Goal: Task Accomplishment & Management: Manage account settings

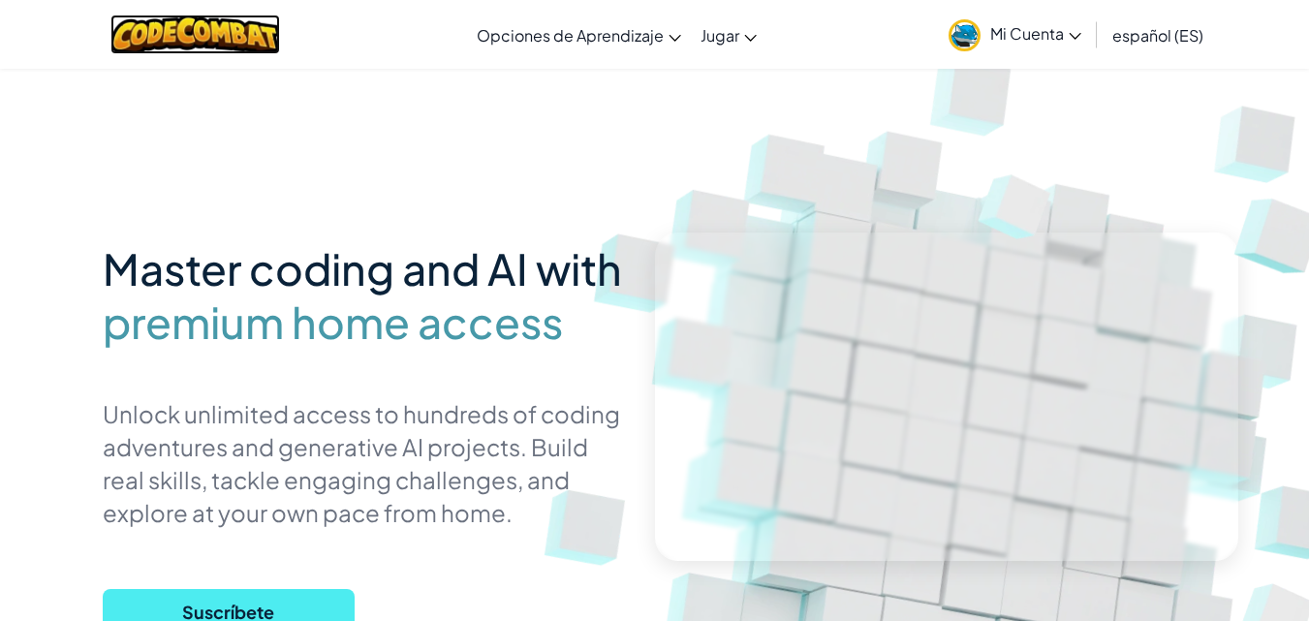
click at [202, 46] on img at bounding box center [195, 35] width 170 height 40
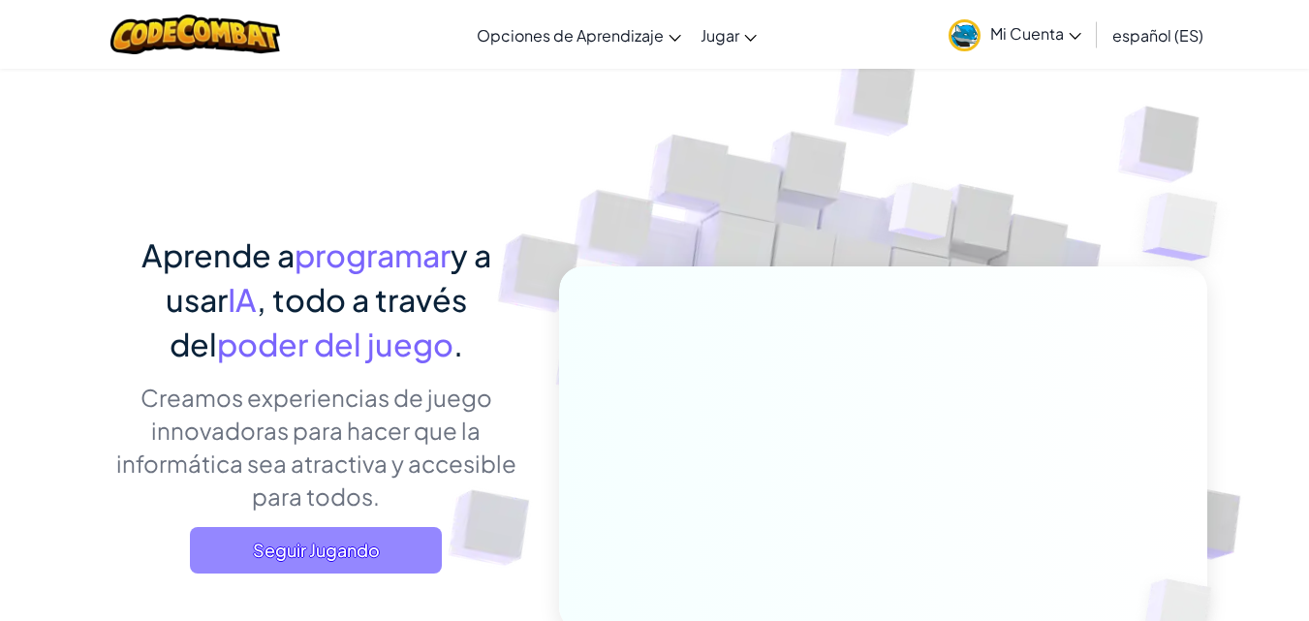
click at [347, 559] on span "Seguir Jugando" at bounding box center [316, 550] width 252 height 47
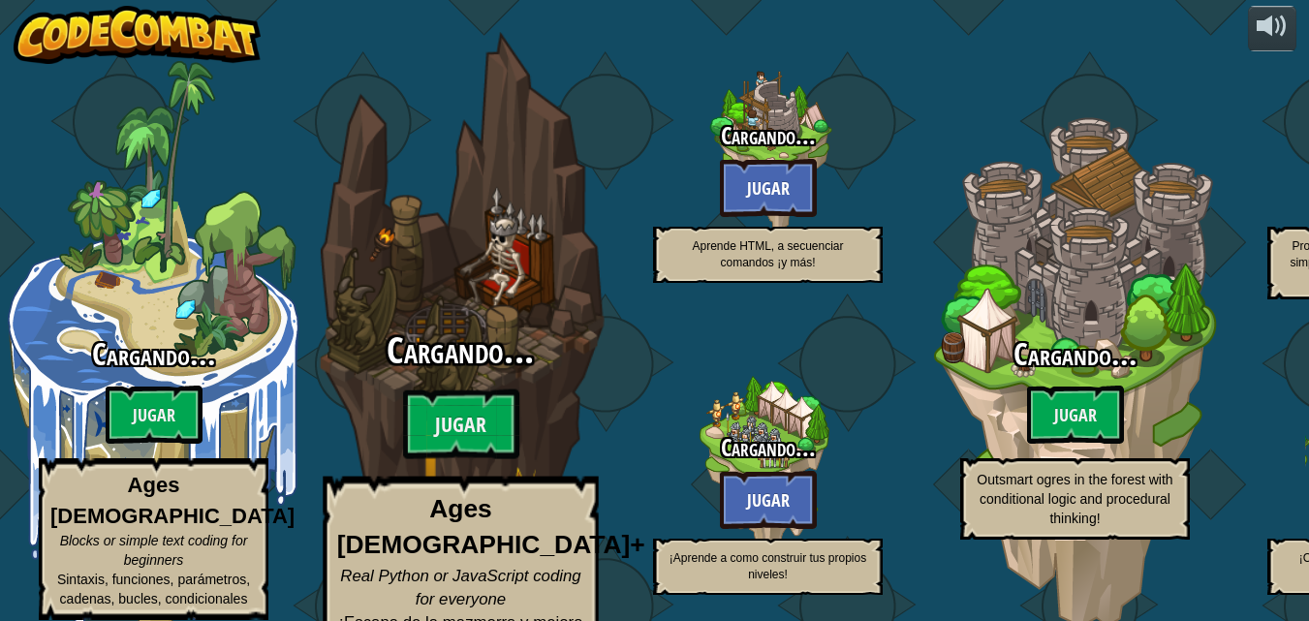
select select "es-ES"
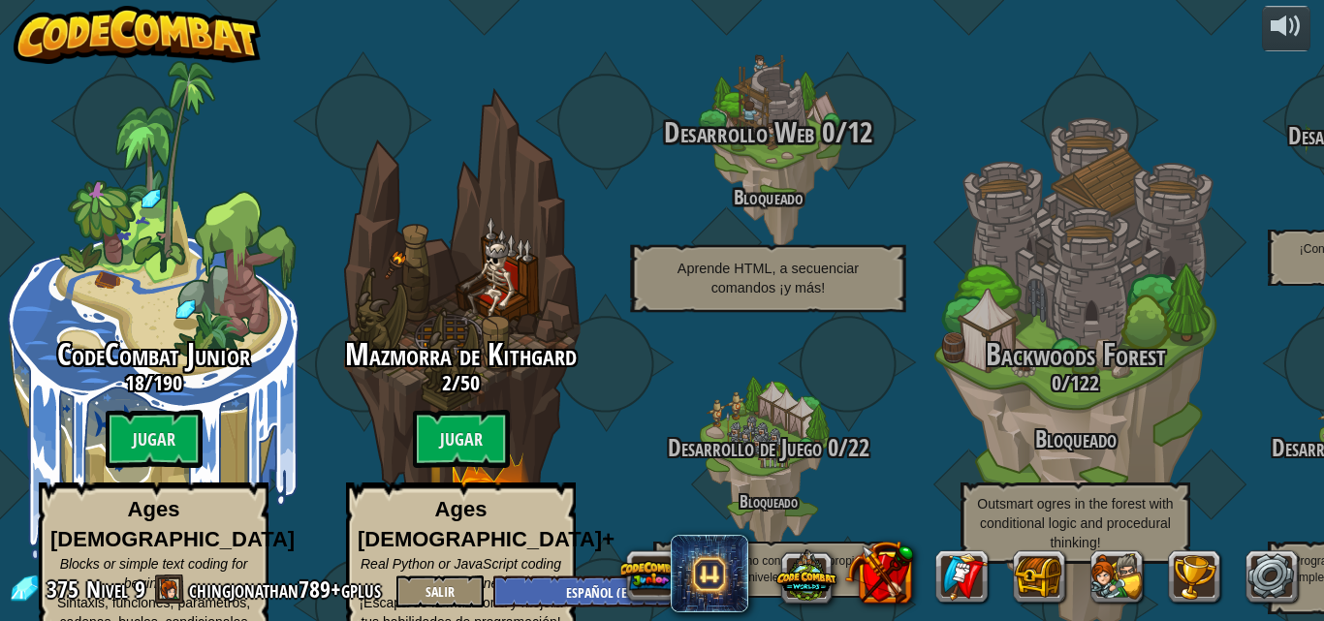
click at [775, 119] on span "Desarrollo Web" at bounding box center [739, 132] width 151 height 40
click at [730, 185] on div "Desarrollo Web 0 / 12 Bloqueado Aprende HTML, a secuenciar comandos ¡y más!" at bounding box center [767, 214] width 368 height 196
click at [810, 77] on div at bounding box center [767, 153] width 184 height 368
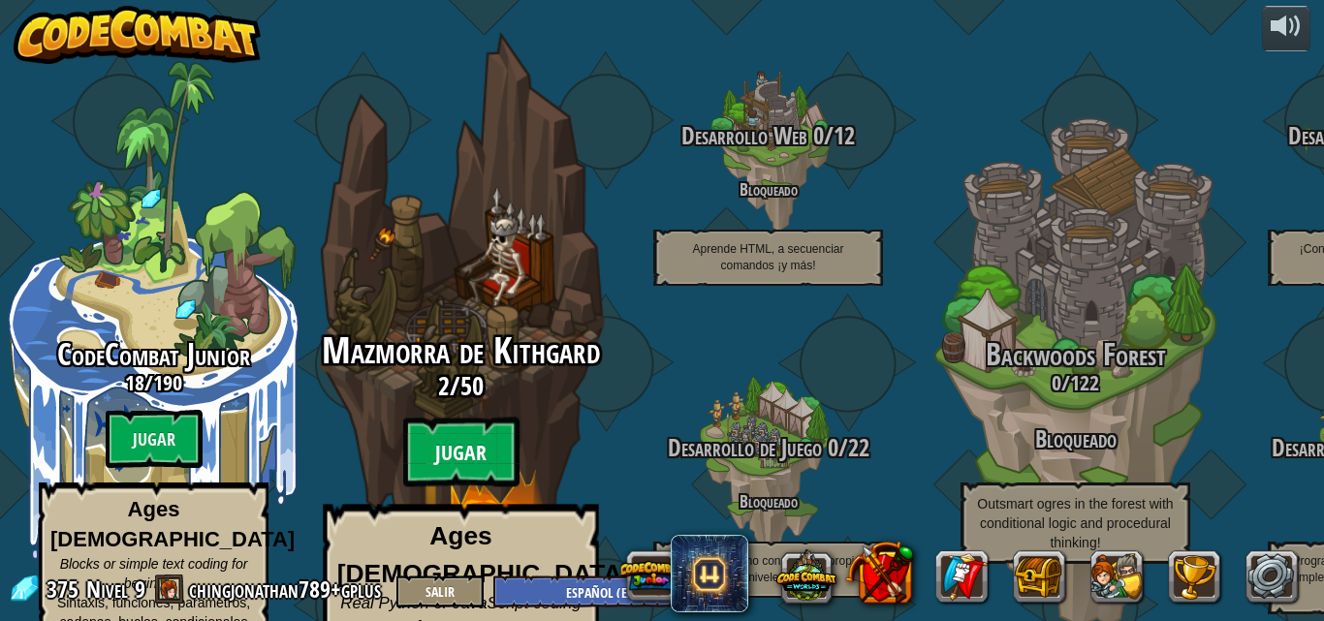
click at [468, 424] on btn "Jugar" at bounding box center [461, 453] width 116 height 70
select select "es-ES"
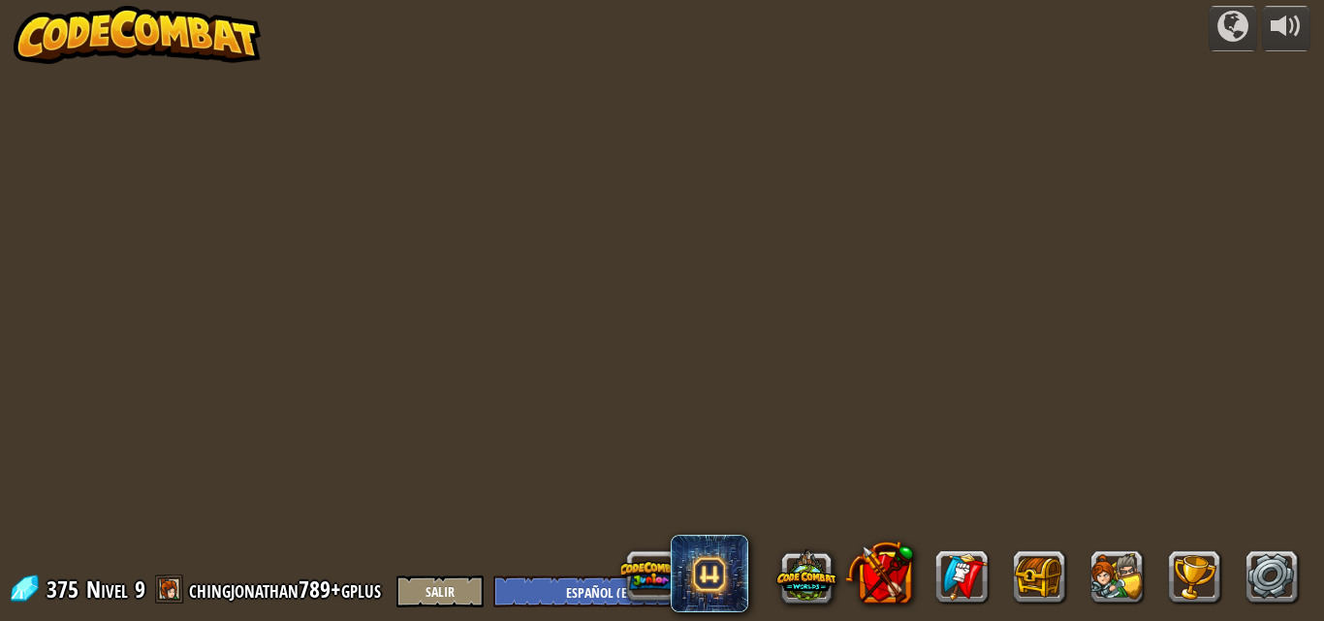
select select "es-ES"
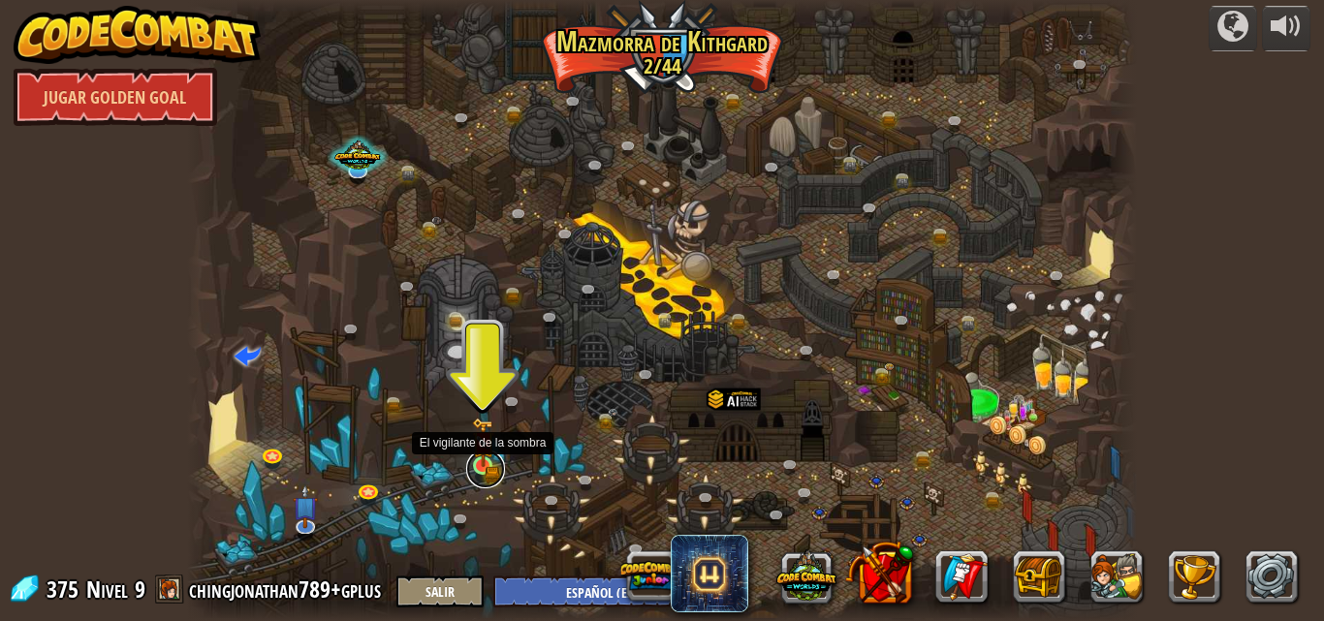
click at [495, 464] on link at bounding box center [485, 469] width 39 height 39
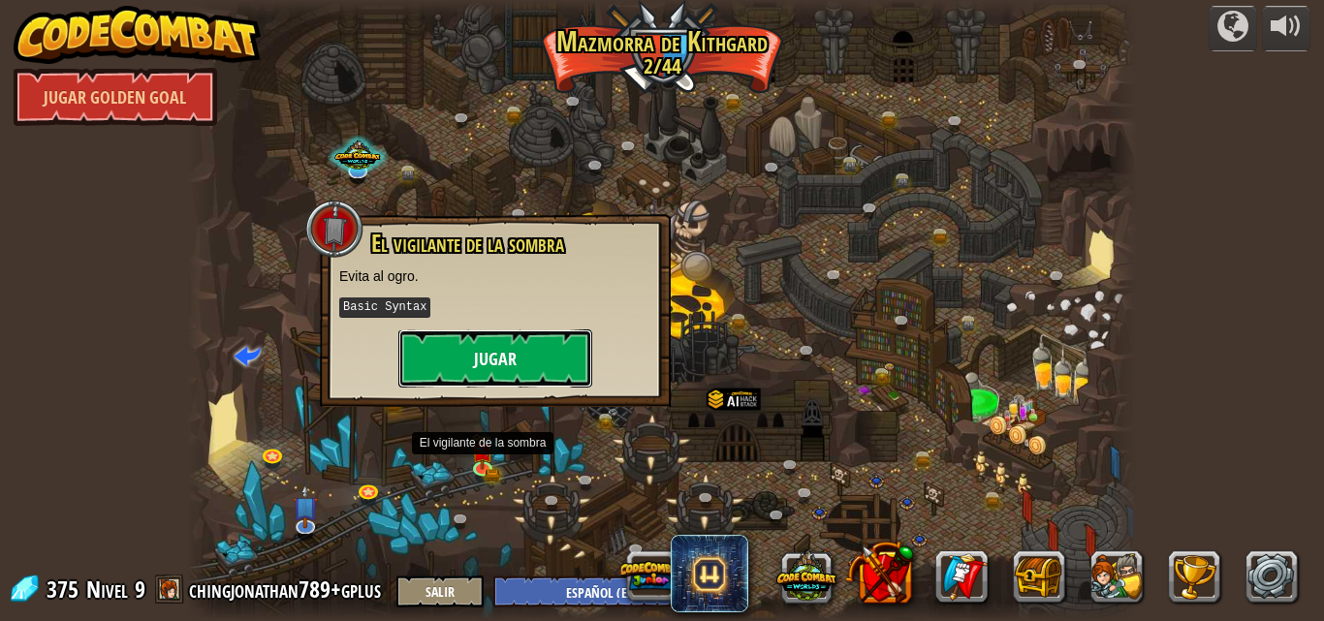
click at [502, 366] on button "Jugar" at bounding box center [495, 358] width 194 height 58
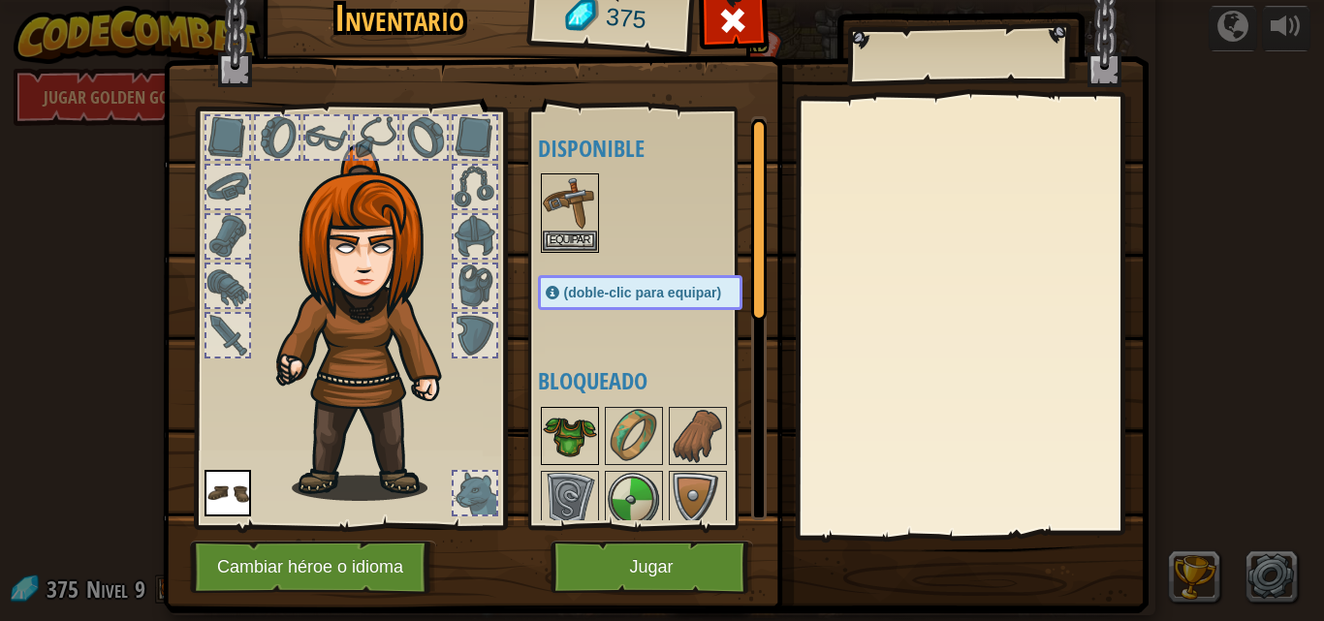
click at [584, 444] on img at bounding box center [570, 436] width 54 height 54
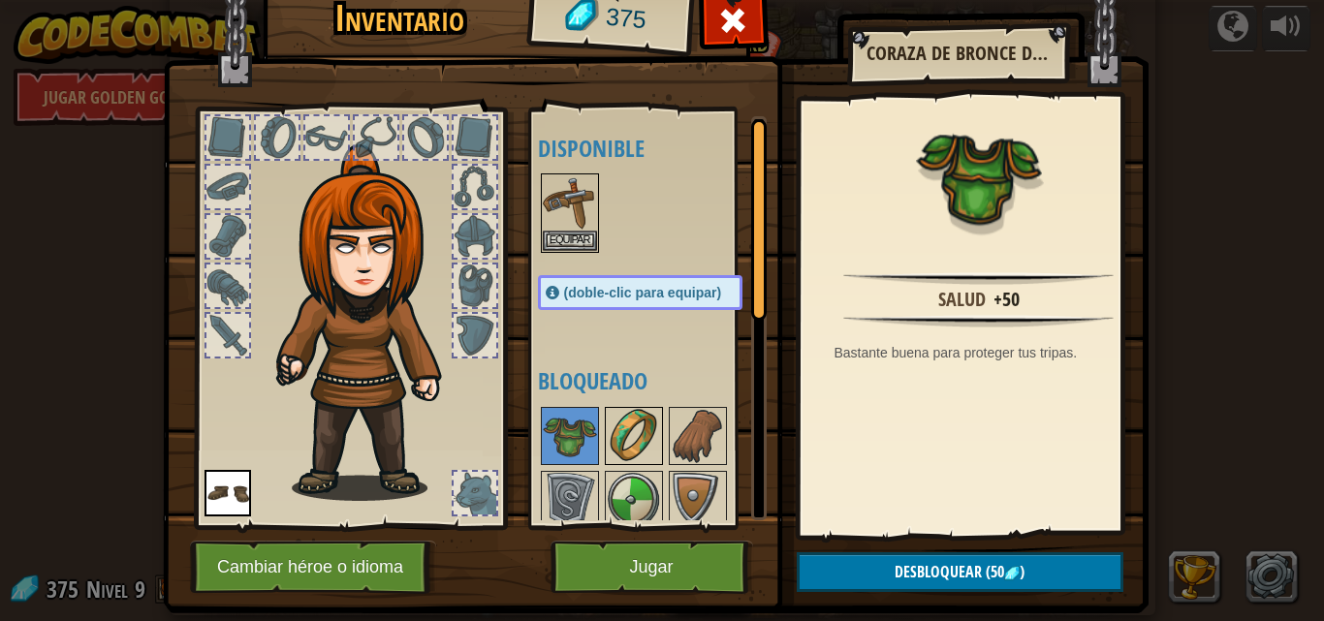
click at [613, 453] on img at bounding box center [634, 436] width 54 height 54
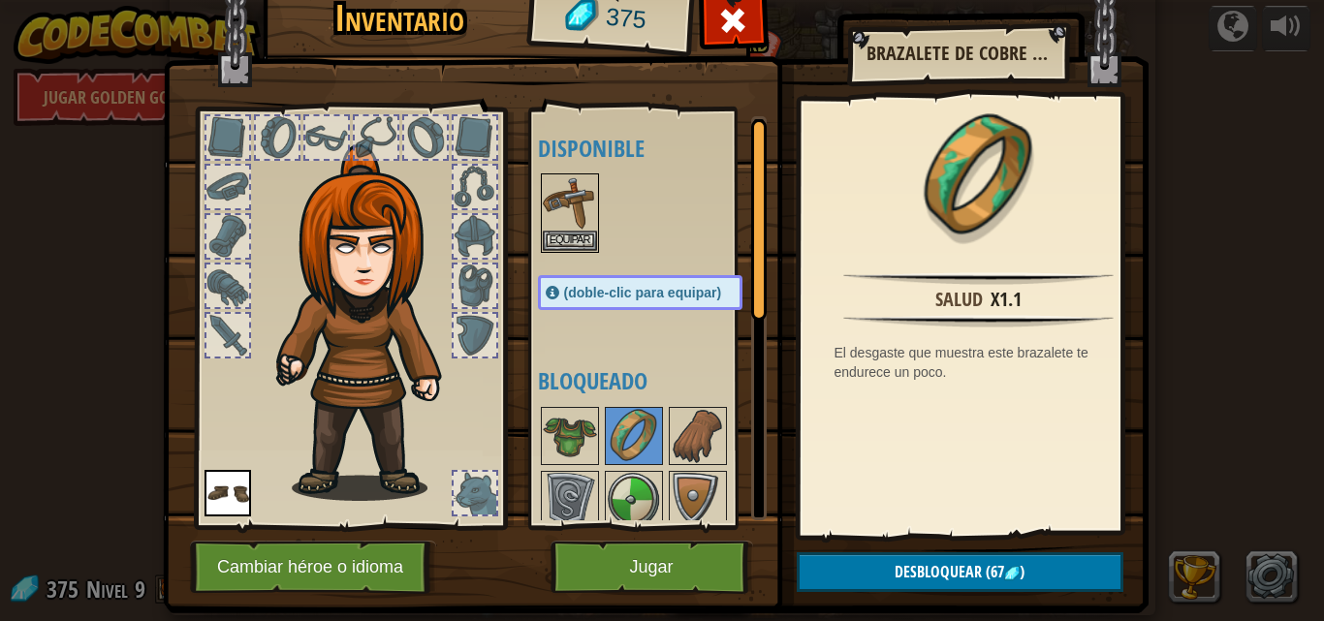
click at [230, 478] on img at bounding box center [227, 493] width 47 height 47
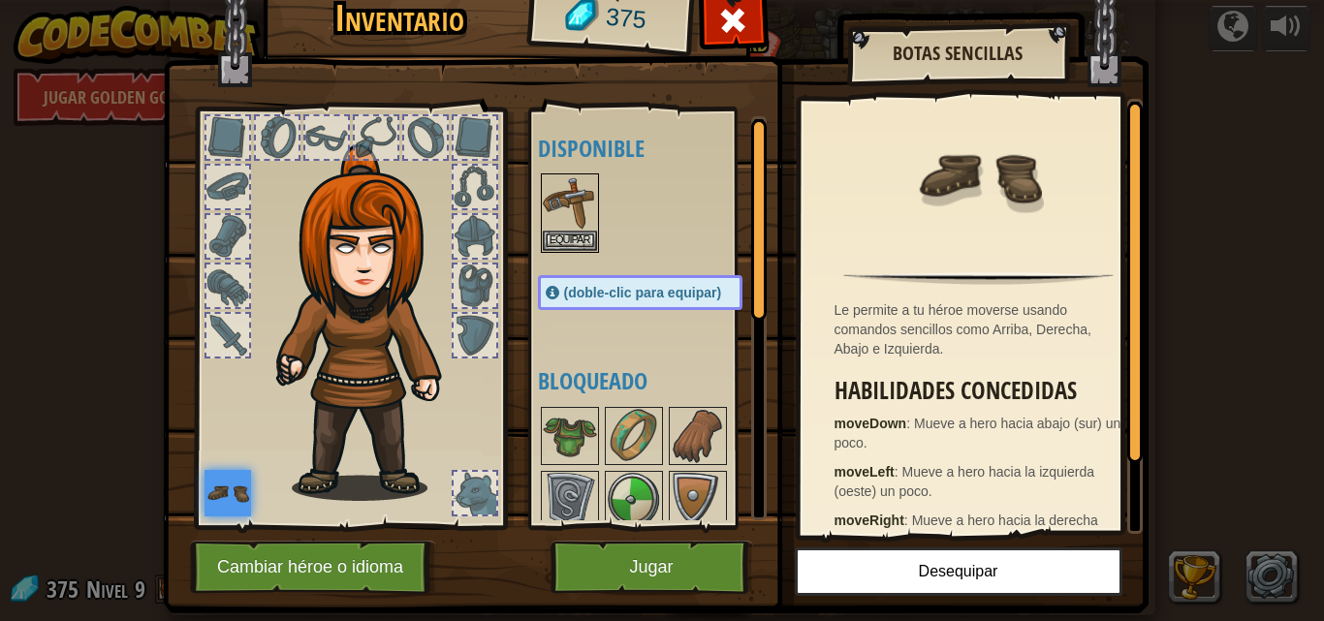
click at [239, 491] on img at bounding box center [227, 493] width 47 height 47
click at [543, 190] on img at bounding box center [570, 202] width 54 height 54
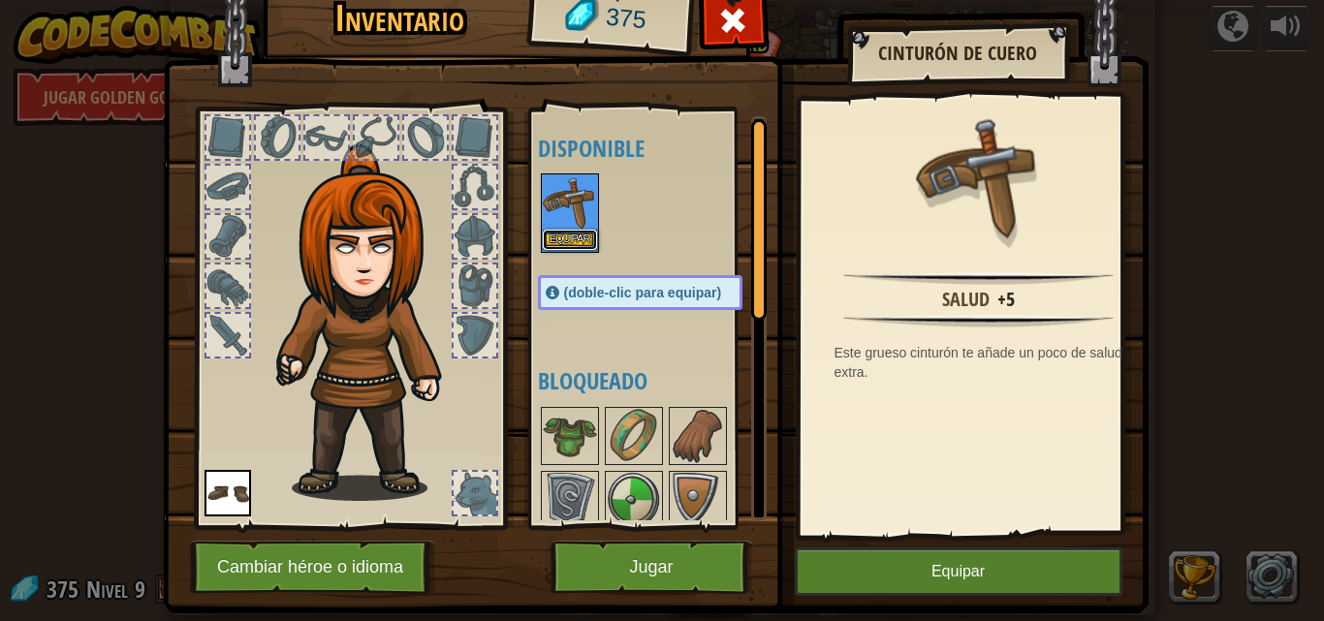
click at [560, 242] on button "Equipar" at bounding box center [570, 240] width 54 height 20
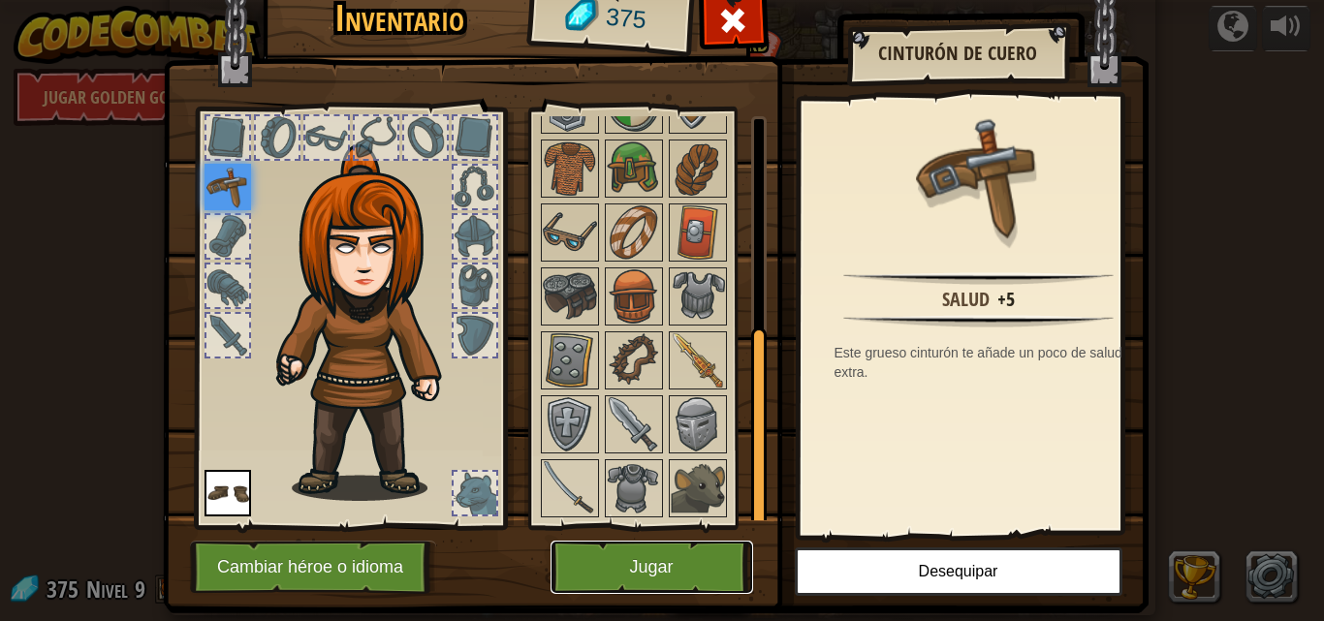
click at [640, 555] on button "Jugar" at bounding box center [651, 567] width 203 height 53
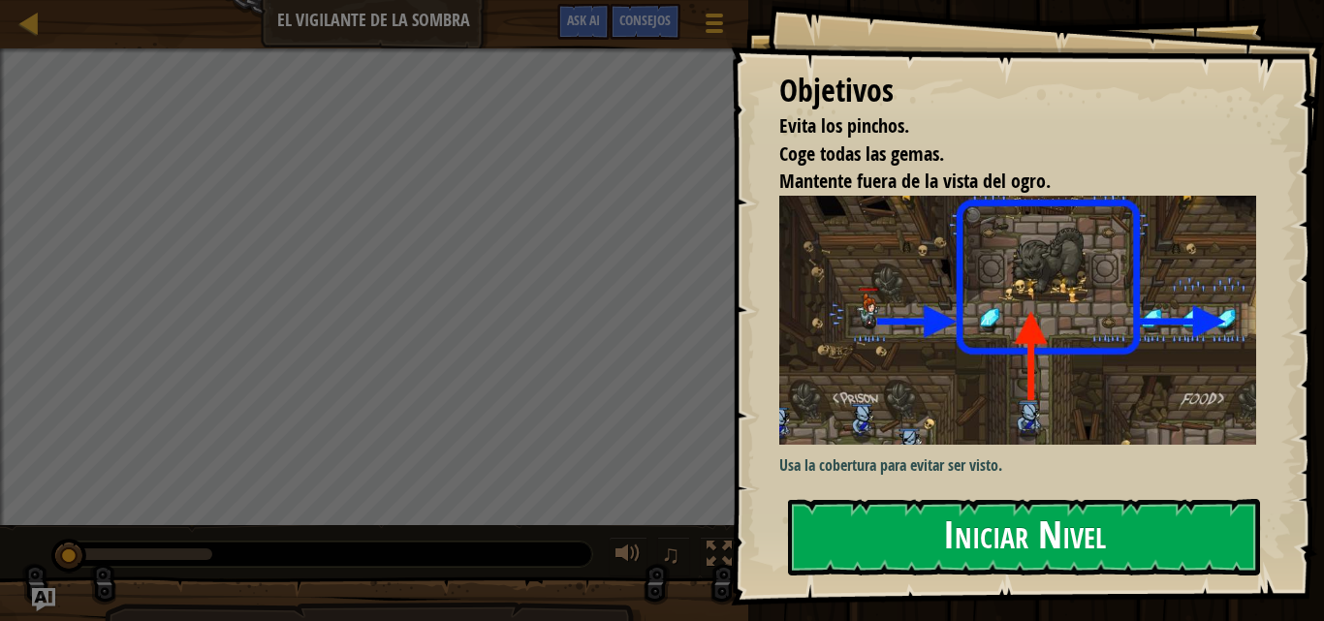
click at [1051, 357] on img at bounding box center [1024, 320] width 491 height 249
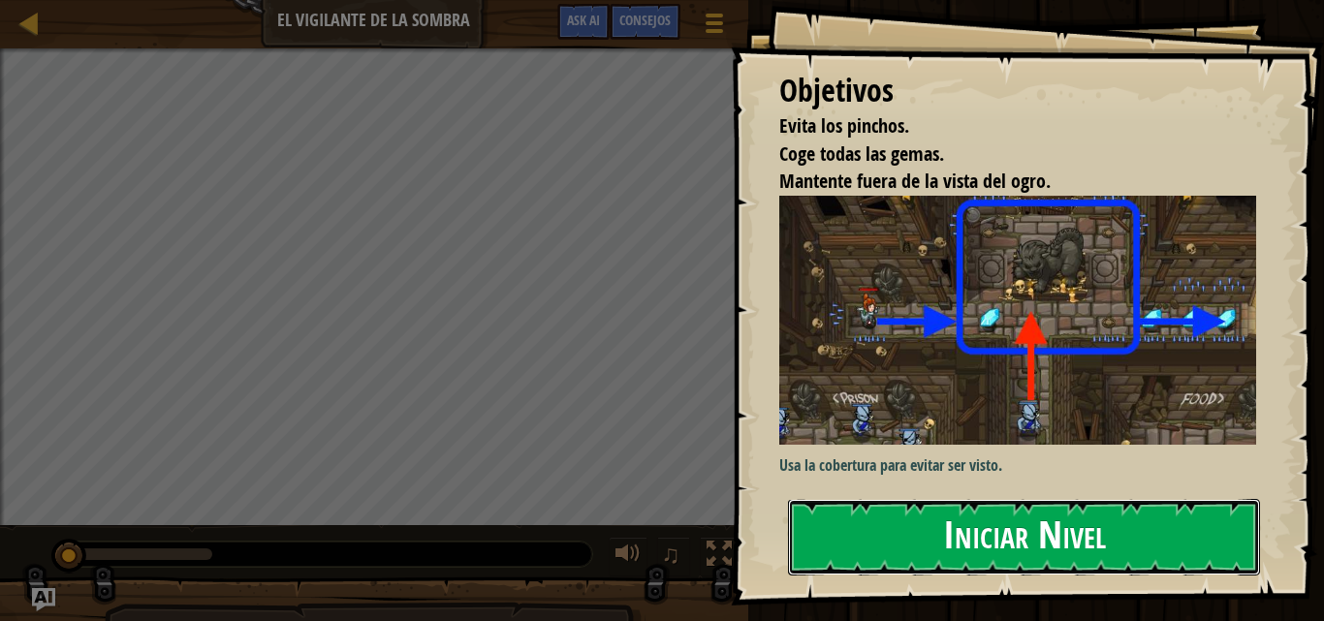
click at [1025, 537] on button "Iniciar Nivel" at bounding box center [1024, 537] width 472 height 77
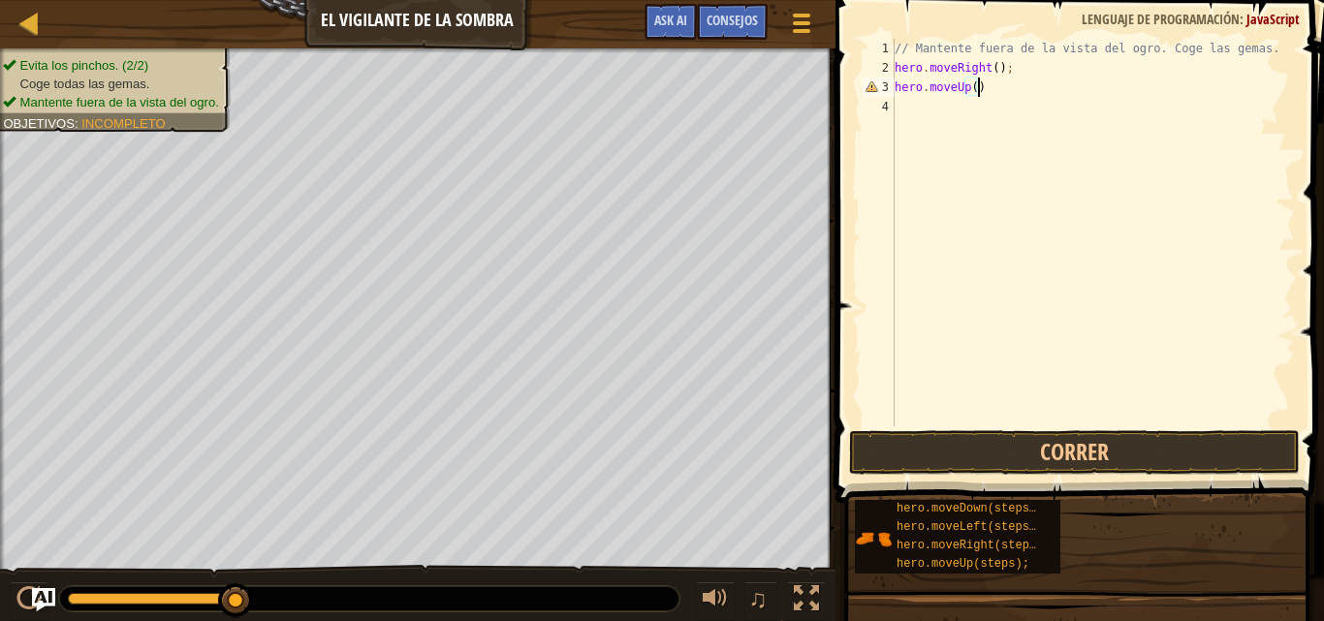
scroll to position [9, 6]
type textarea "hero.moveUp();"
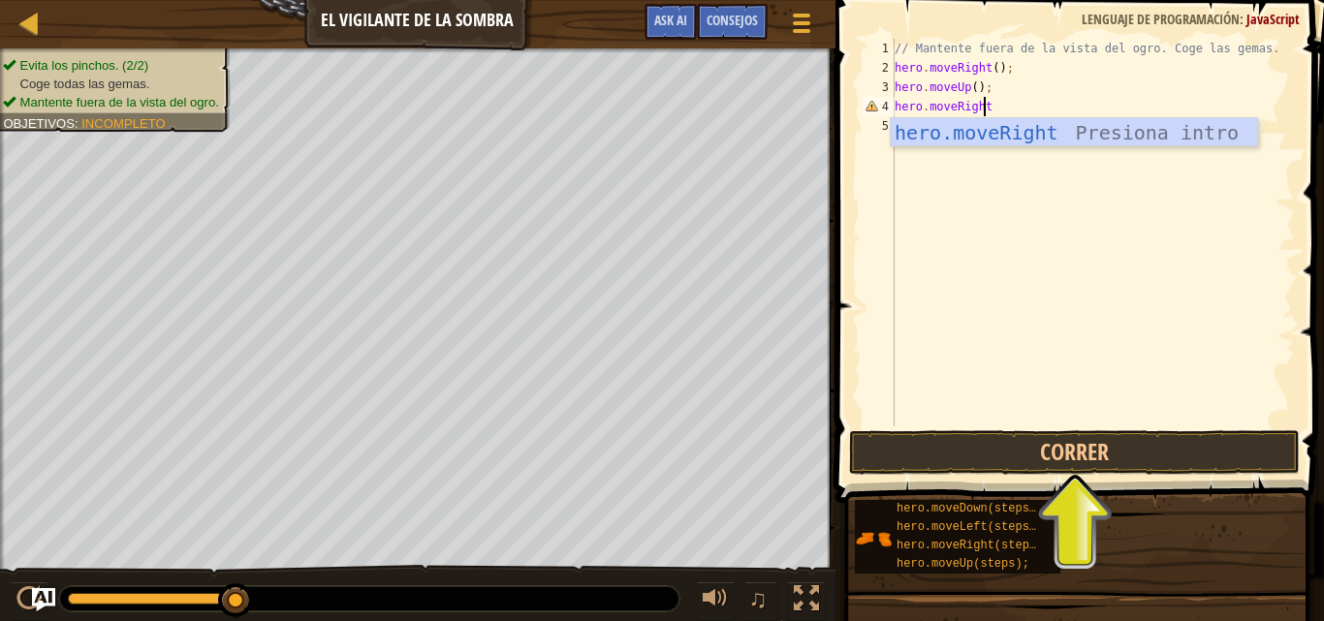
scroll to position [9, 7]
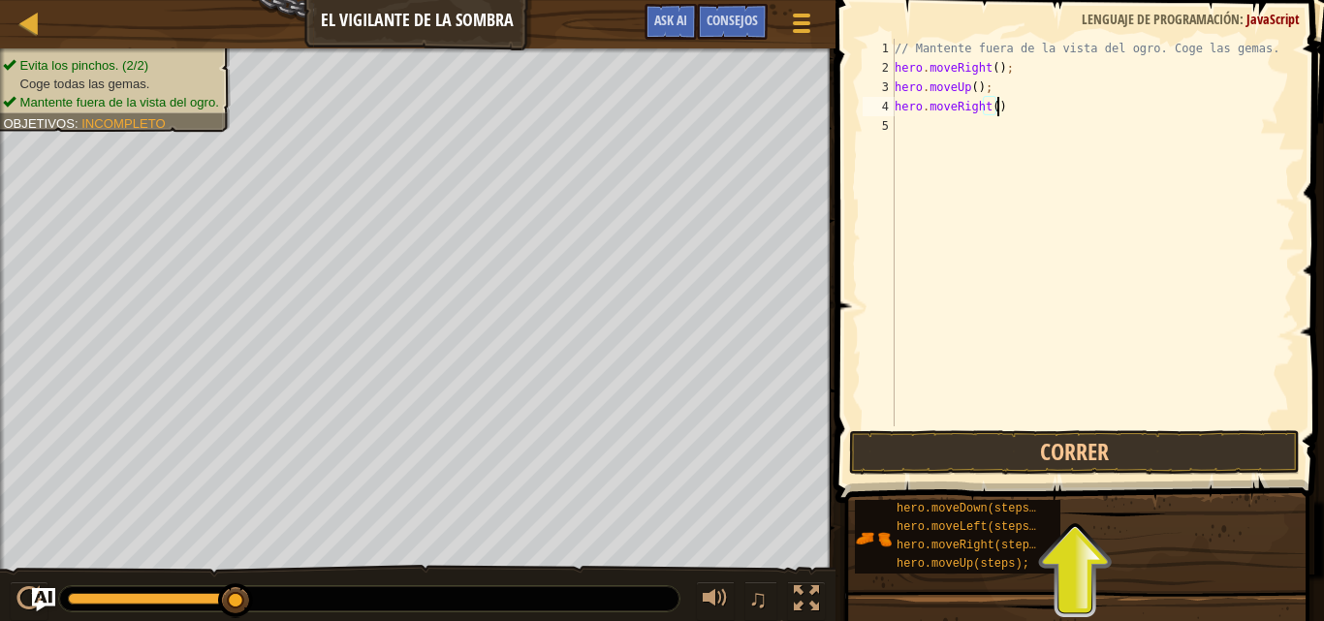
type textarea "hero.moveRight();"
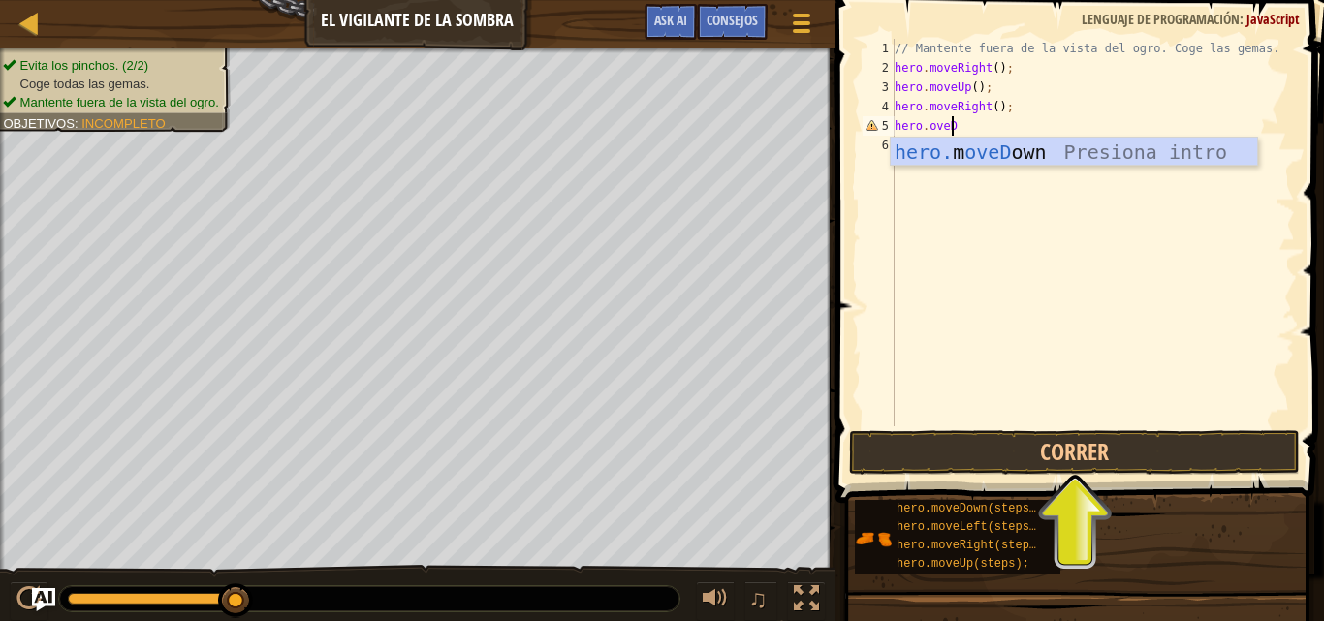
scroll to position [9, 4]
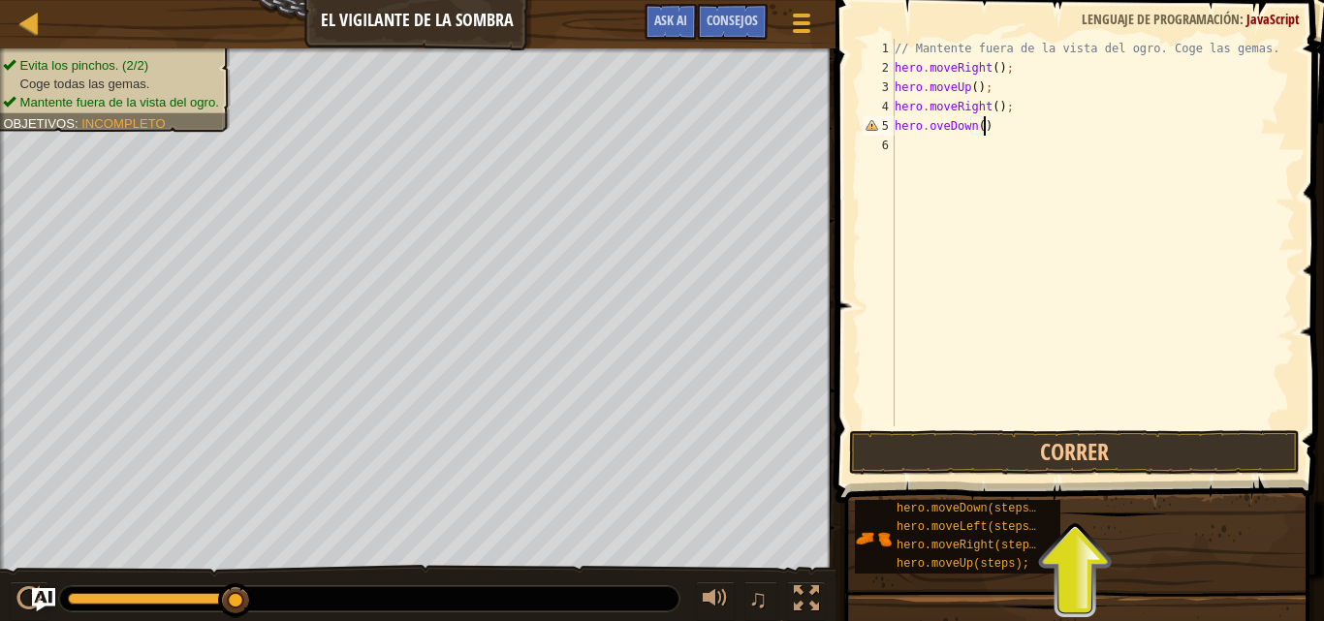
type textarea "hero.oveDown():"
type textarea "hero.oveDown();"
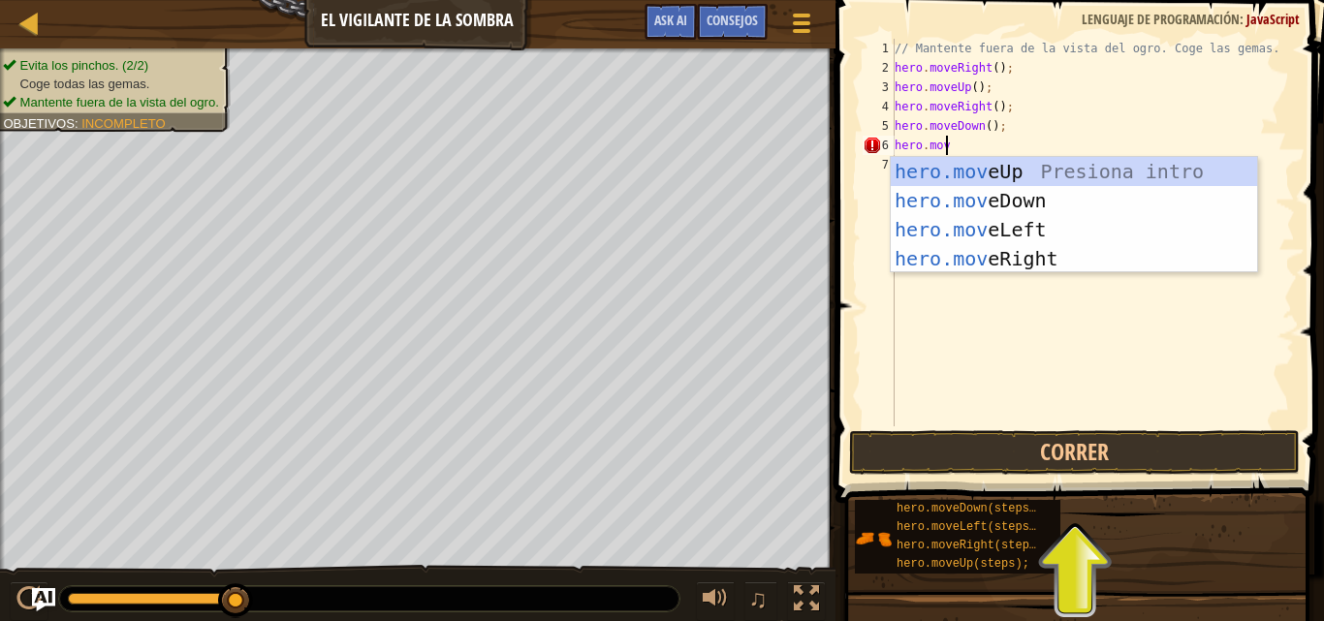
scroll to position [9, 3]
type textarea "hero.moveR"
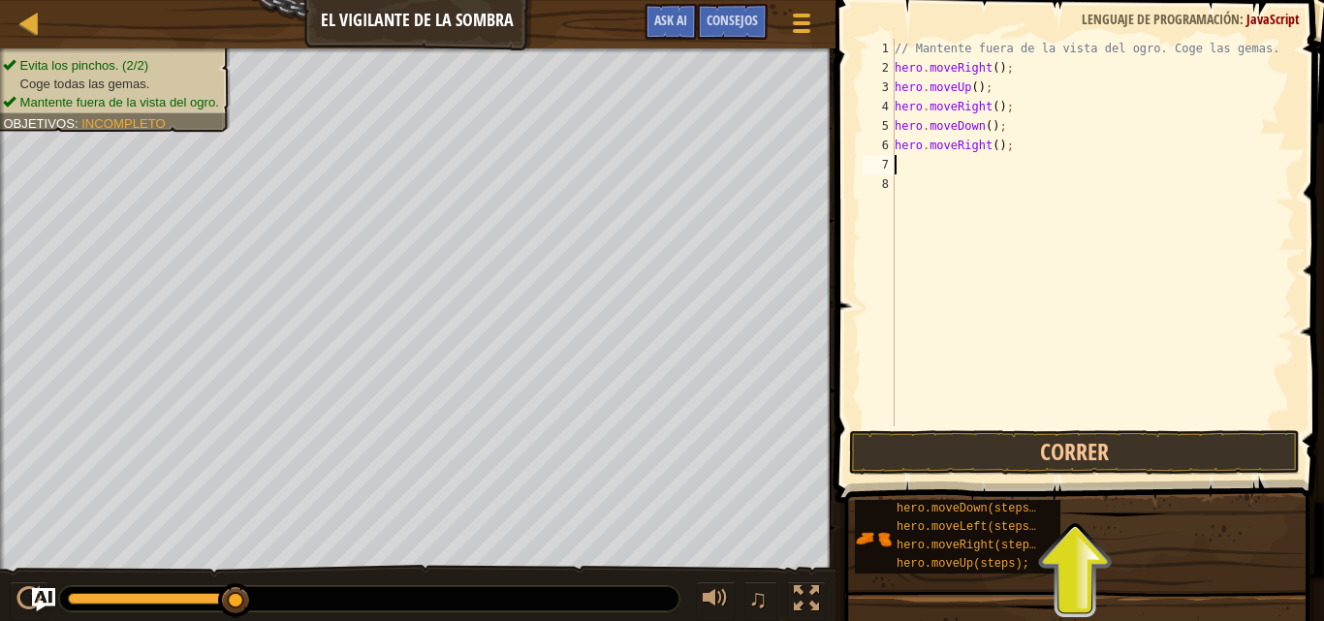
scroll to position [9, 0]
click at [1088, 458] on button "Correr" at bounding box center [1075, 452] width 452 height 45
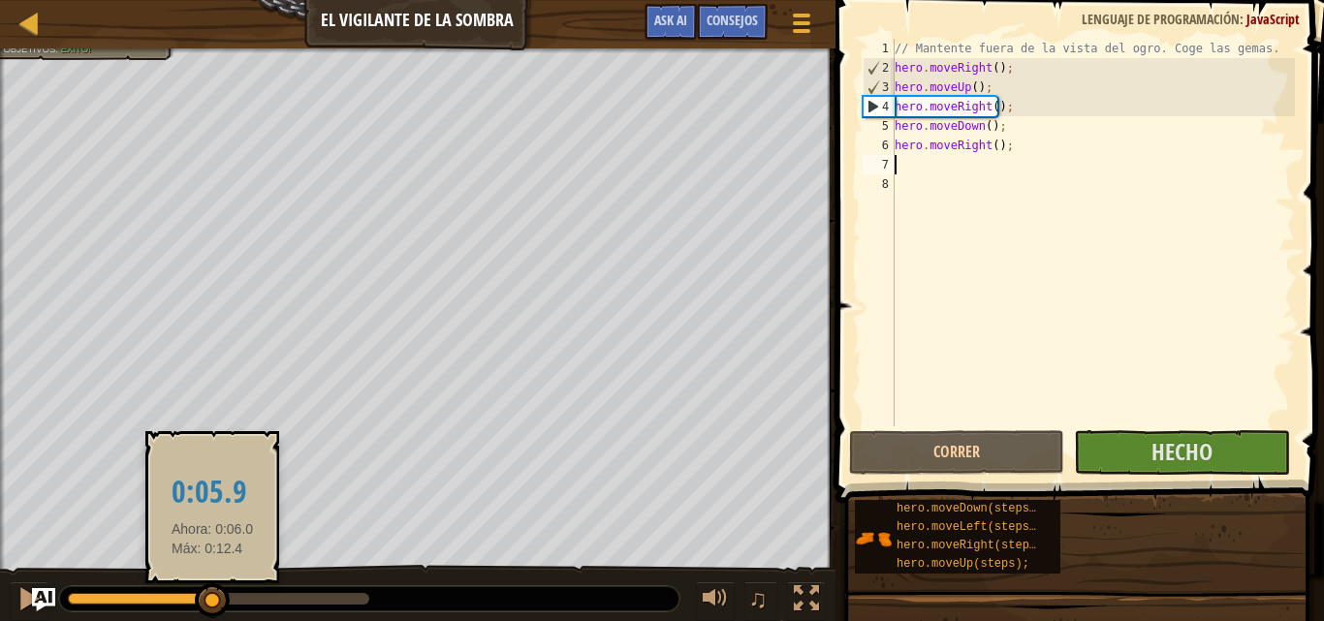
drag, startPoint x: 140, startPoint y: 594, endPoint x: 244, endPoint y: 595, distance: 104.7
click at [230, 595] on div at bounding box center [212, 600] width 35 height 35
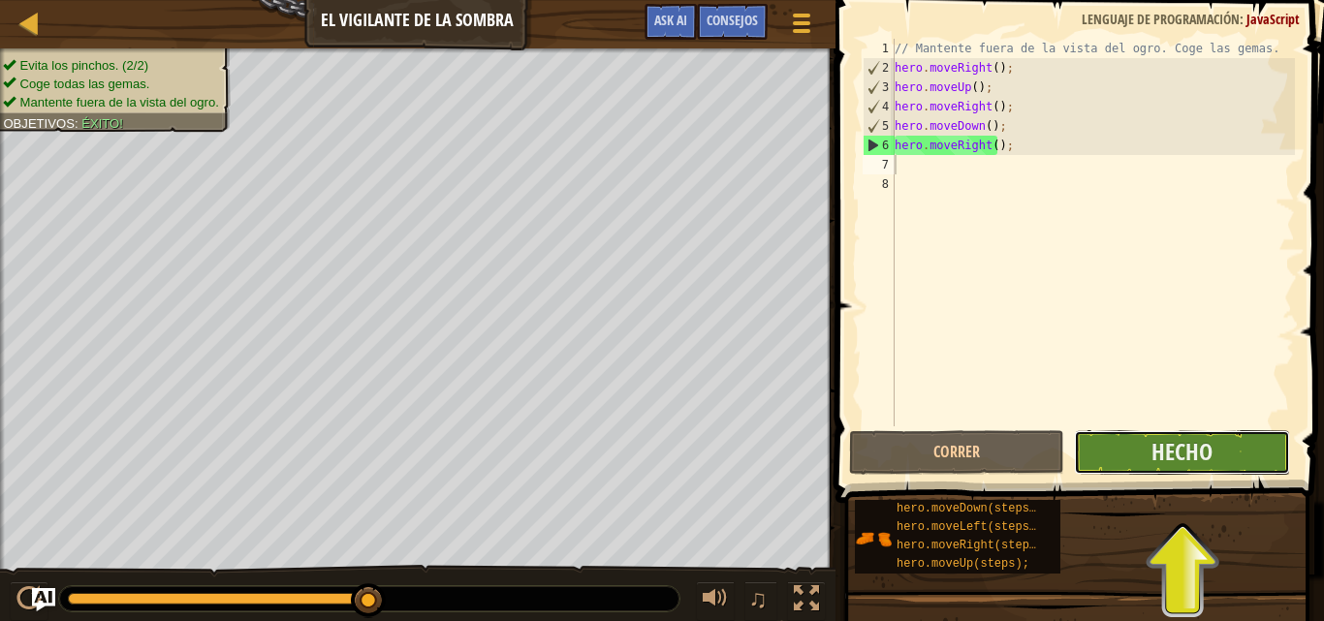
click at [1130, 461] on button "Hecho" at bounding box center [1182, 452] width 216 height 45
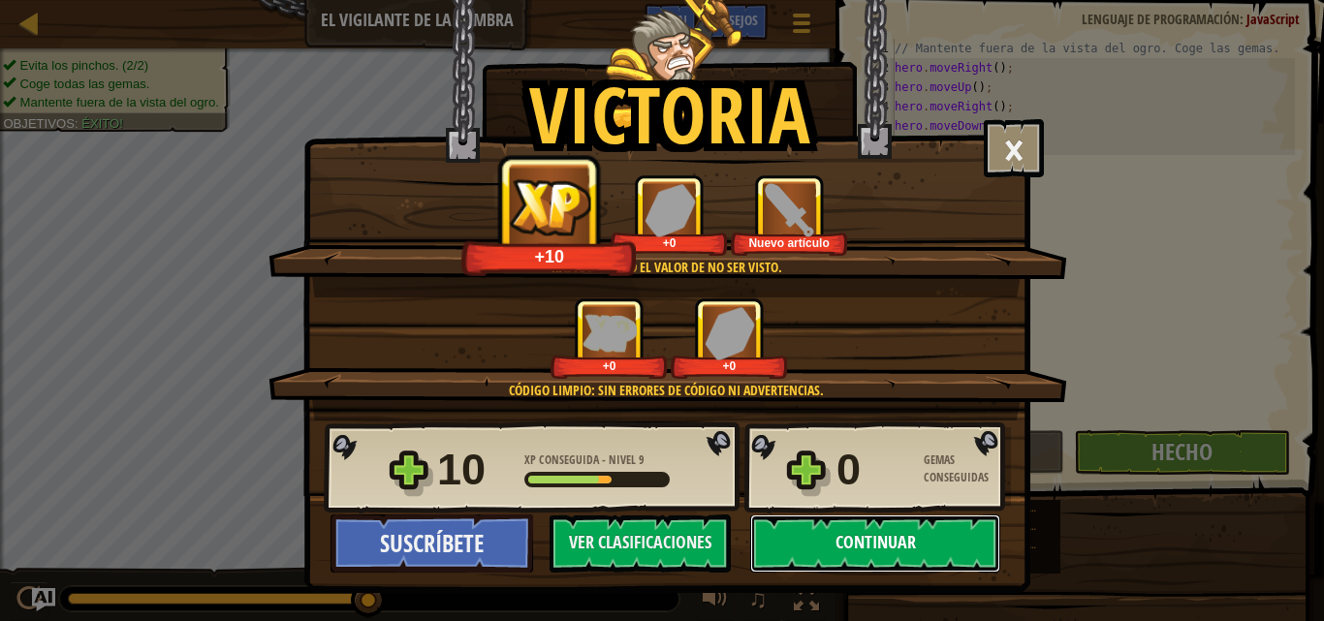
click at [927, 561] on button "Continuar" at bounding box center [875, 544] width 250 height 58
select select "es-ES"
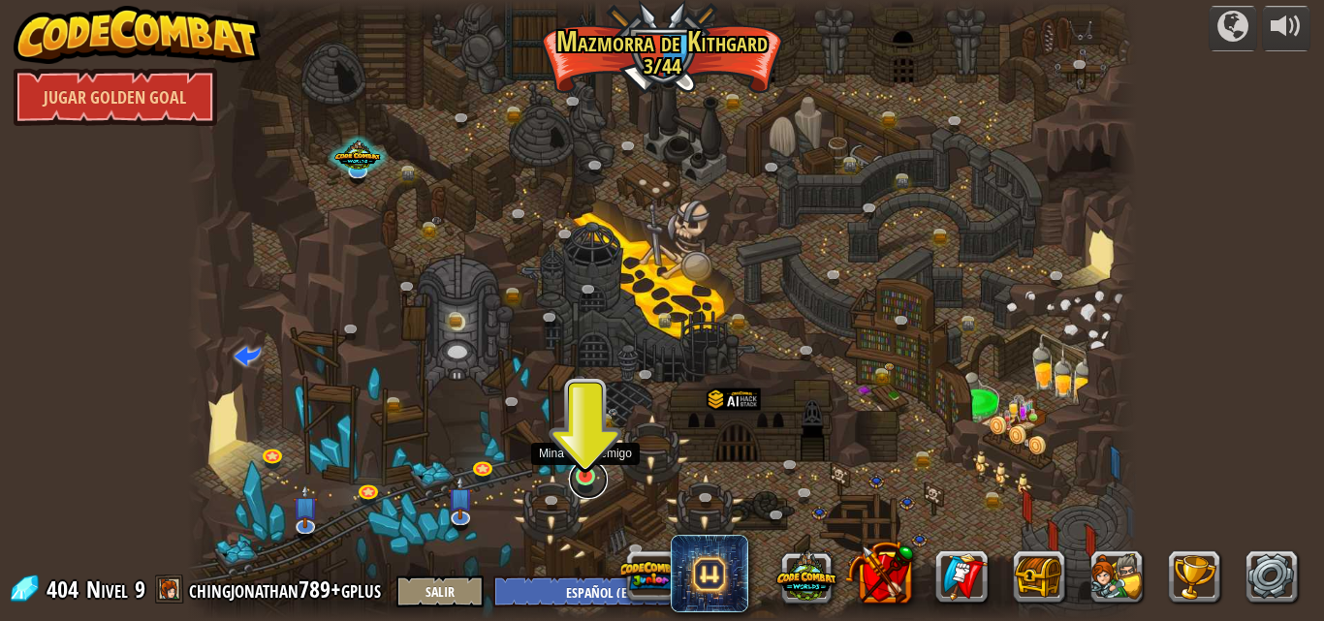
click at [593, 485] on link at bounding box center [588, 479] width 39 height 39
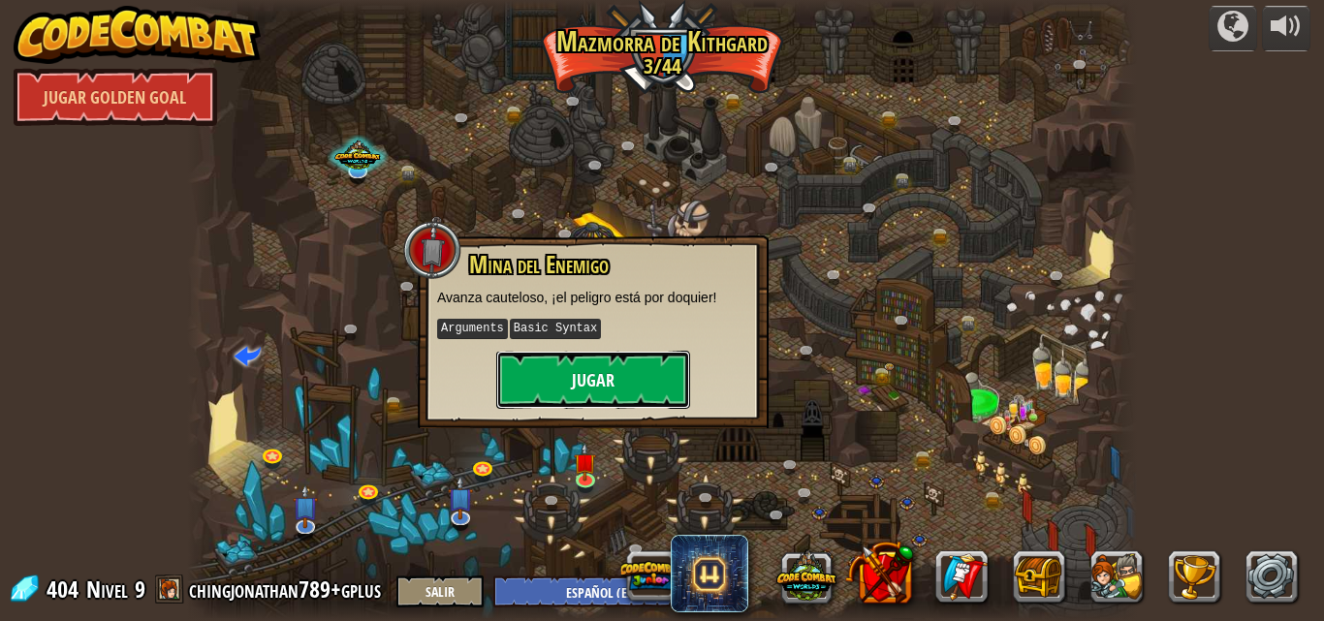
click at [624, 380] on button "Jugar" at bounding box center [593, 380] width 194 height 58
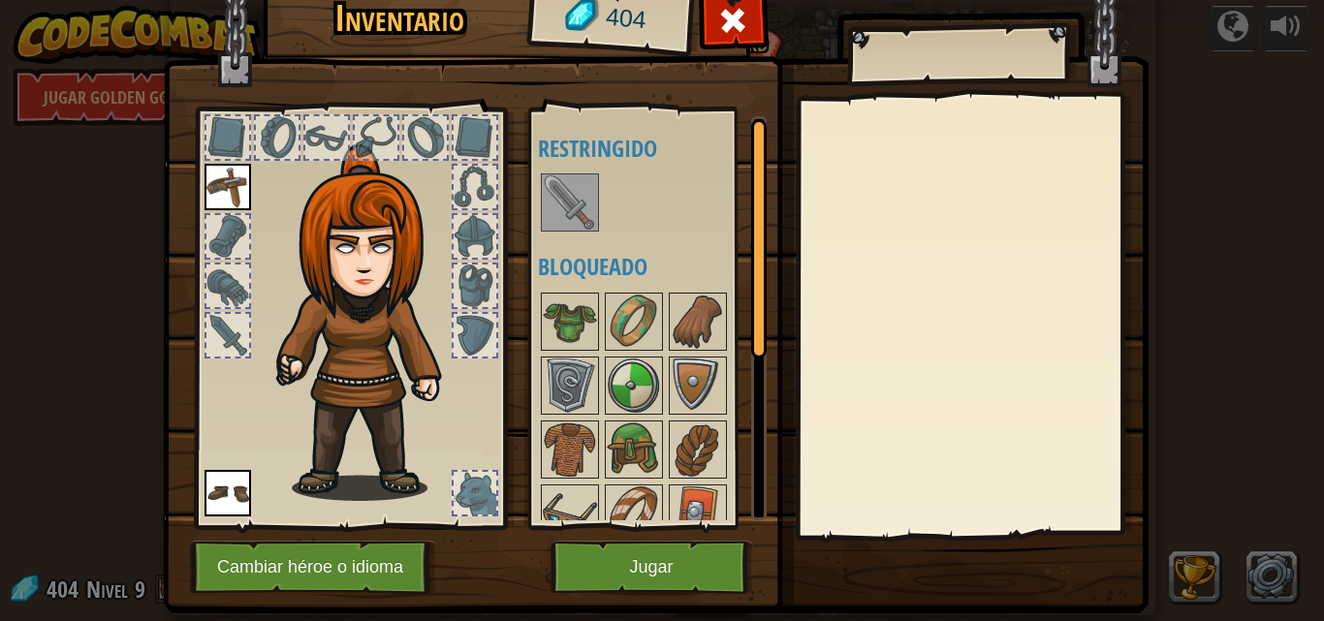
click at [559, 177] on img at bounding box center [570, 202] width 54 height 54
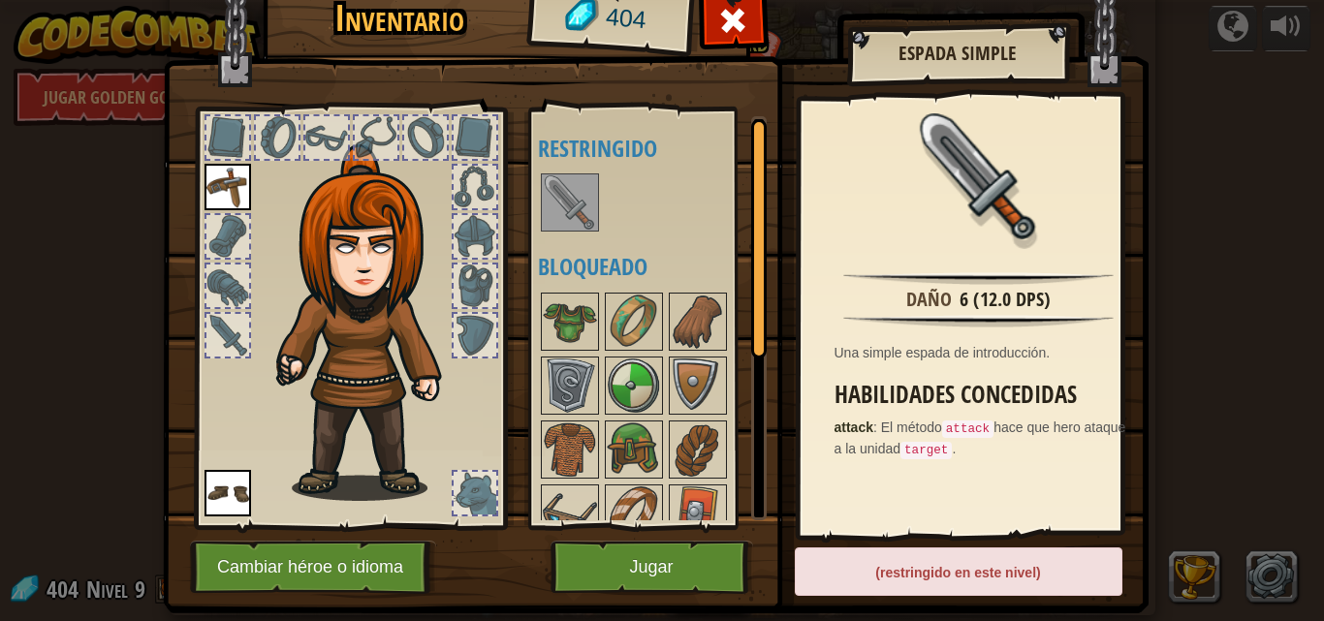
click at [559, 203] on img at bounding box center [570, 202] width 54 height 54
click at [556, 196] on img at bounding box center [570, 202] width 54 height 54
click at [580, 327] on img at bounding box center [570, 322] width 54 height 54
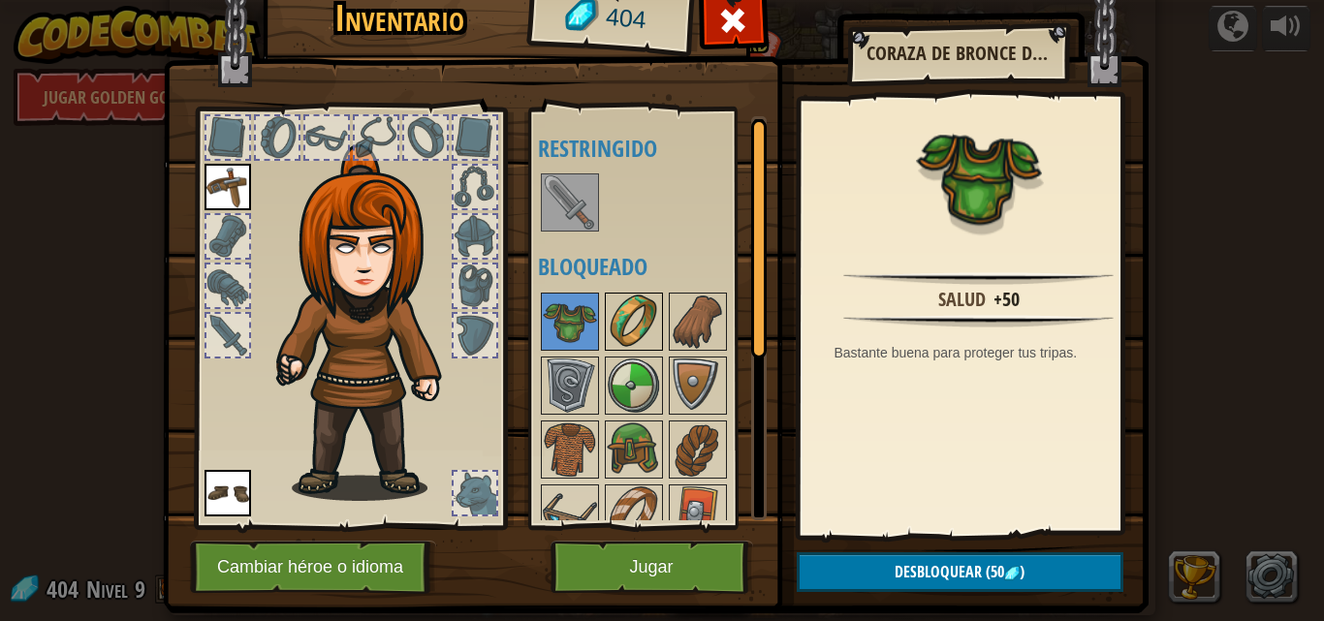
click at [636, 323] on img at bounding box center [634, 322] width 54 height 54
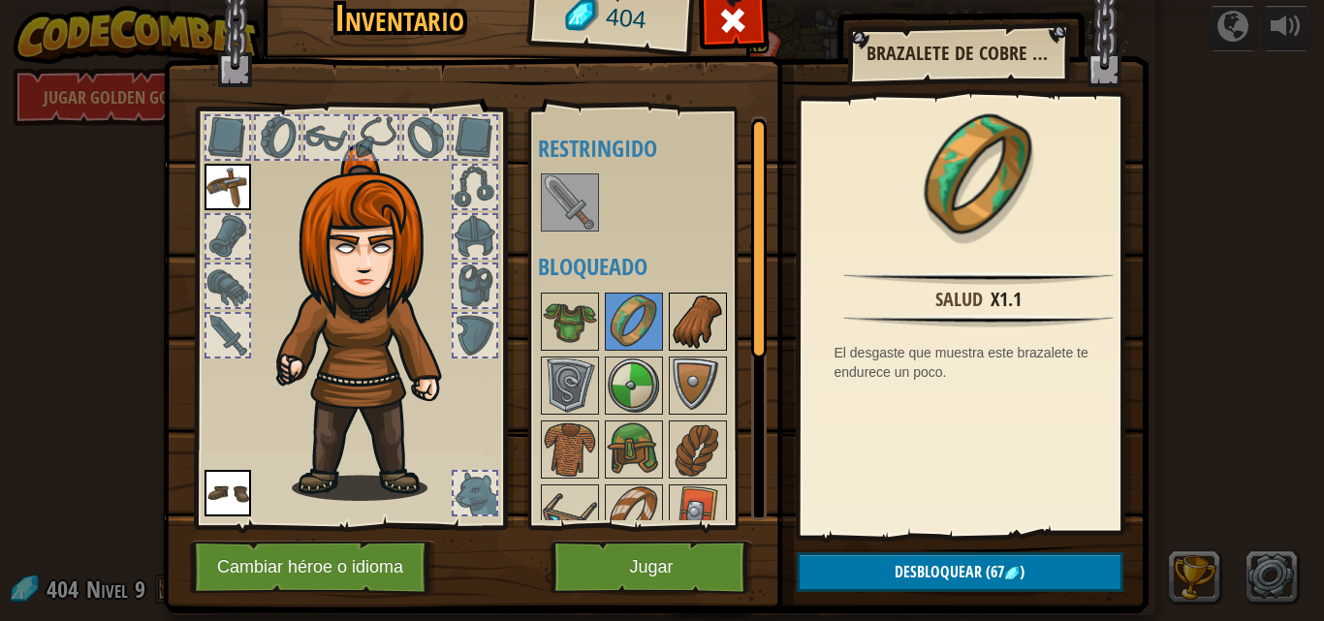
click at [710, 322] on img at bounding box center [698, 322] width 54 height 54
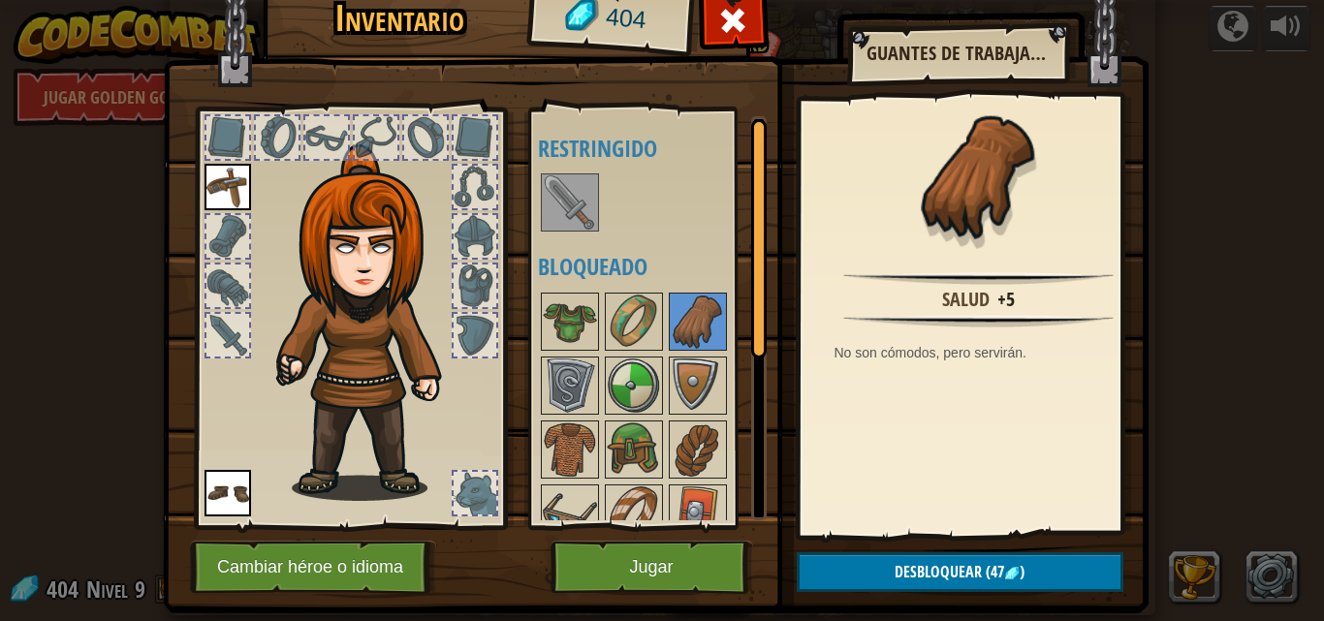
click at [582, 216] on img at bounding box center [570, 202] width 54 height 54
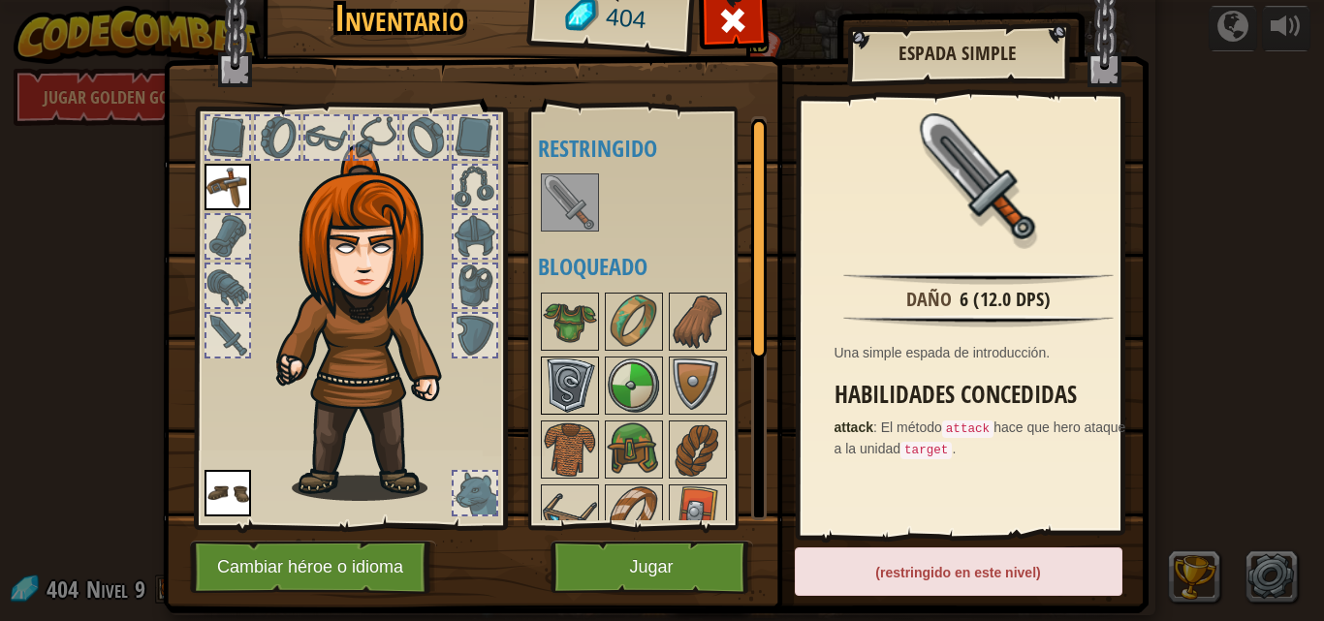
click at [577, 389] on img at bounding box center [570, 386] width 54 height 54
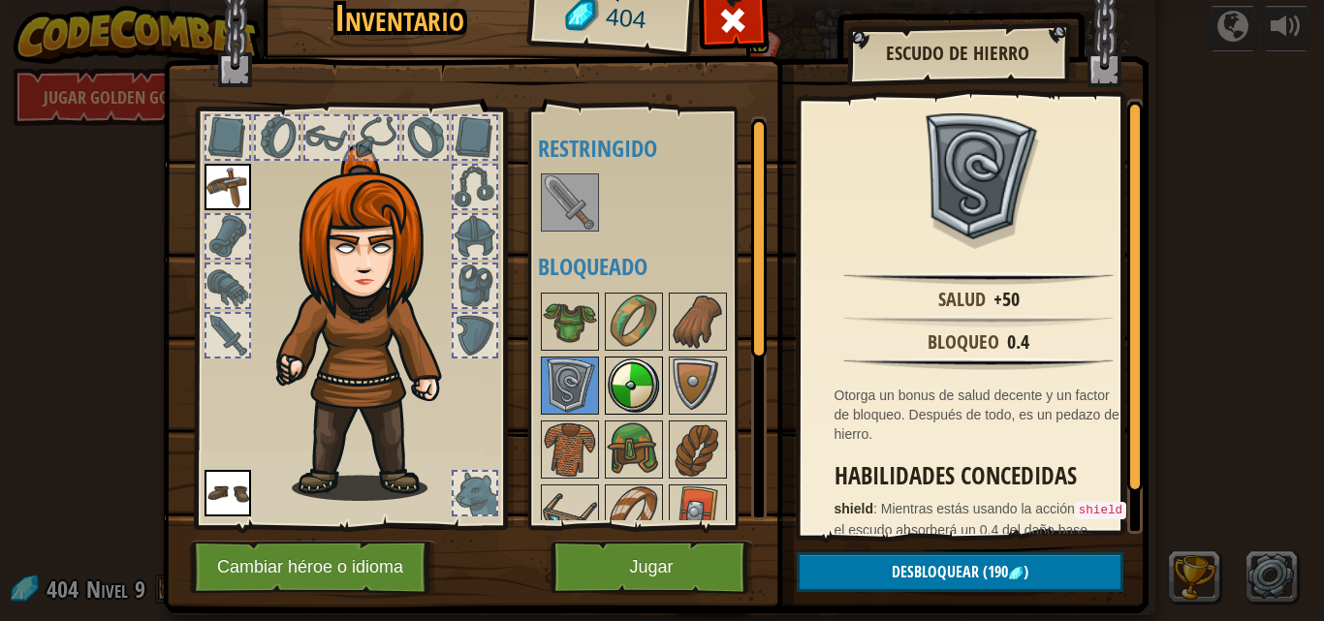
click at [610, 397] on img at bounding box center [634, 386] width 54 height 54
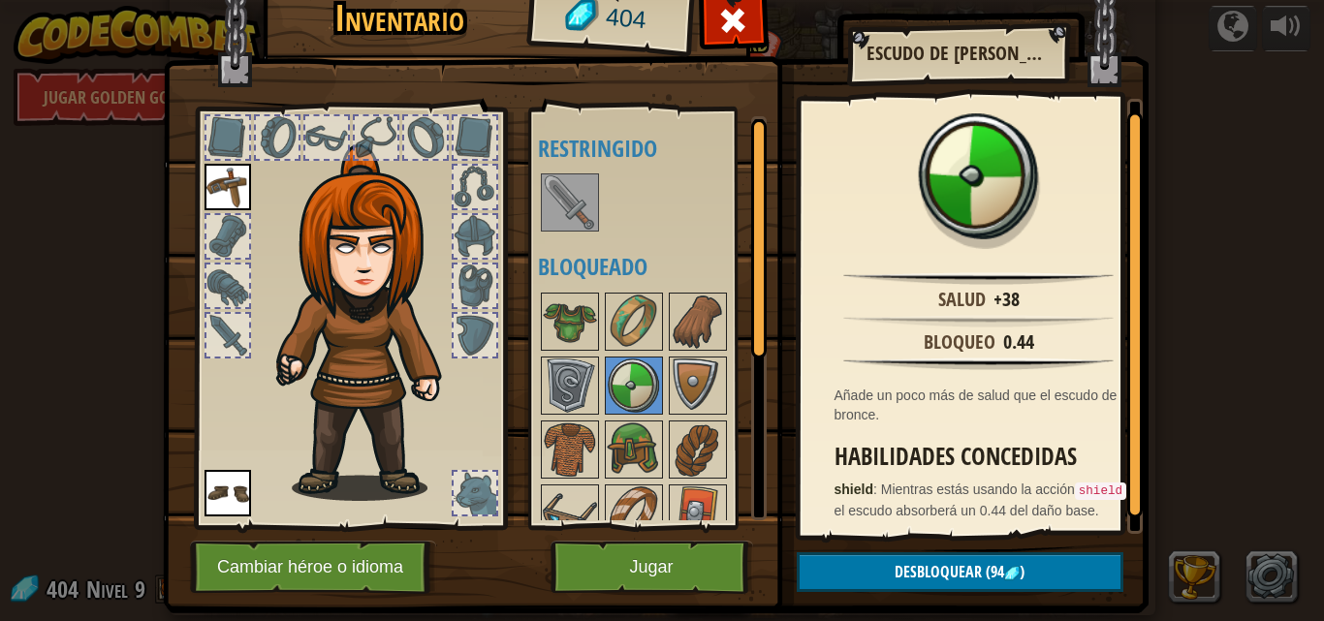
scroll to position [23, 0]
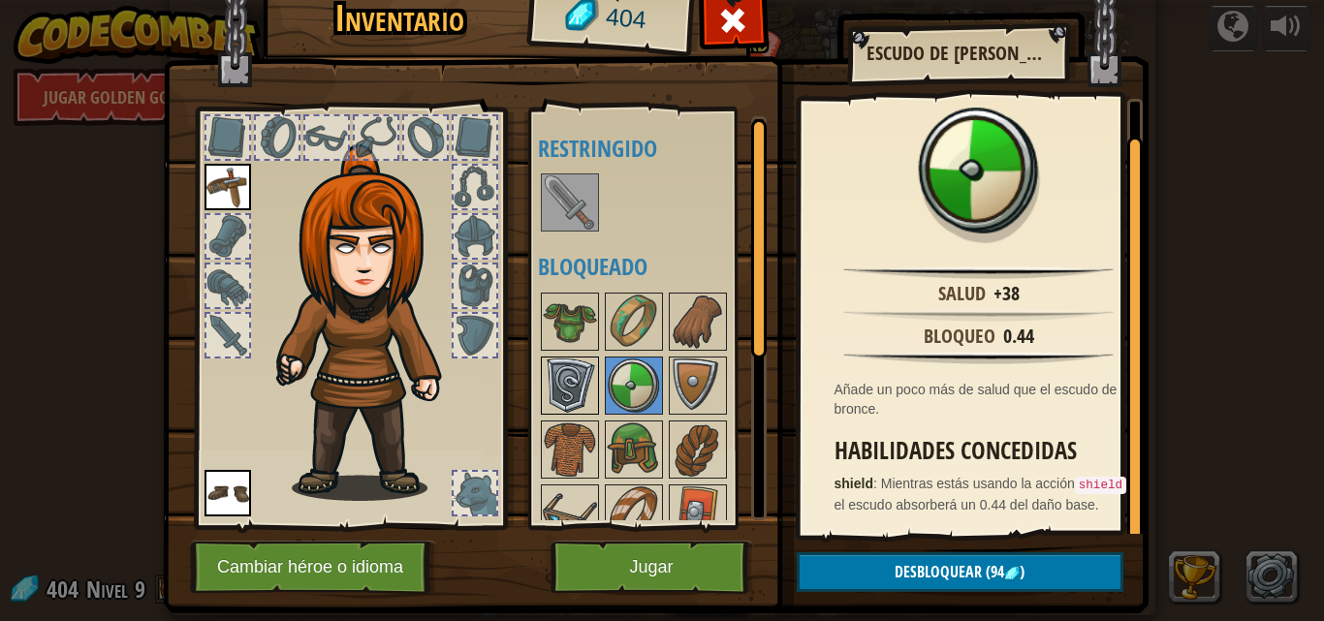
click at [570, 385] on img at bounding box center [570, 386] width 54 height 54
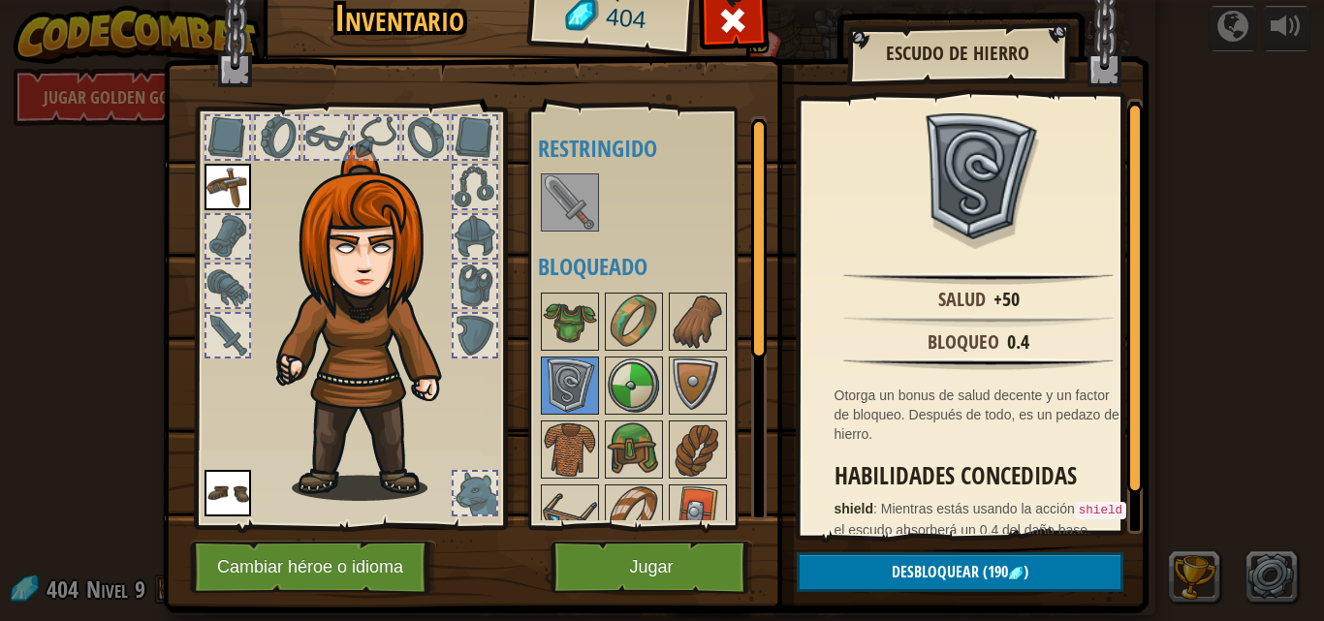
scroll to position [43, 0]
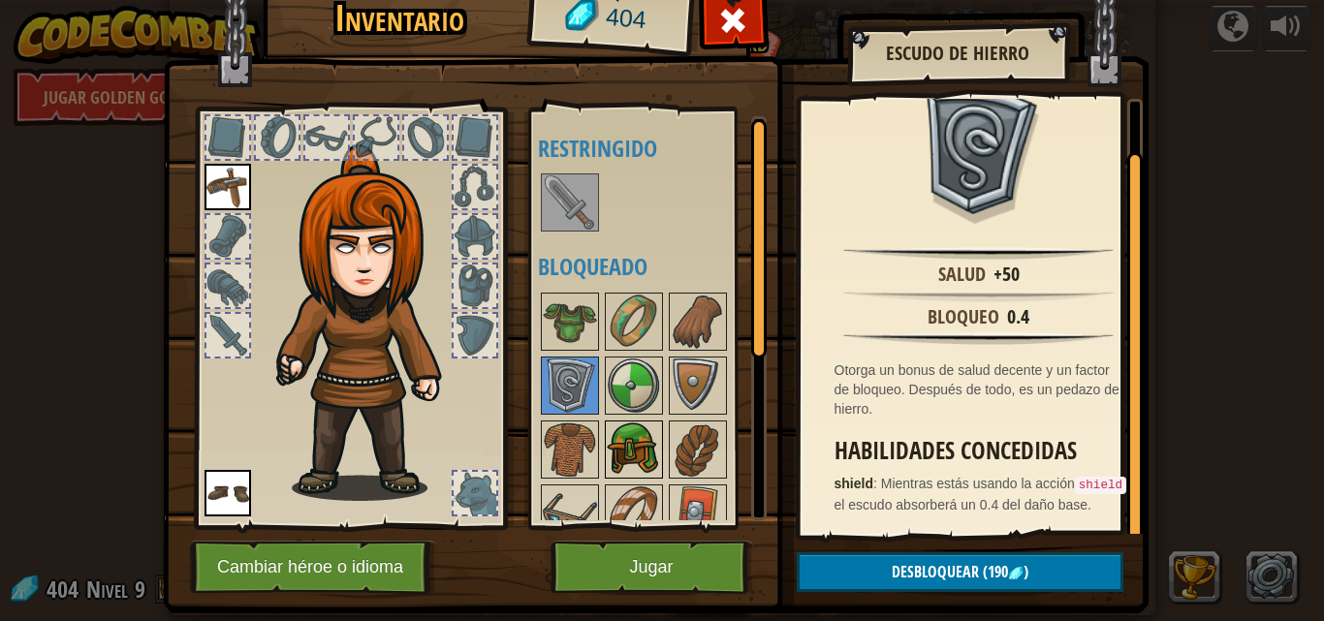
click at [611, 454] on img at bounding box center [634, 449] width 54 height 54
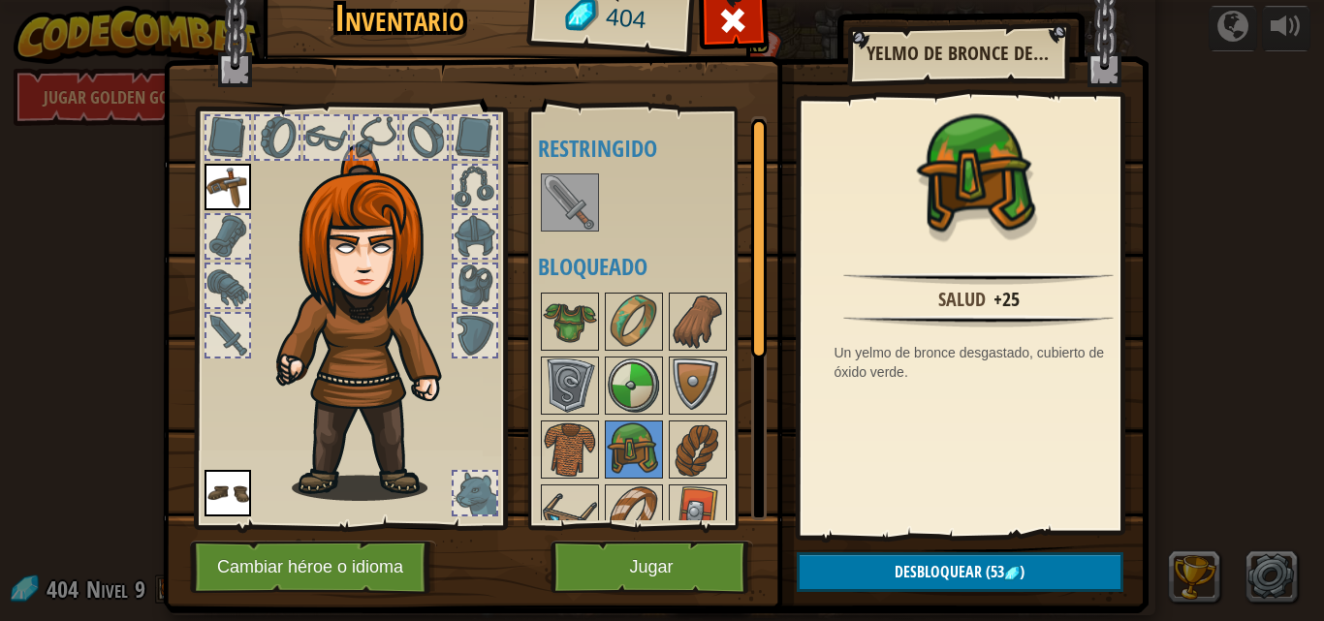
scroll to position [47, 0]
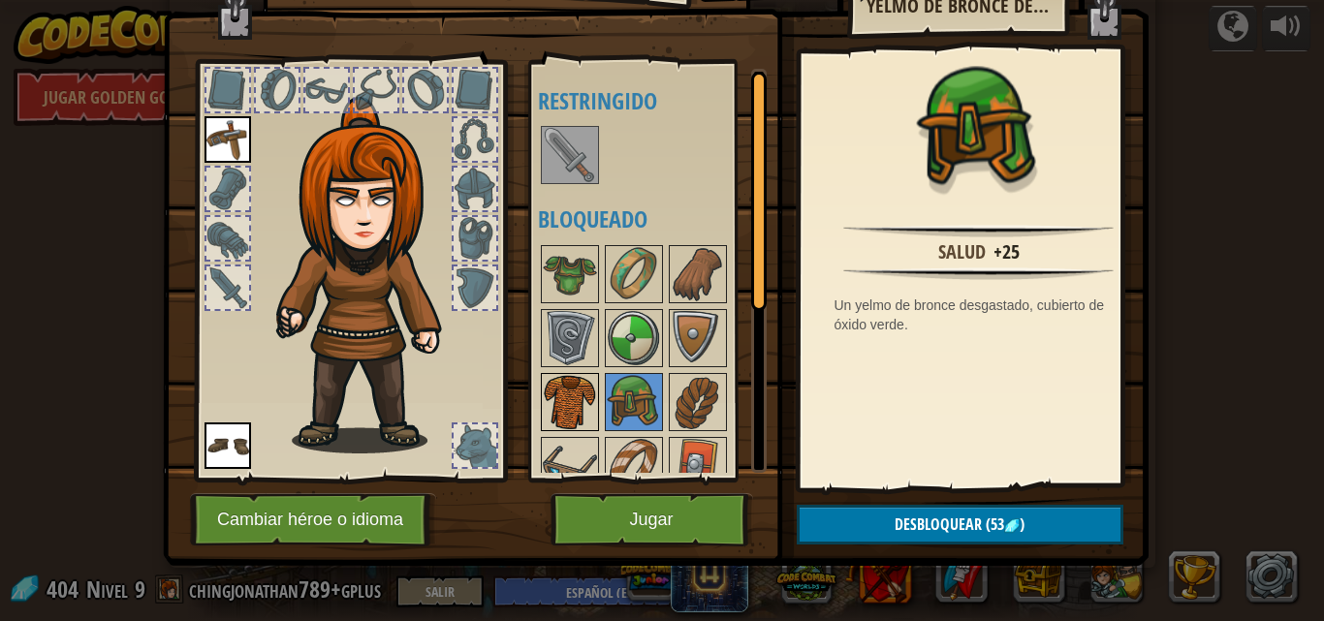
click at [553, 396] on img at bounding box center [570, 402] width 54 height 54
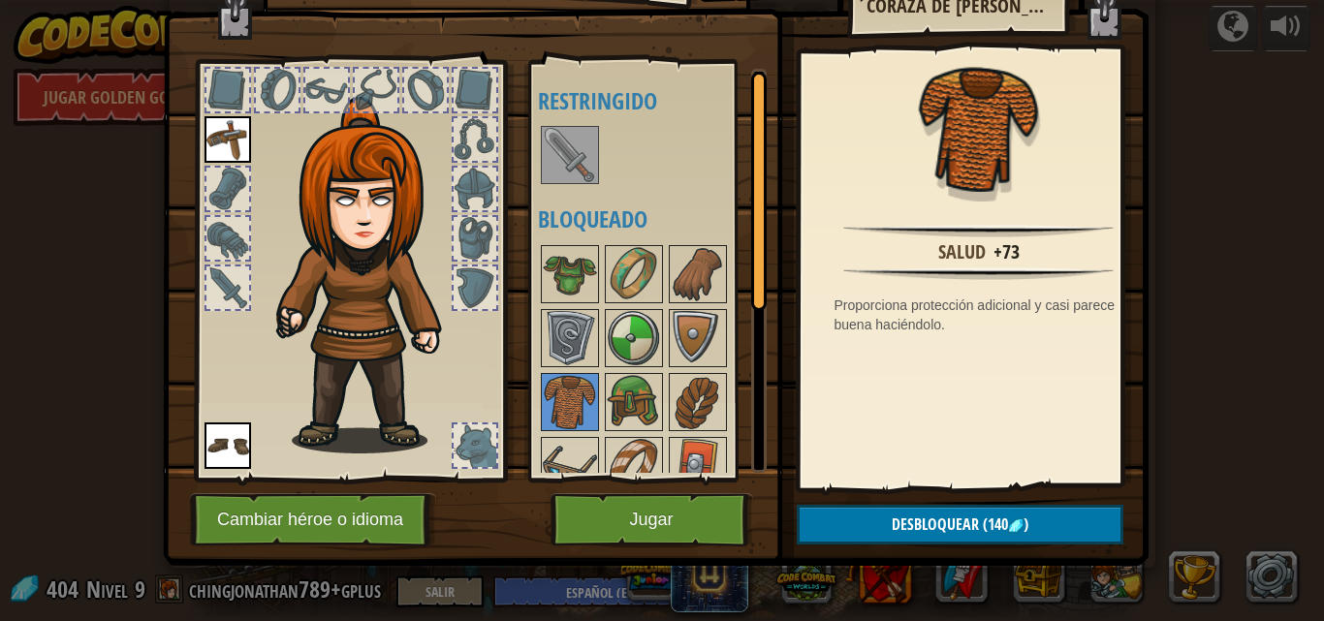
click at [224, 444] on img at bounding box center [227, 445] width 47 height 47
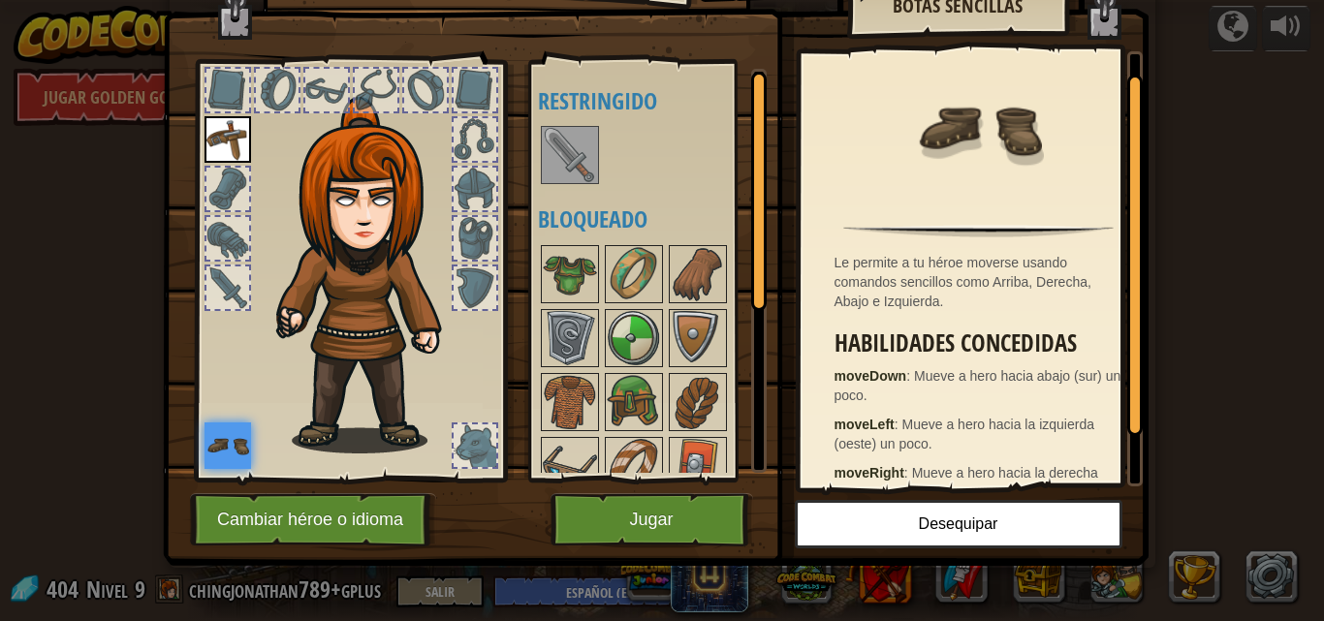
scroll to position [83, 0]
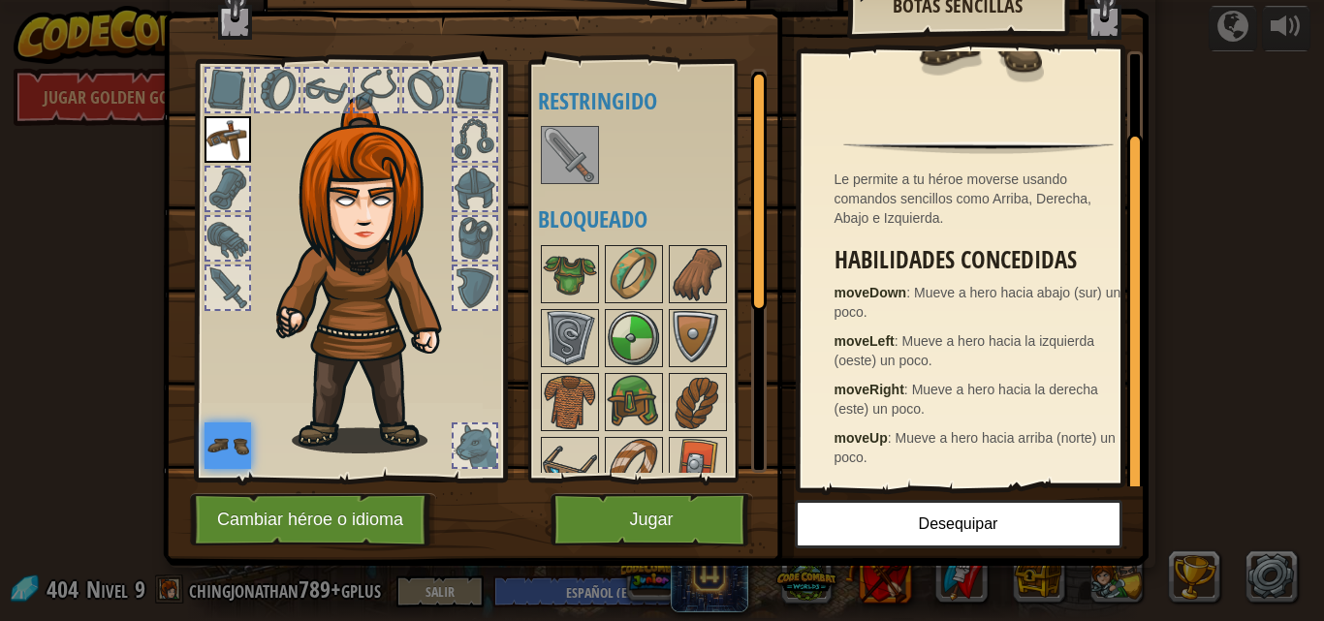
click at [232, 139] on img at bounding box center [227, 139] width 47 height 47
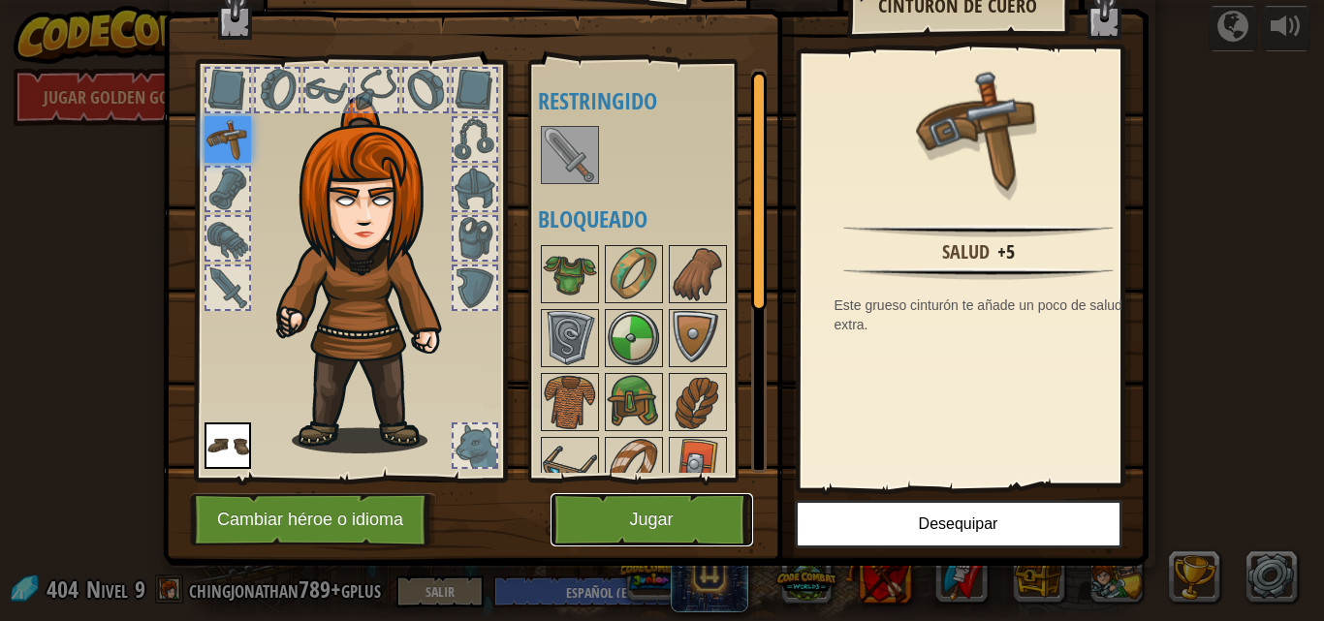
click at [682, 531] on button "Jugar" at bounding box center [651, 519] width 203 height 53
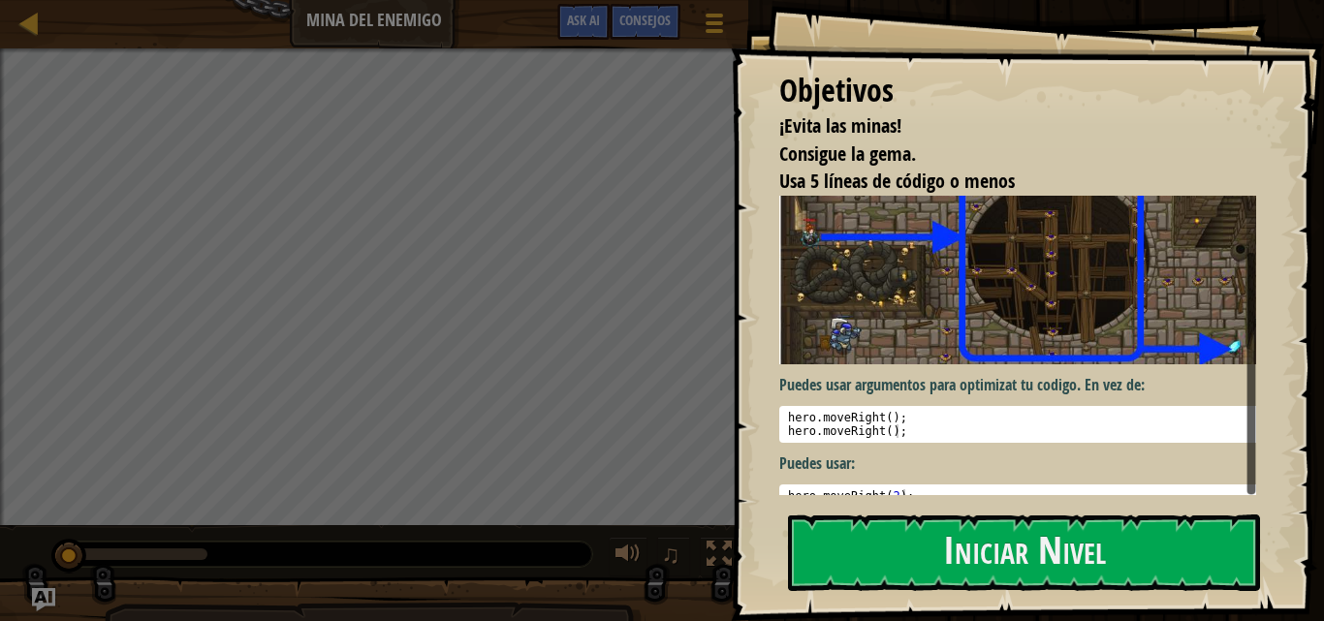
scroll to position [57, 0]
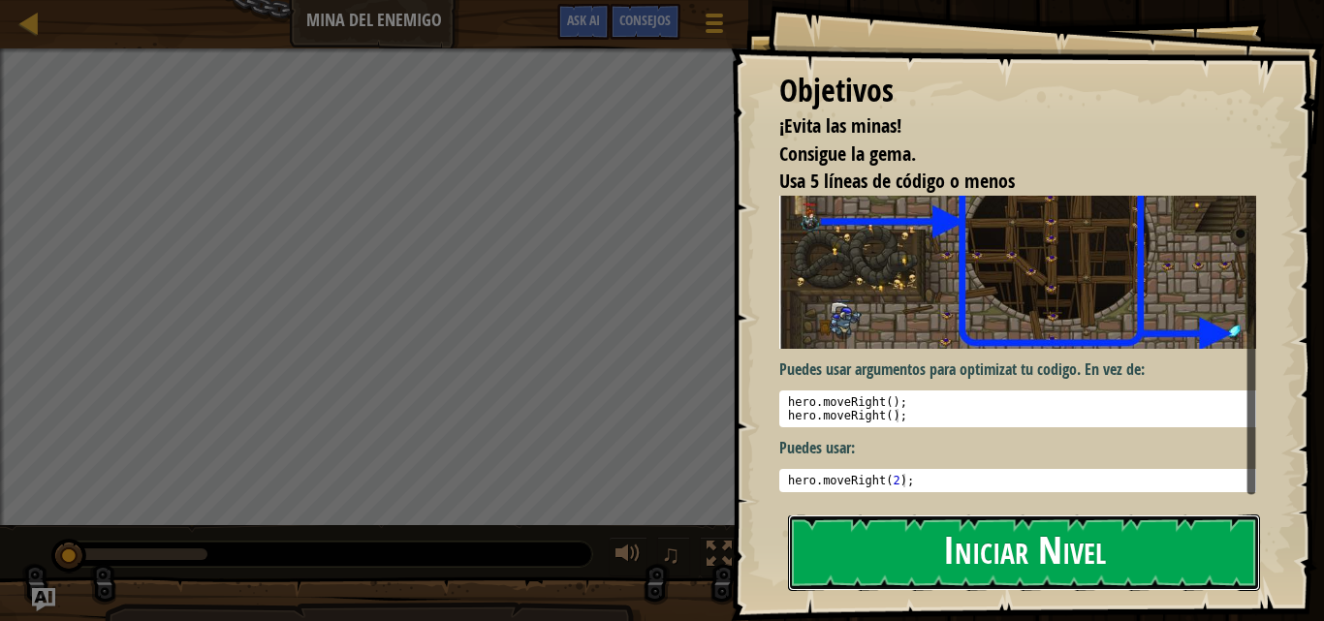
click at [923, 539] on button "Iniciar Nivel" at bounding box center [1024, 553] width 472 height 77
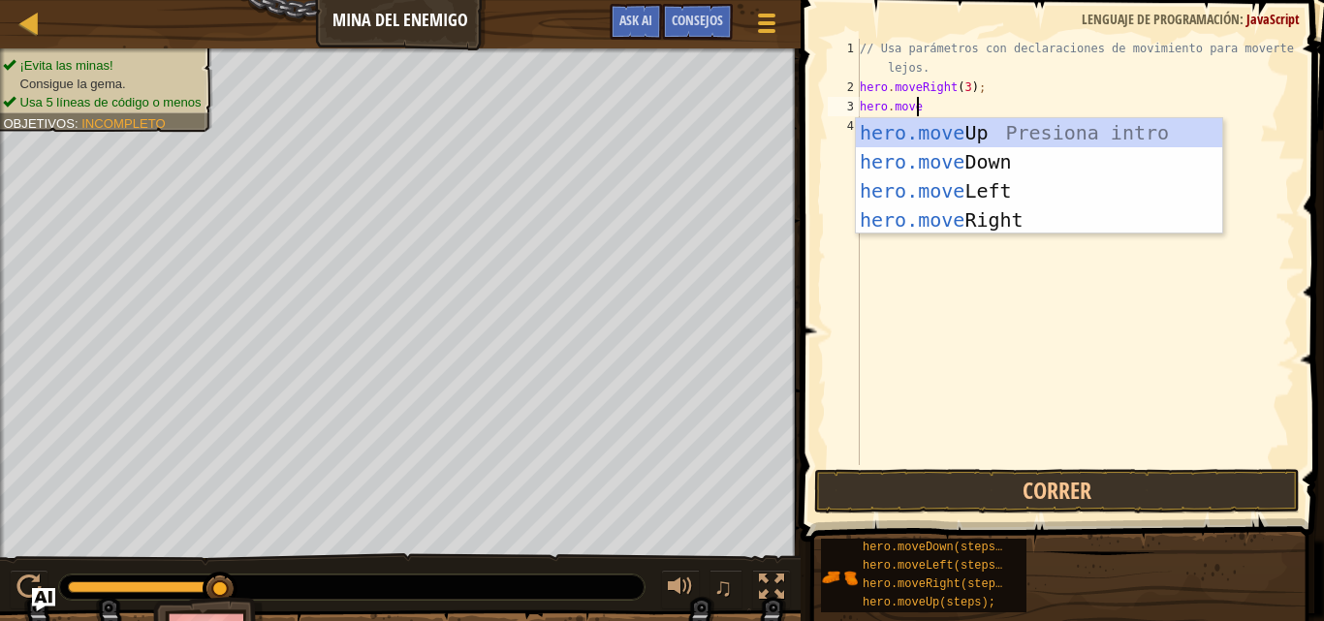
scroll to position [9, 4]
type textarea "hero.moveU"
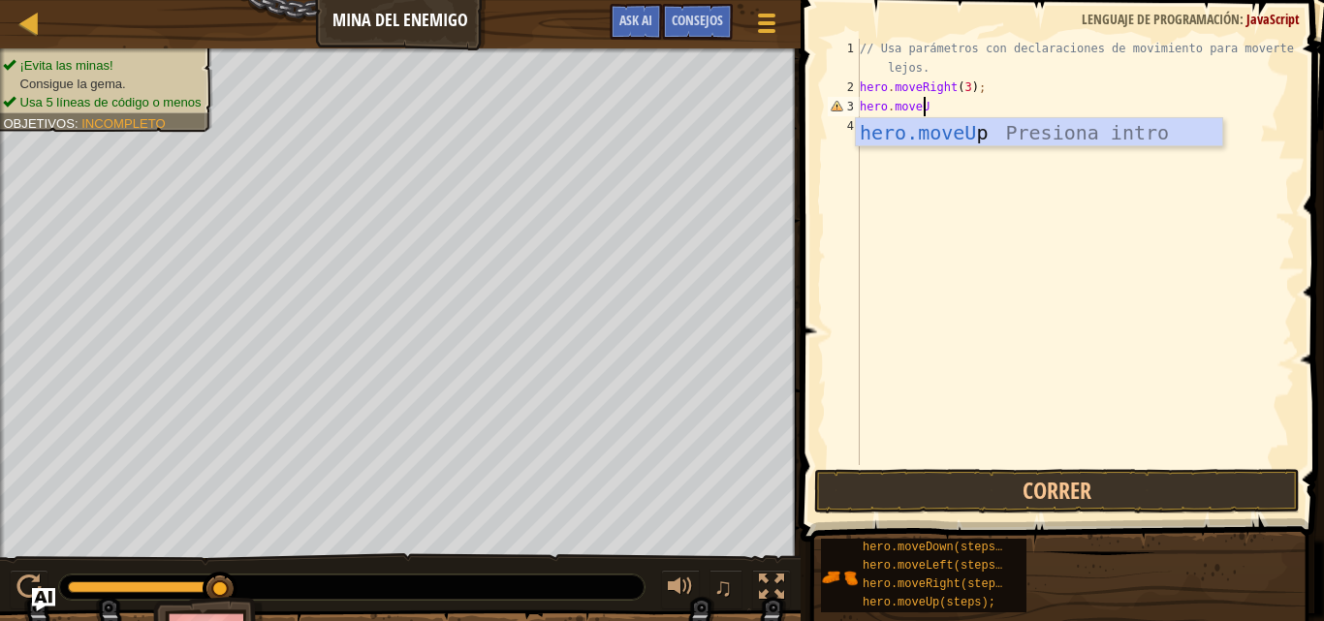
scroll to position [9, 0]
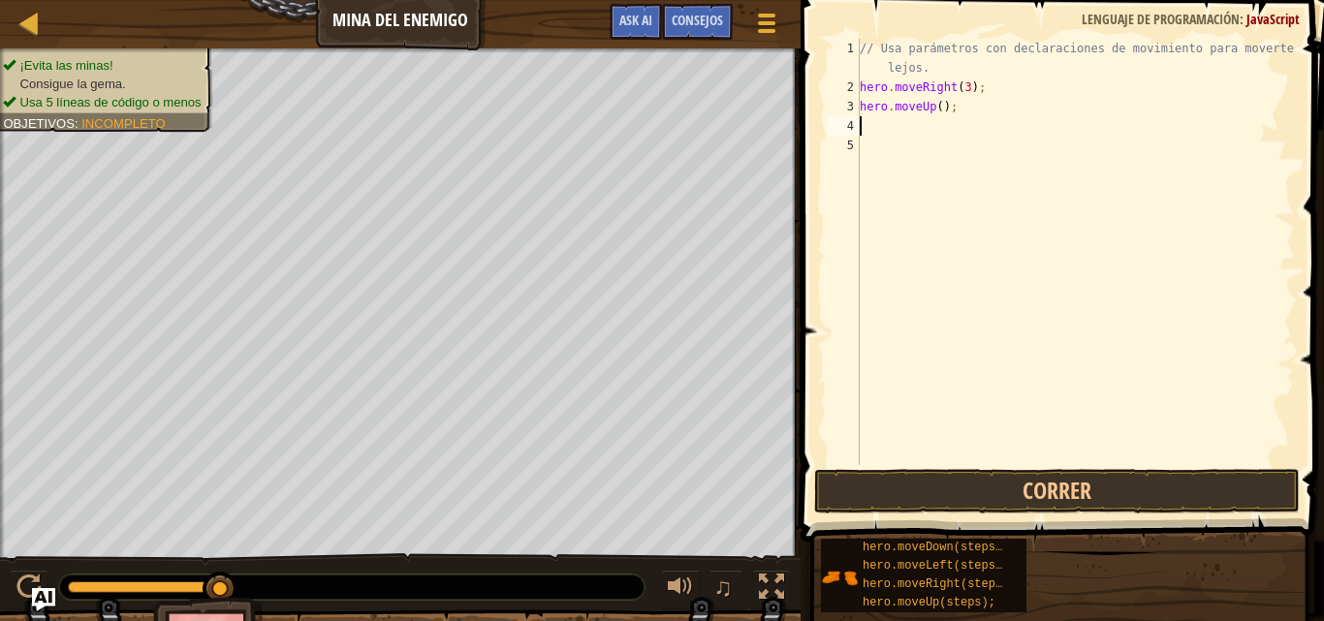
type textarea "p"
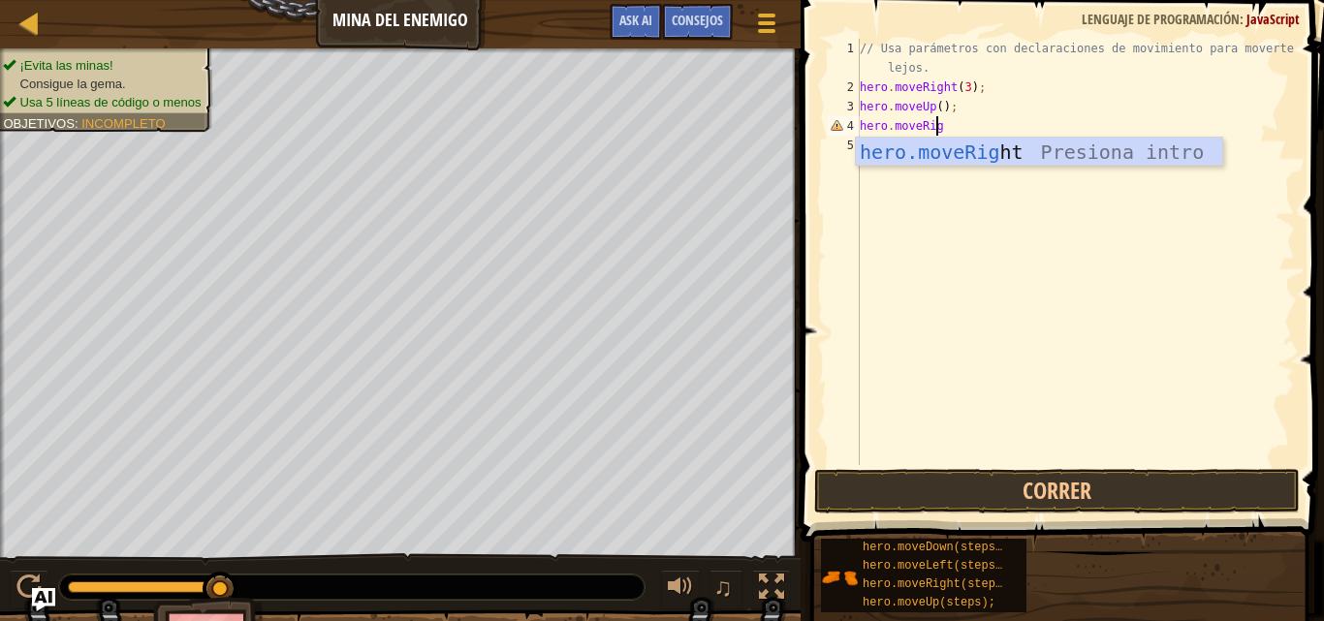
scroll to position [9, 6]
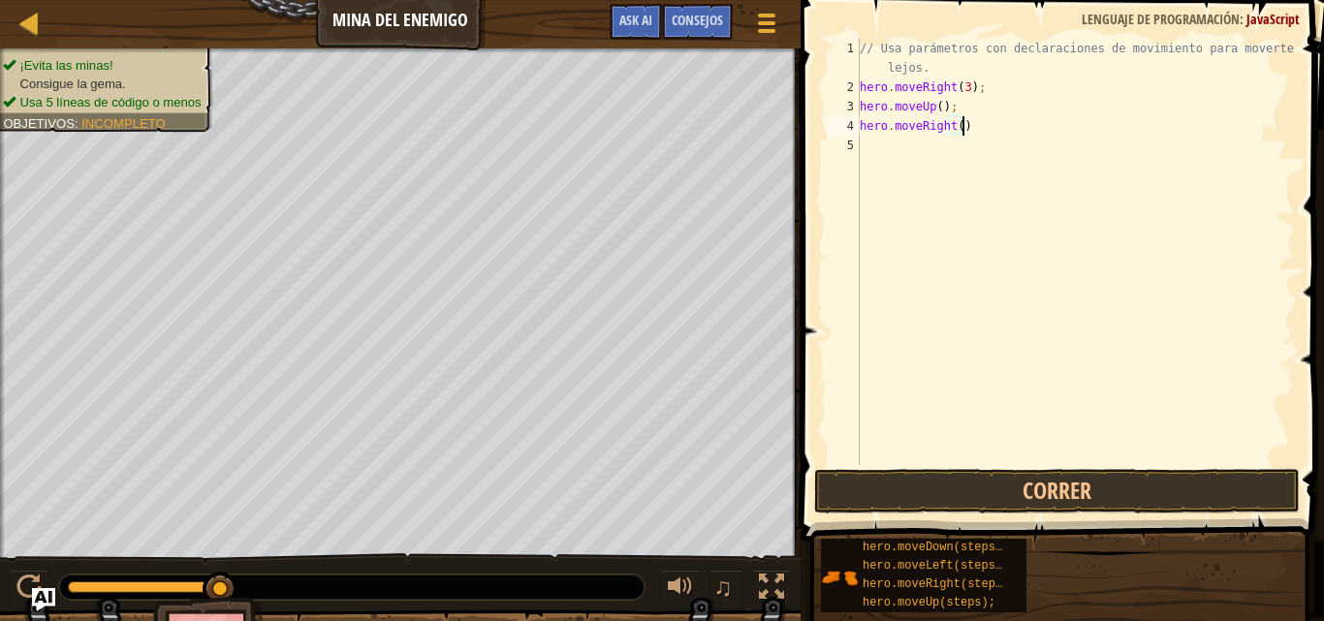
type textarea "hero.moveRight();"
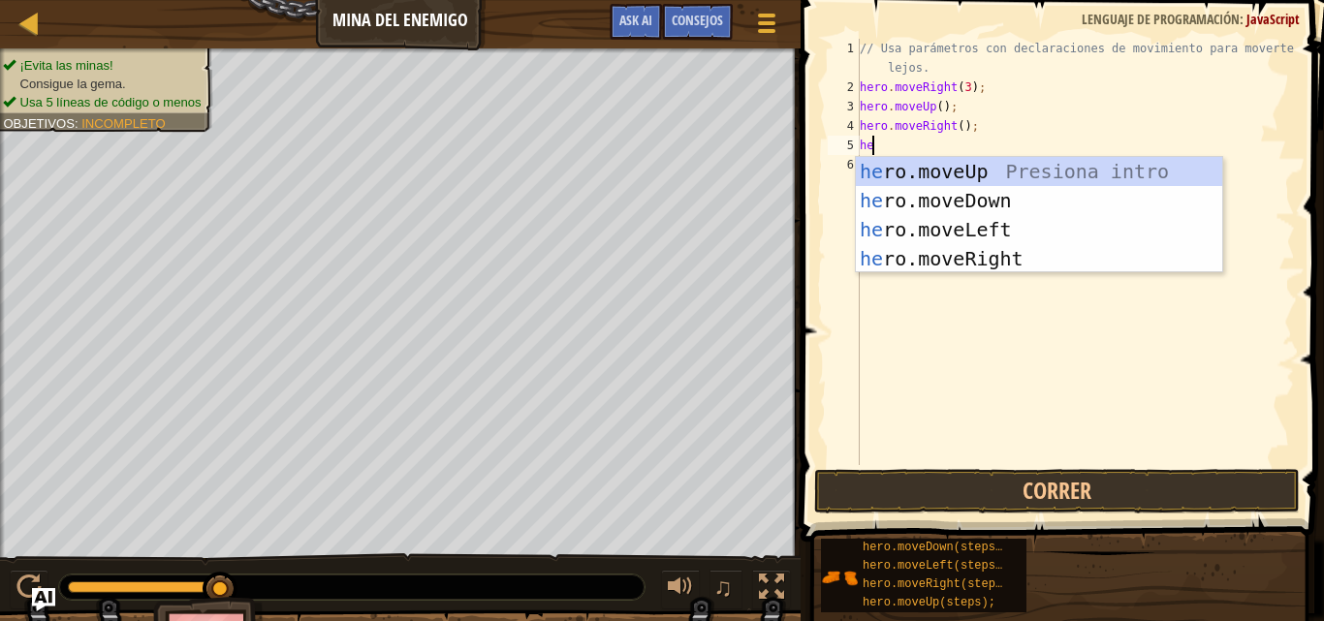
type textarea "her"
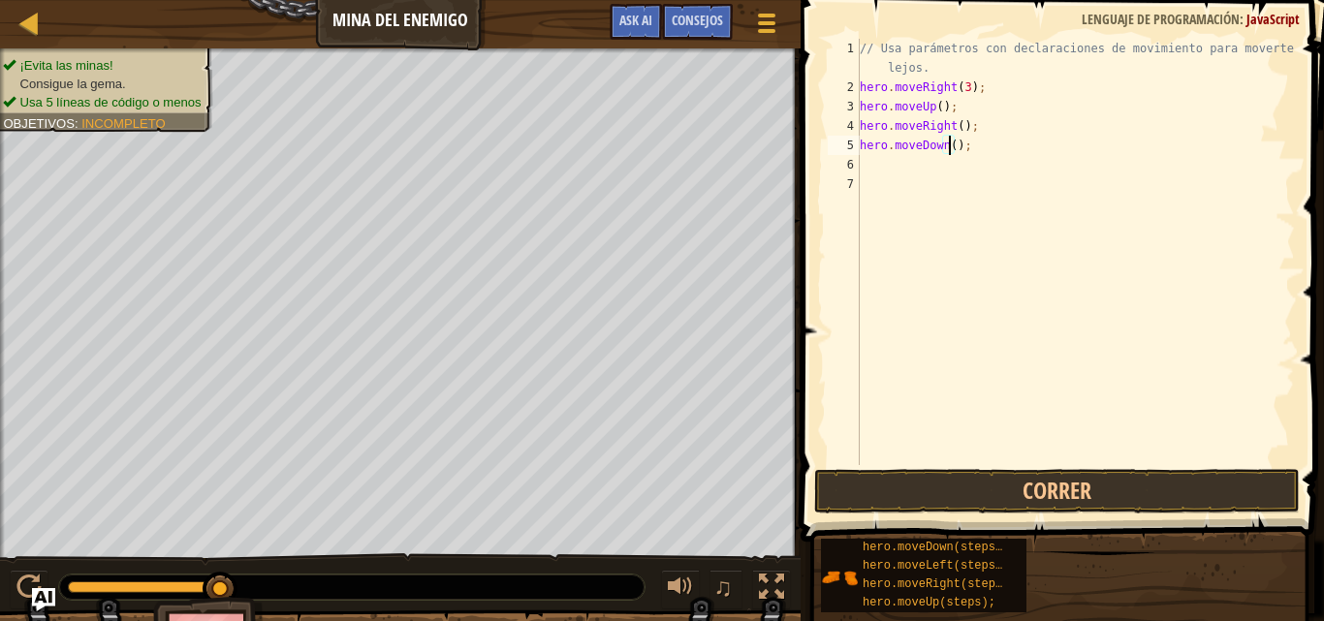
type textarea "hero.moveDown(3);"
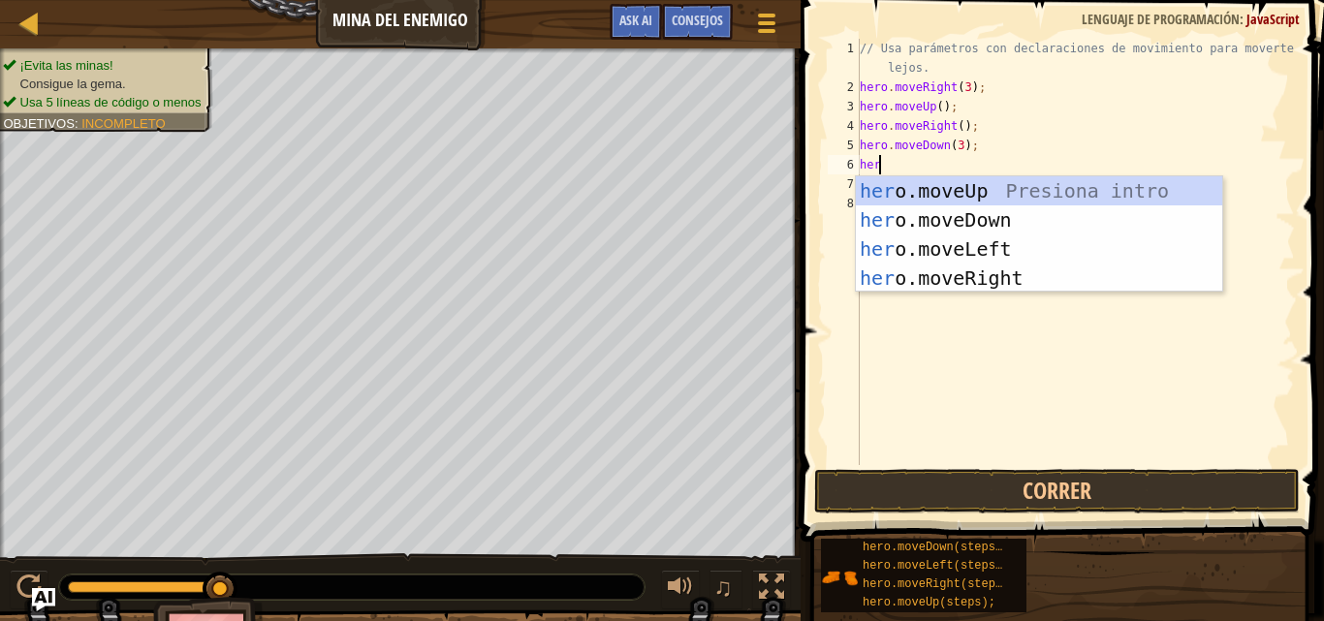
type textarea "her"
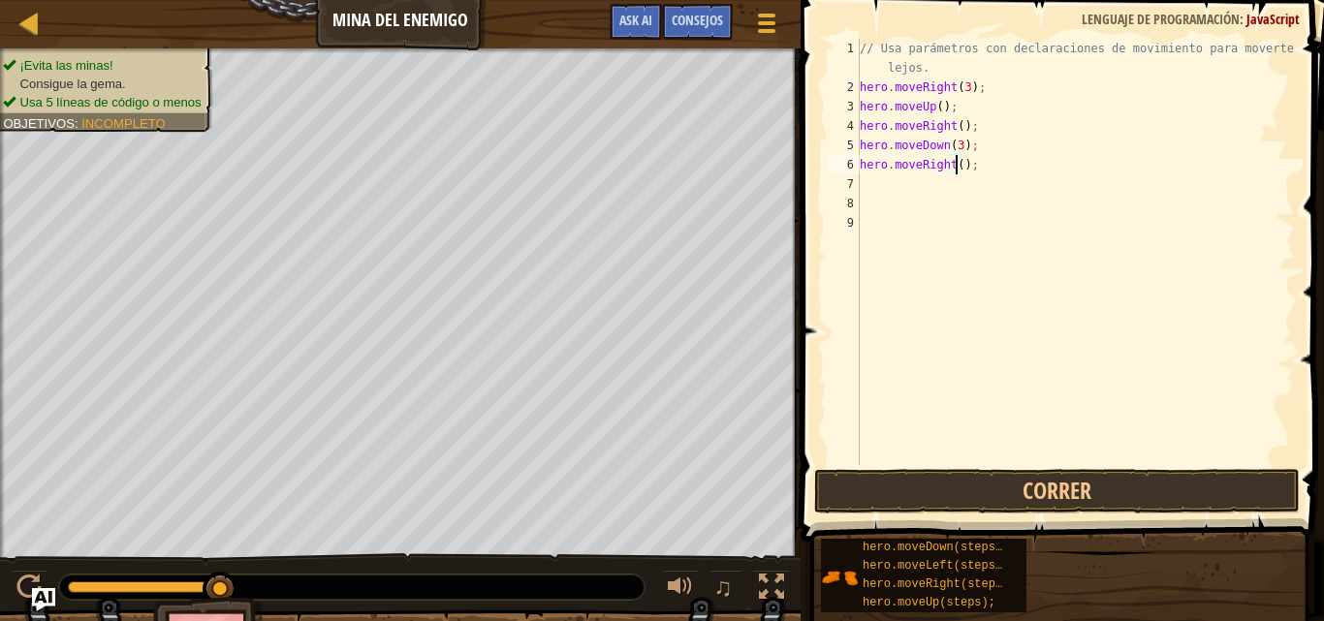
scroll to position [9, 8]
type textarea "hero.moveRight(2);"
click at [1090, 465] on span at bounding box center [1064, 243] width 539 height 599
click at [1081, 474] on button "Correr" at bounding box center [1056, 491] width 485 height 45
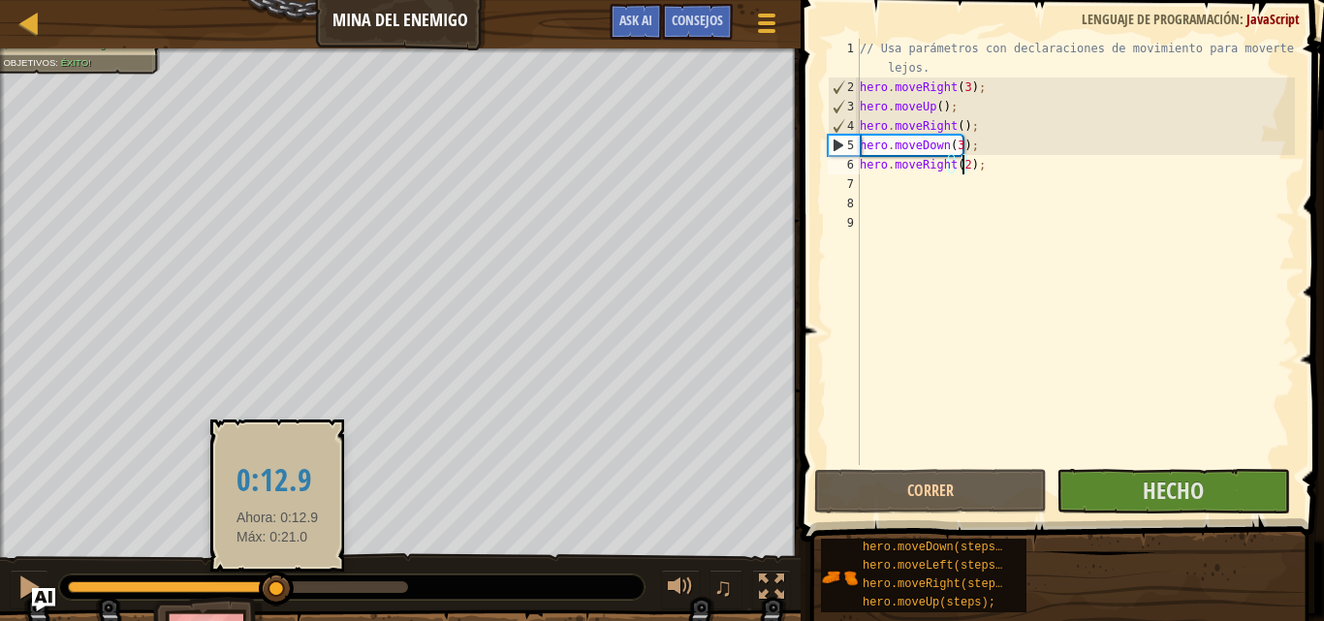
drag, startPoint x: 136, startPoint y: 588, endPoint x: 317, endPoint y: 588, distance: 181.2
click at [294, 592] on div at bounding box center [276, 589] width 35 height 35
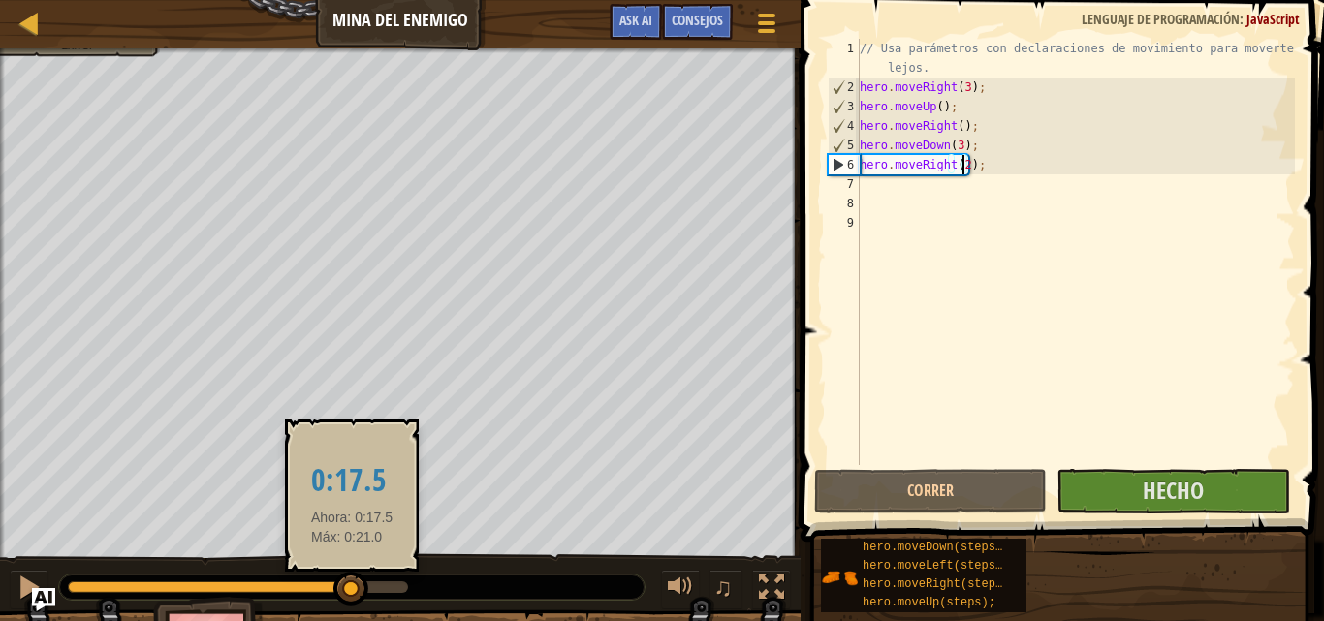
click at [352, 594] on div at bounding box center [350, 589] width 35 height 35
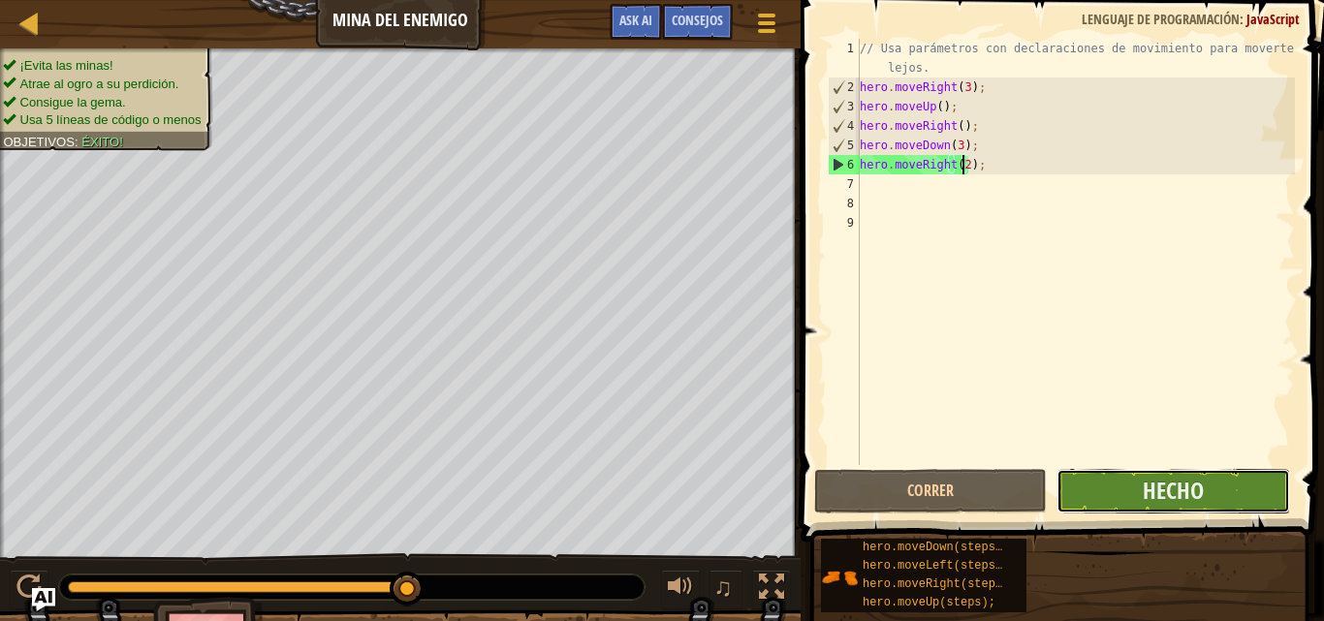
click at [1127, 497] on button "Hecho" at bounding box center [1172, 491] width 233 height 45
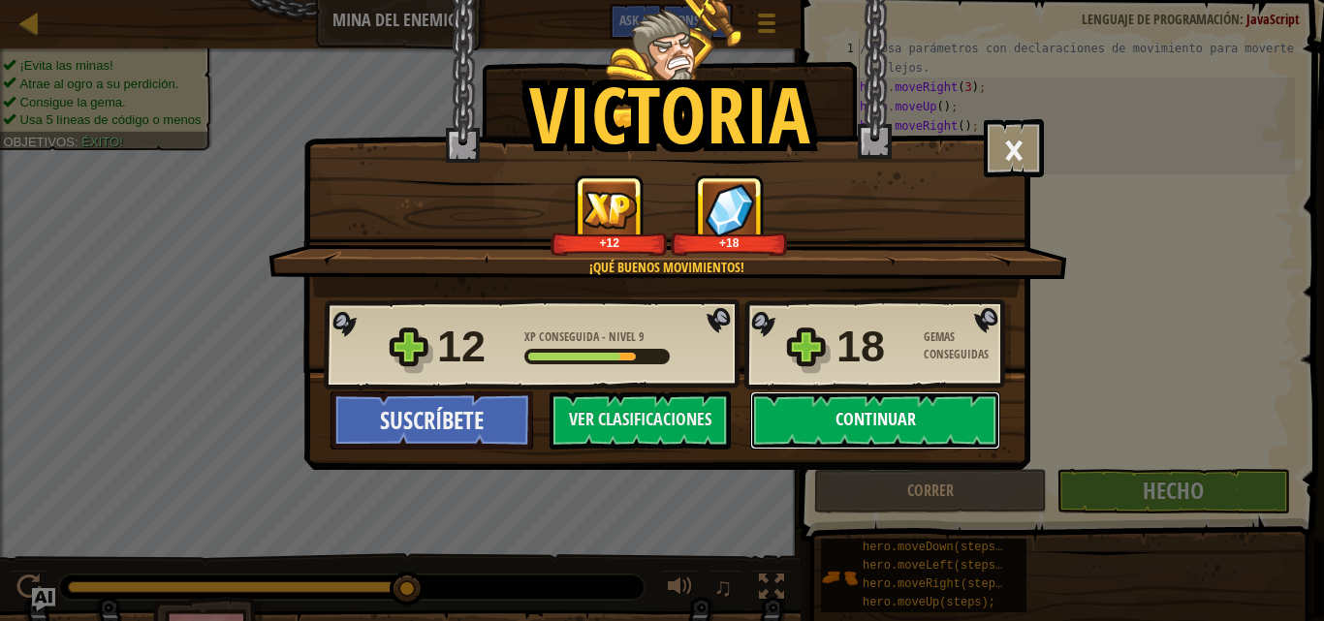
click at [858, 422] on button "Continuar" at bounding box center [875, 420] width 250 height 58
select select "es-ES"
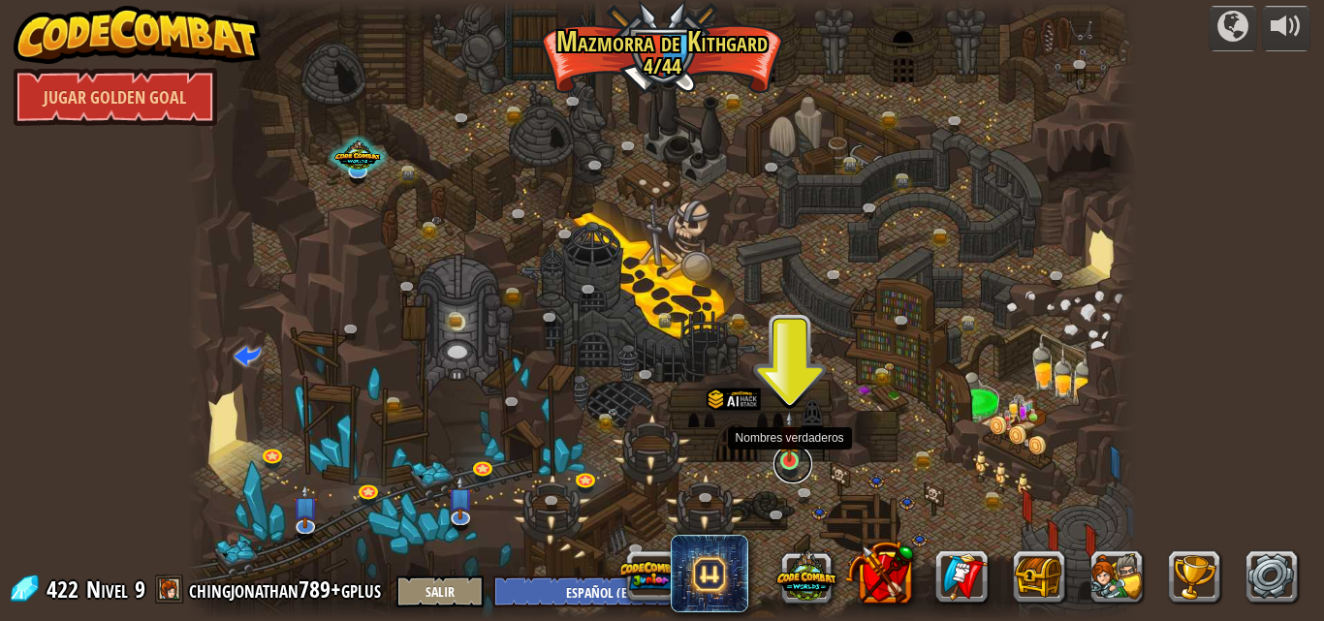
click at [796, 464] on link at bounding box center [792, 464] width 39 height 39
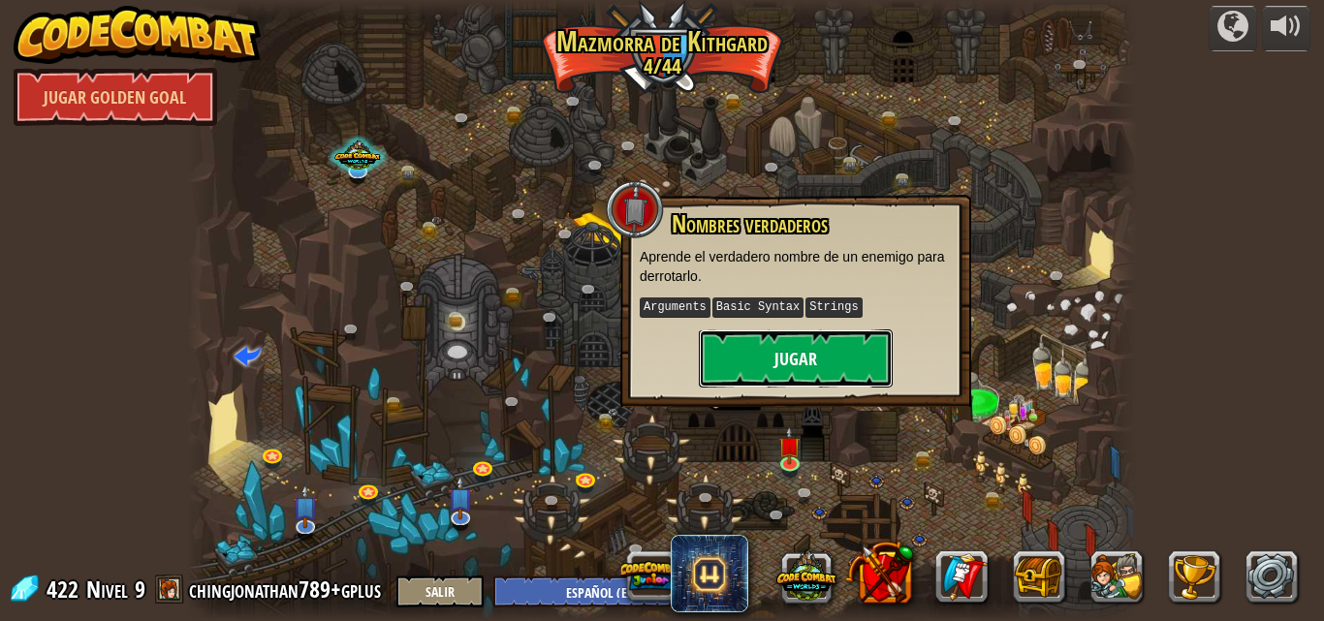
click at [788, 358] on button "Jugar" at bounding box center [796, 358] width 194 height 58
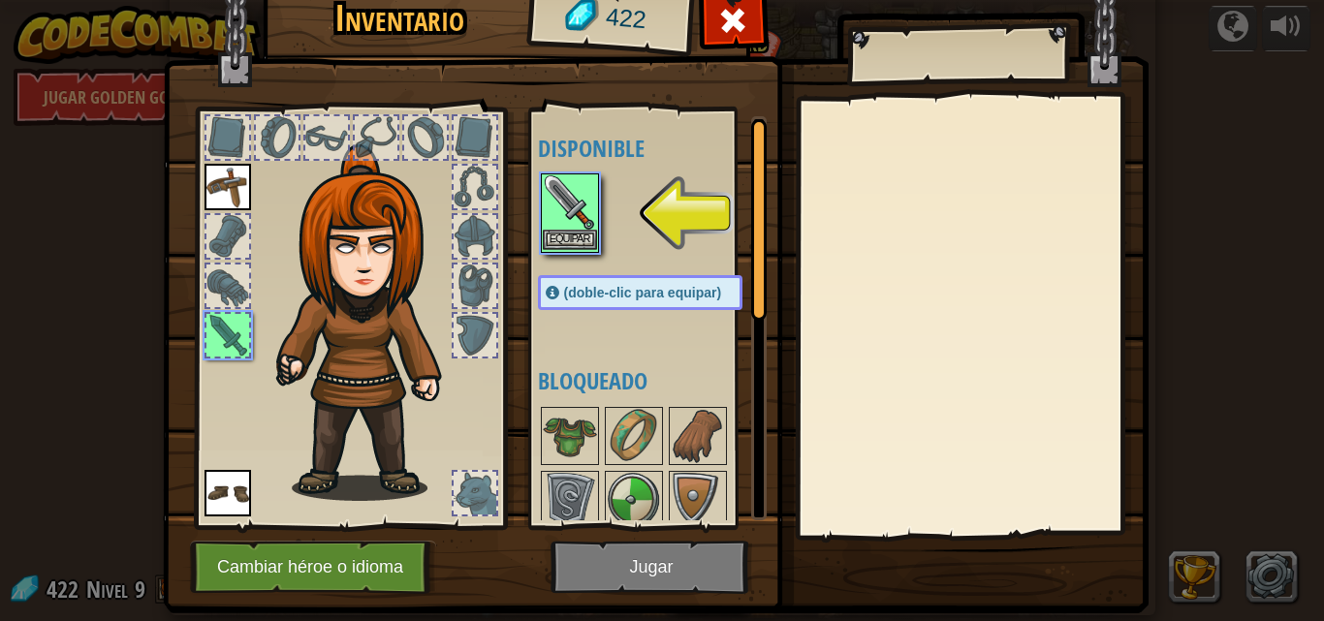
click at [577, 203] on img at bounding box center [570, 202] width 54 height 54
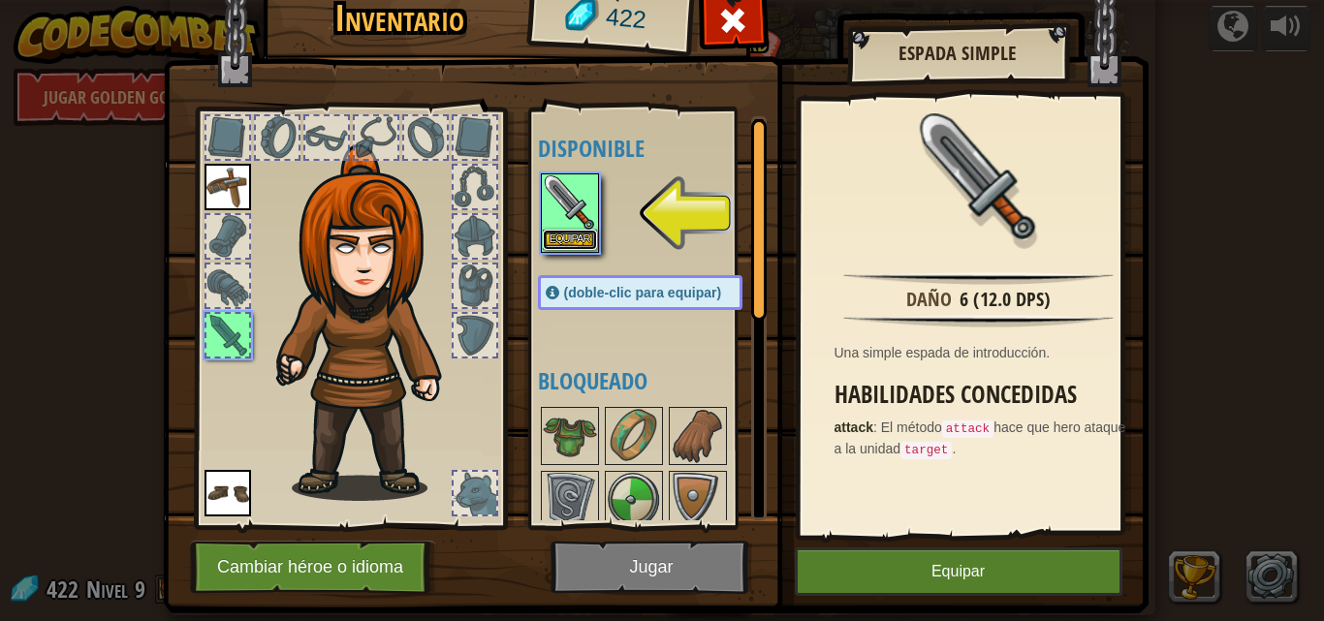
click at [574, 238] on button "Equipar" at bounding box center [570, 240] width 54 height 20
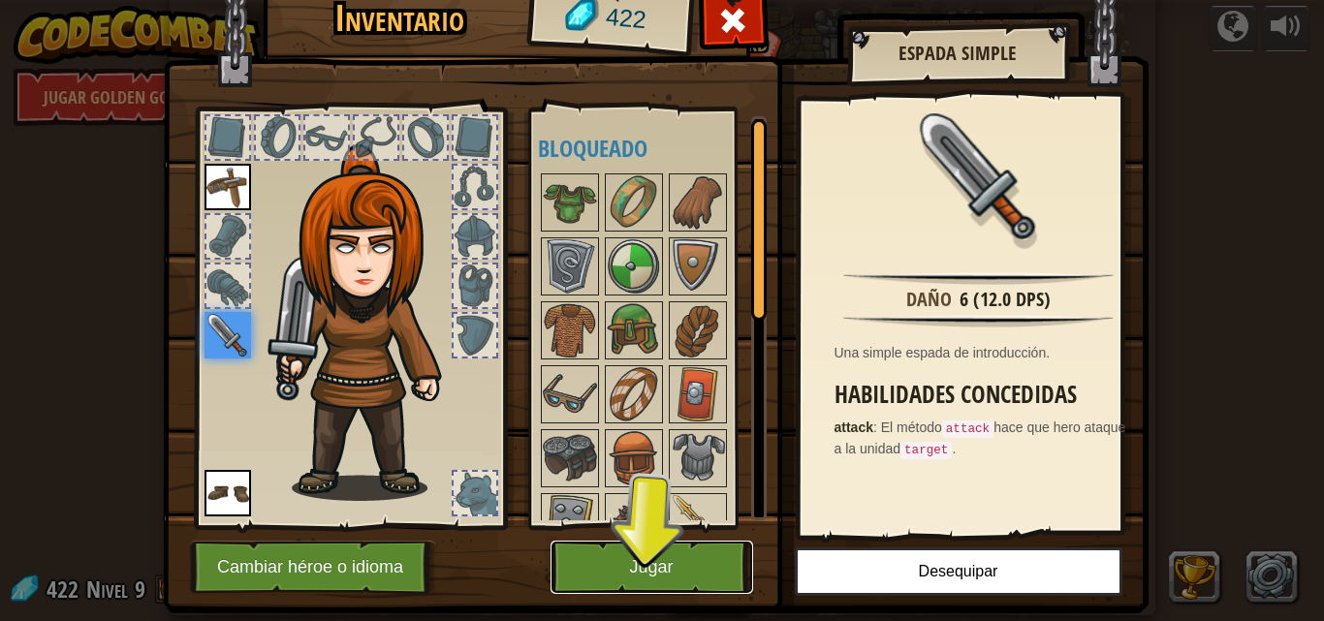
click at [655, 576] on button "Jugar" at bounding box center [651, 567] width 203 height 53
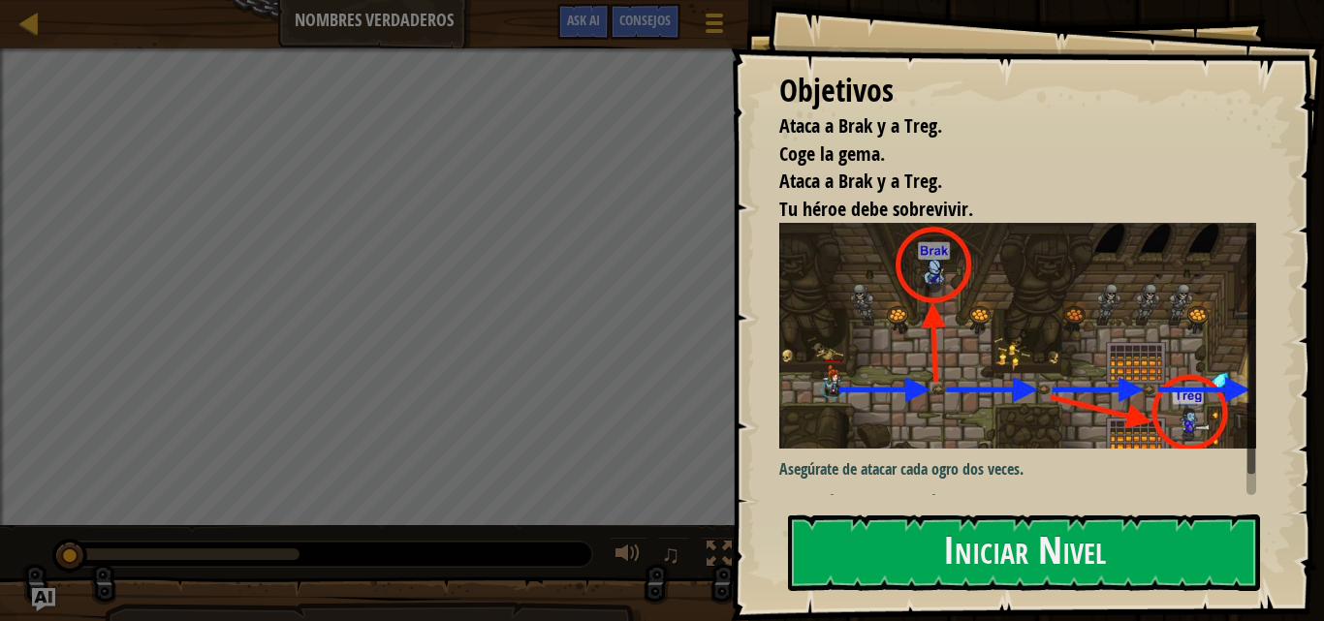
scroll to position [19, 0]
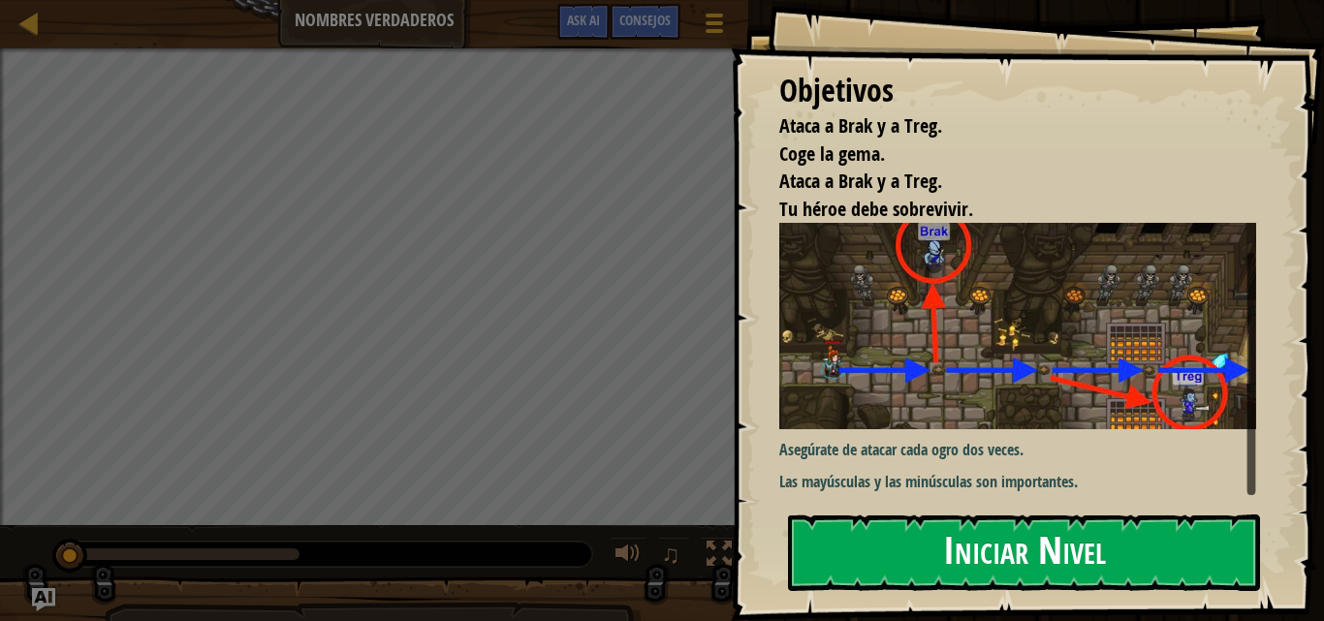
click at [1083, 554] on button "Iniciar Nivel" at bounding box center [1024, 553] width 472 height 77
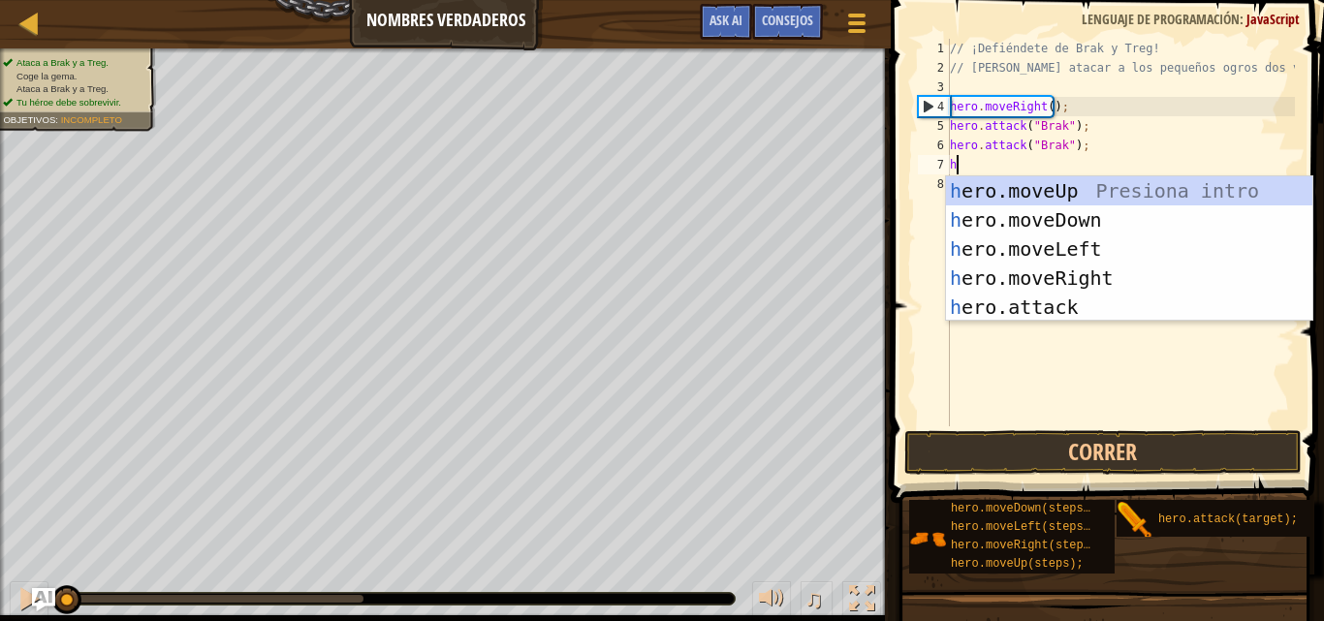
scroll to position [9, 0]
type textarea "her"
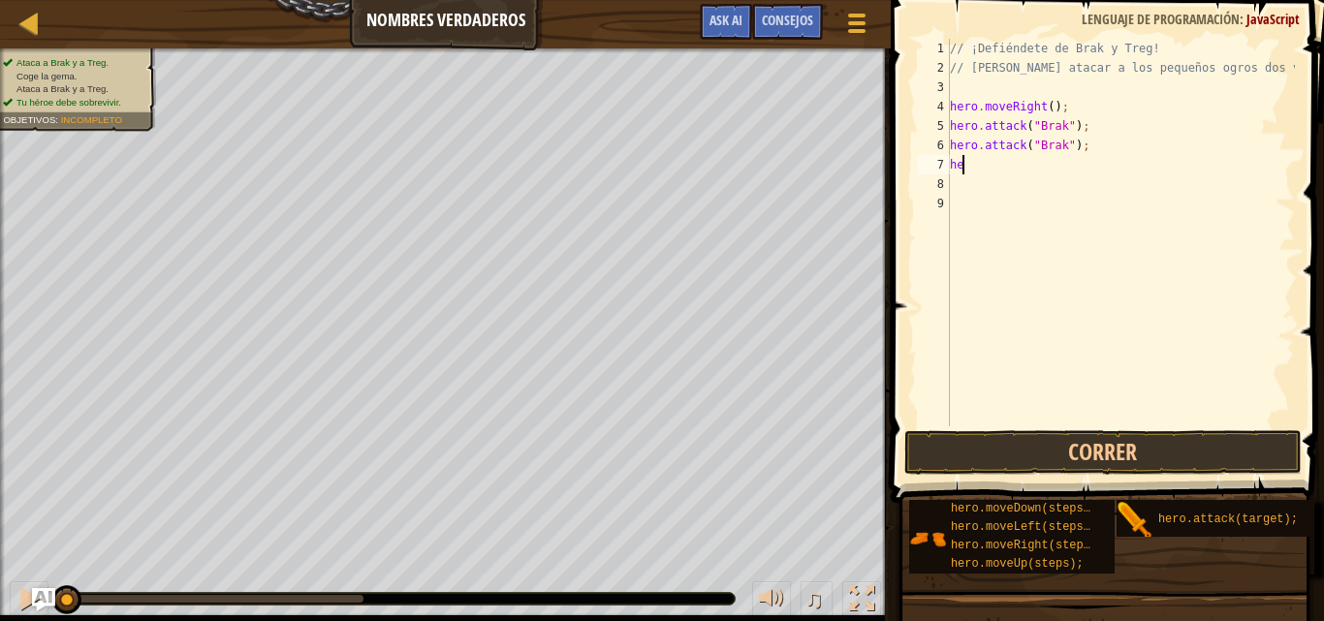
type textarea "h"
click at [1052, 458] on button "Correr" at bounding box center [1102, 452] width 397 height 45
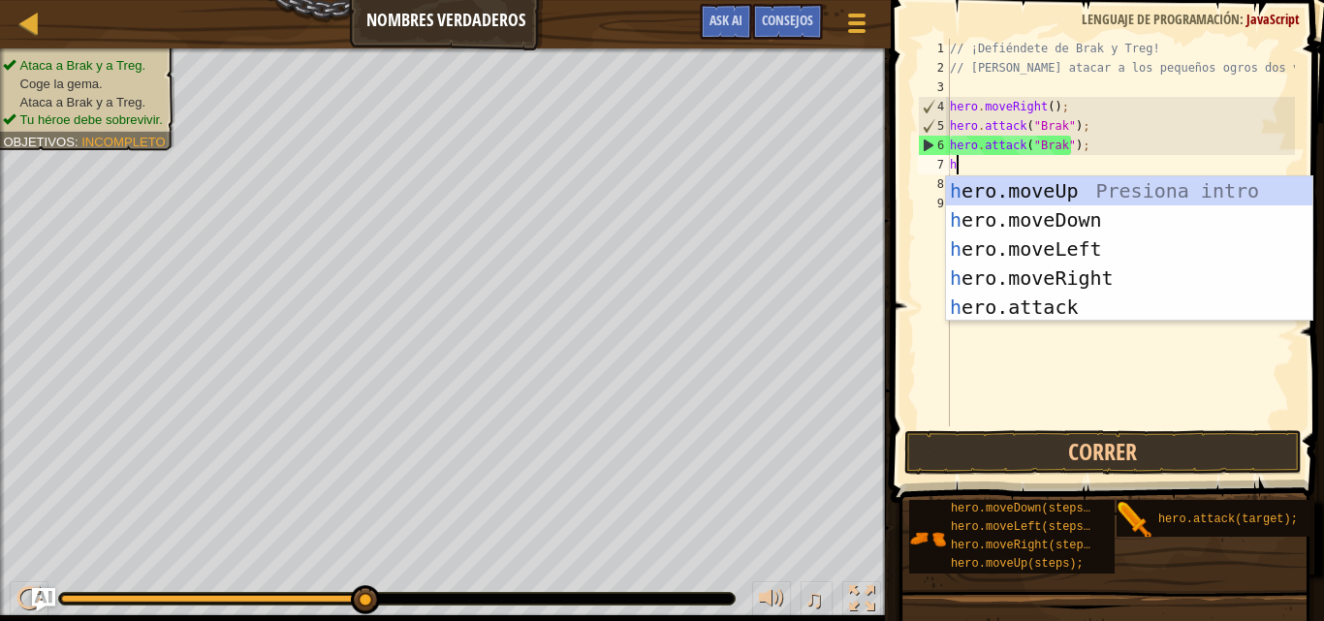
type textarea "her"
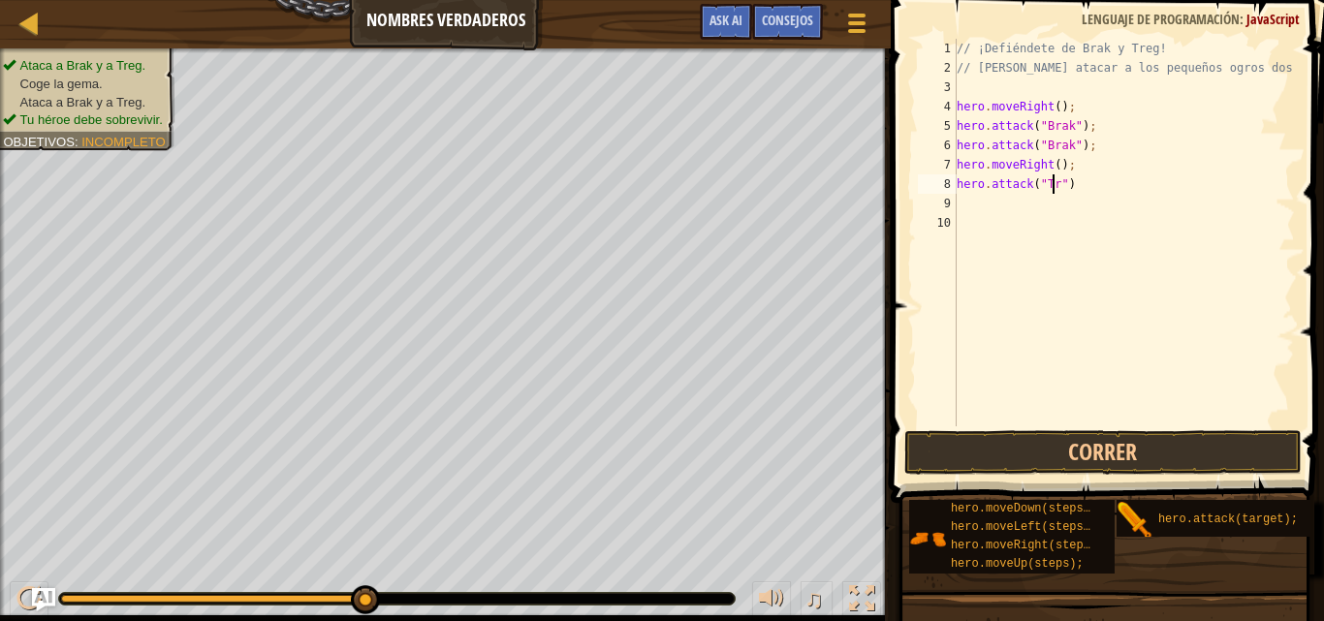
scroll to position [9, 9]
drag, startPoint x: 1081, startPoint y: 185, endPoint x: 943, endPoint y: 183, distance: 138.6
click at [943, 183] on div "hero.attack("Treg") 1 2 3 4 5 6 7 8 9 10 // ¡Defiéndete de Brak y Treg! // [PER…" at bounding box center [1104, 233] width 381 height 388
type textarea "hero.attack("Treg")"
click at [1109, 188] on div "// ¡Defiéndete de Brak y Treg! // [PERSON_NAME] atacar a los pequeños ogros dos…" at bounding box center [1123, 233] width 342 height 388
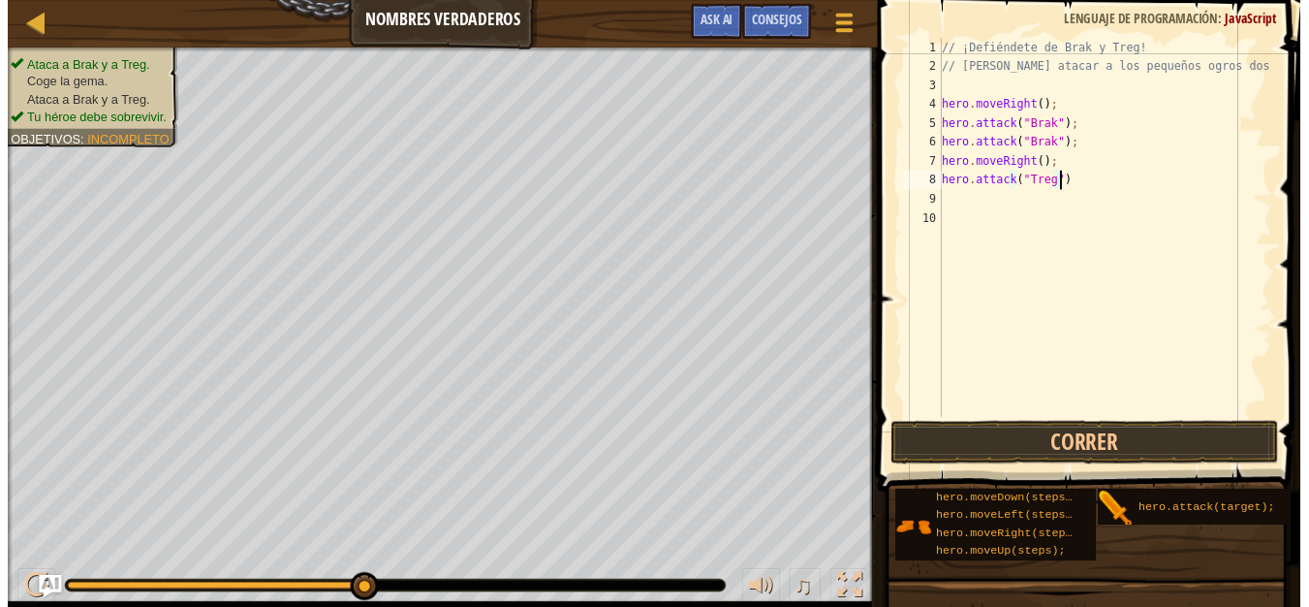
scroll to position [9, 0]
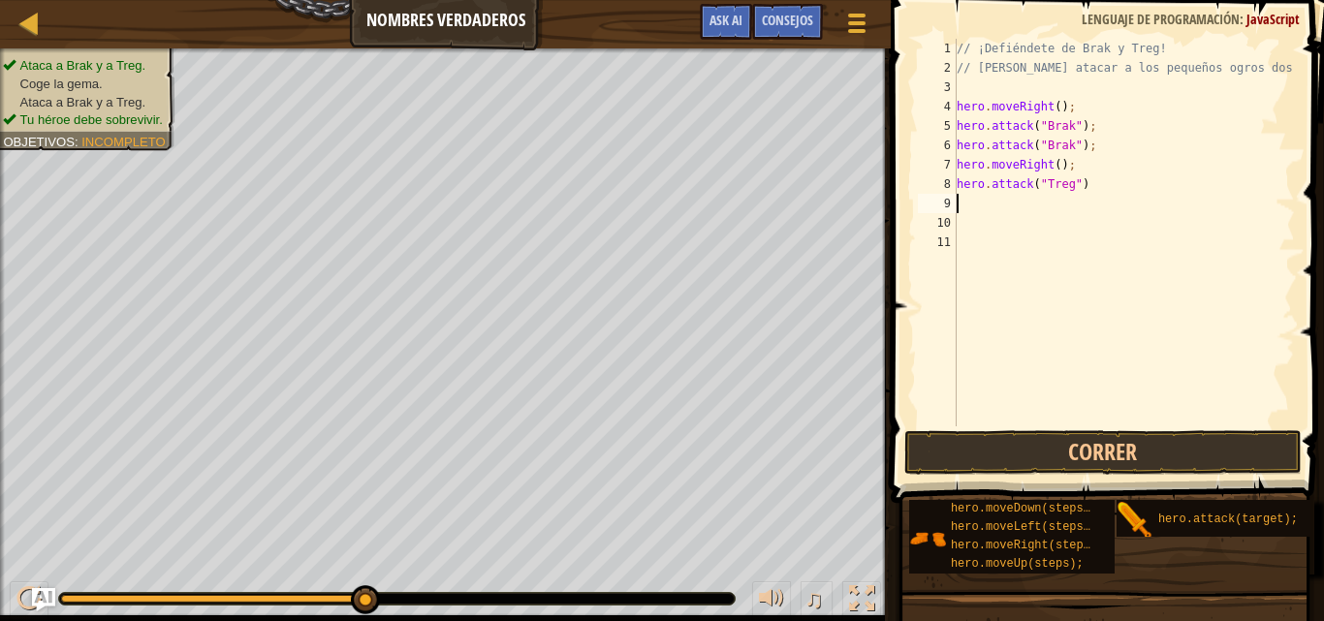
paste textarea "hero.attack("Treg")"
type textarea "hero.attack("Treg")"
click at [1108, 458] on button "Correr" at bounding box center [1102, 452] width 397 height 45
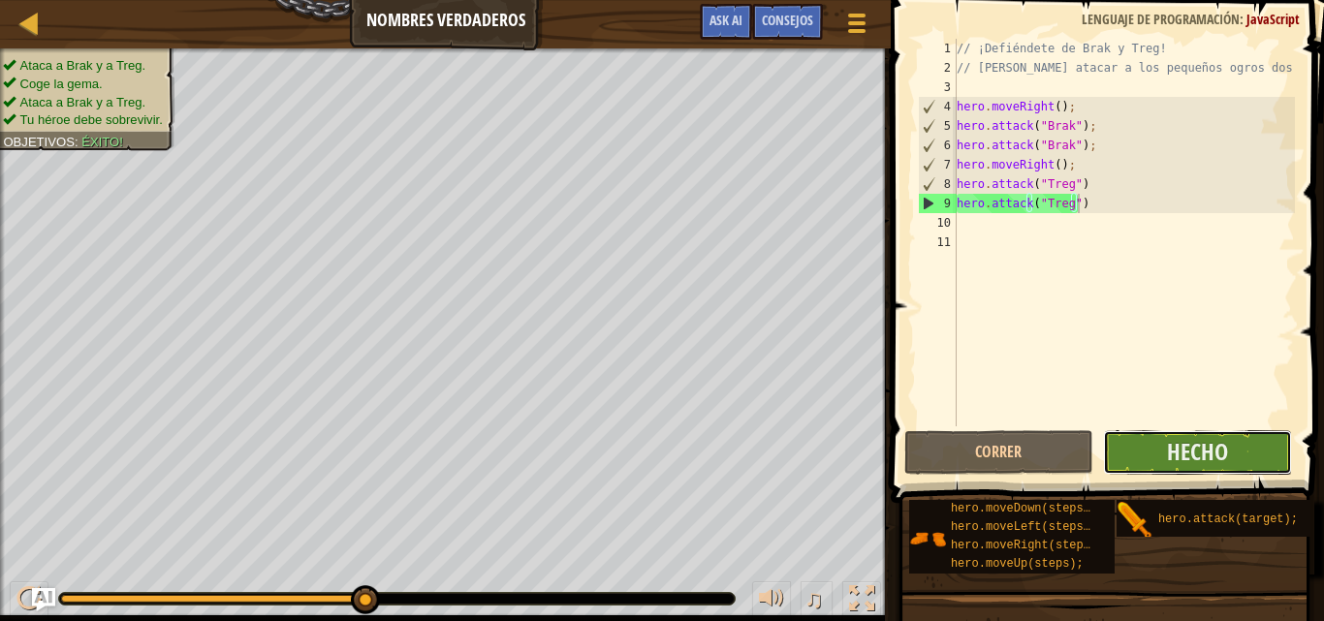
click at [1242, 455] on button "Hecho" at bounding box center [1197, 452] width 189 height 45
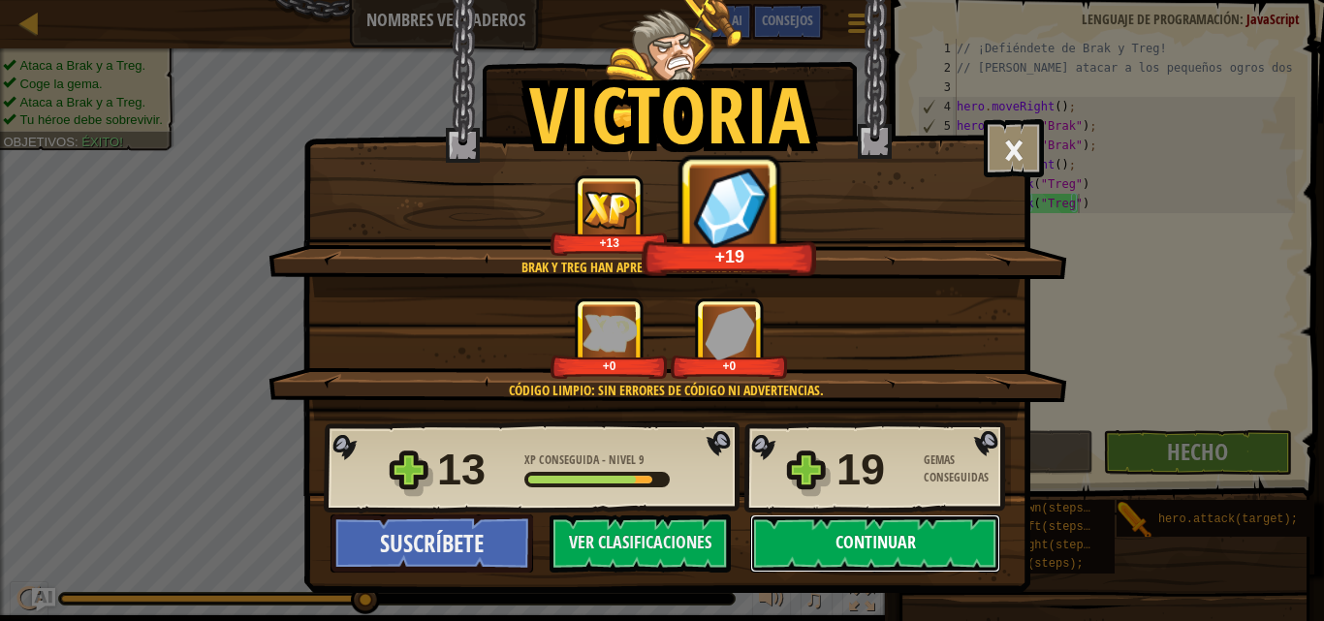
click at [906, 547] on button "Continuar" at bounding box center [875, 544] width 250 height 58
select select "es-ES"
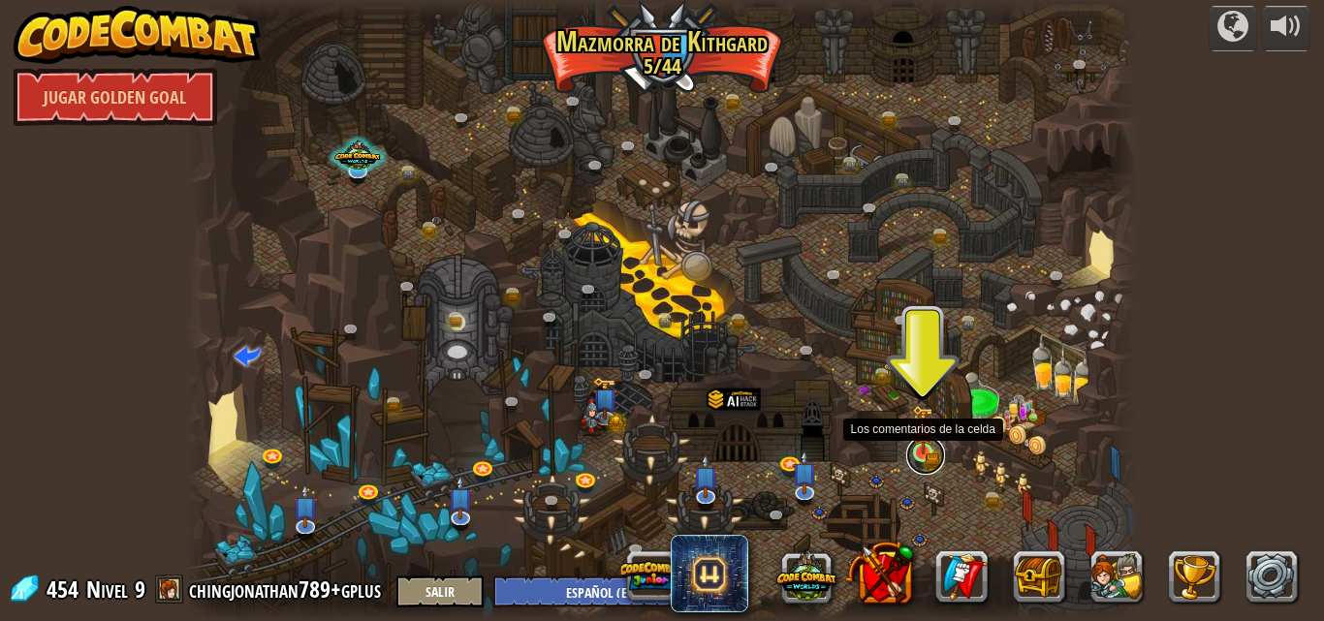
click at [922, 460] on link at bounding box center [925, 455] width 39 height 39
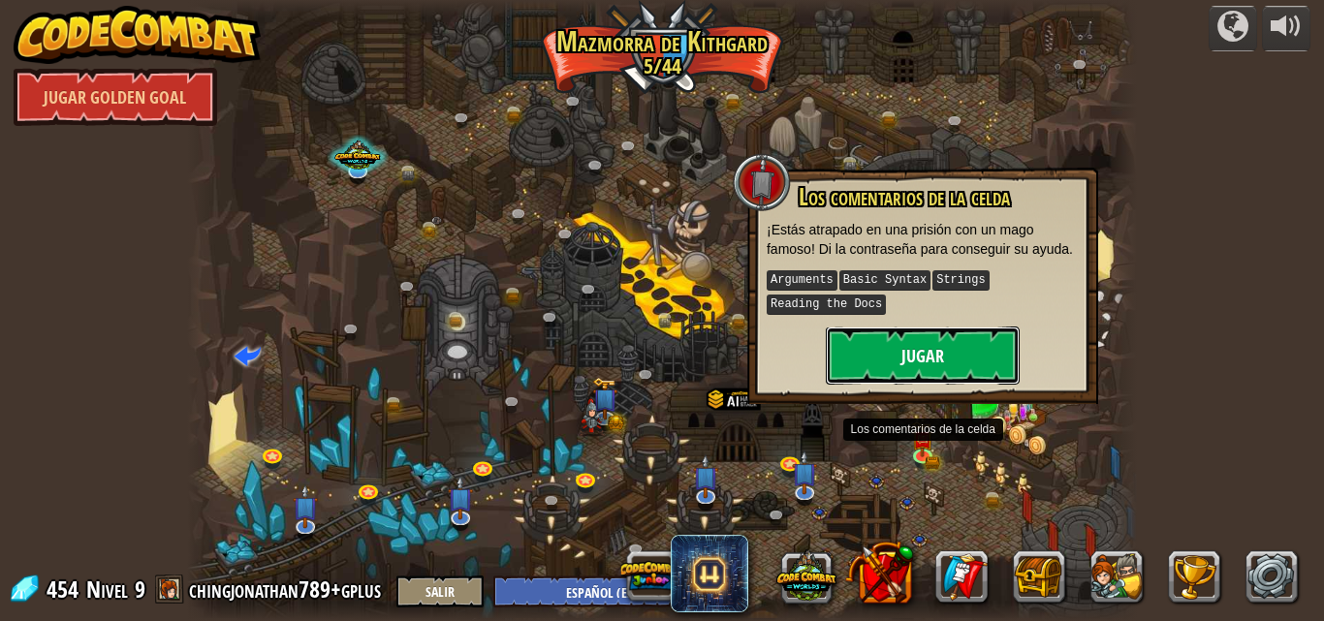
click at [936, 359] on button "Jugar" at bounding box center [923, 356] width 194 height 58
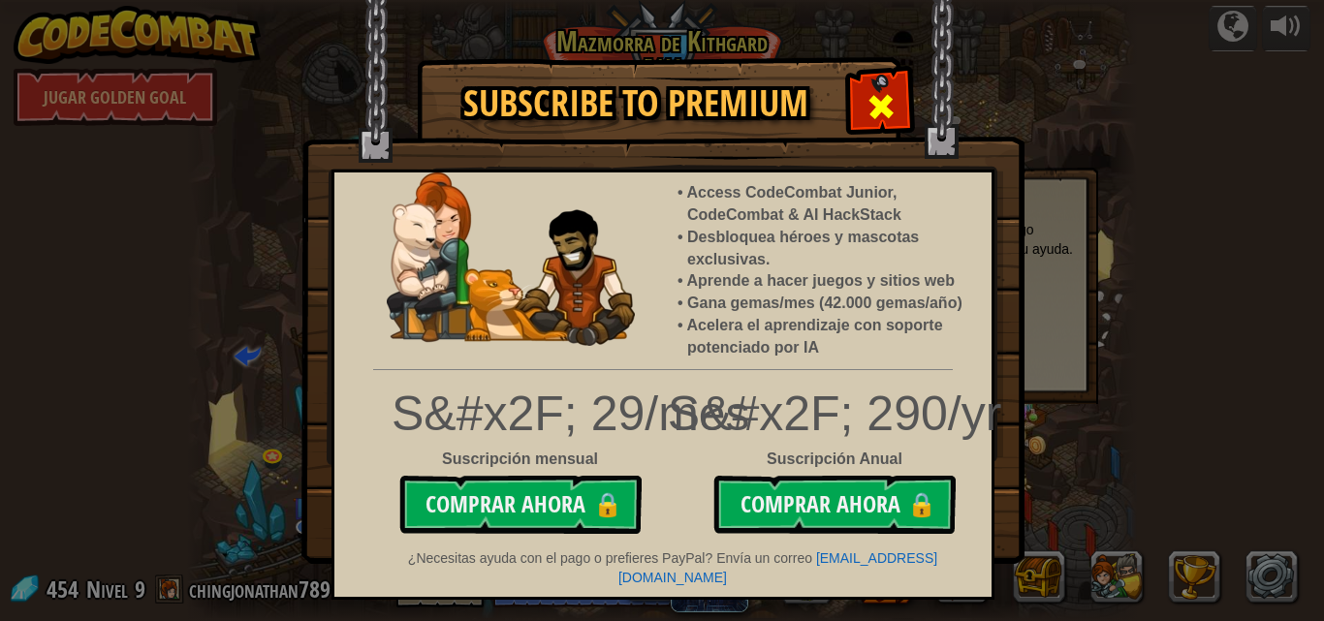
click at [891, 91] on span at bounding box center [880, 106] width 31 height 31
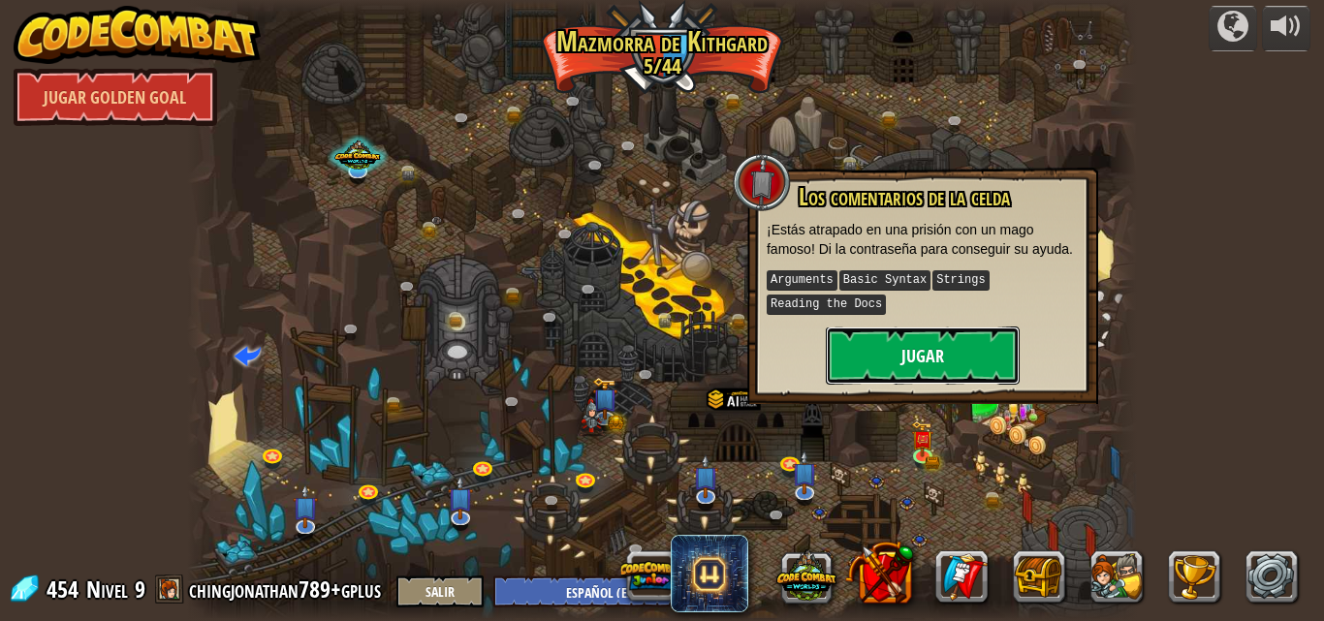
click at [893, 361] on button "Jugar" at bounding box center [923, 356] width 194 height 58
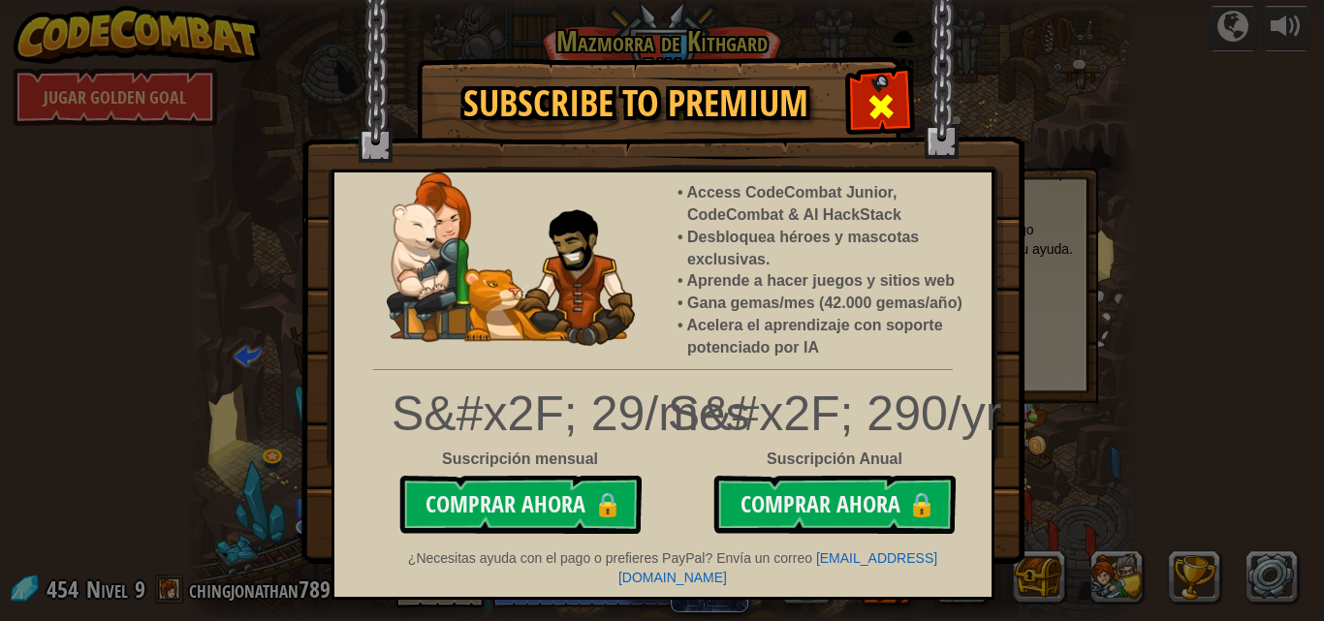
click at [880, 98] on span at bounding box center [880, 106] width 31 height 31
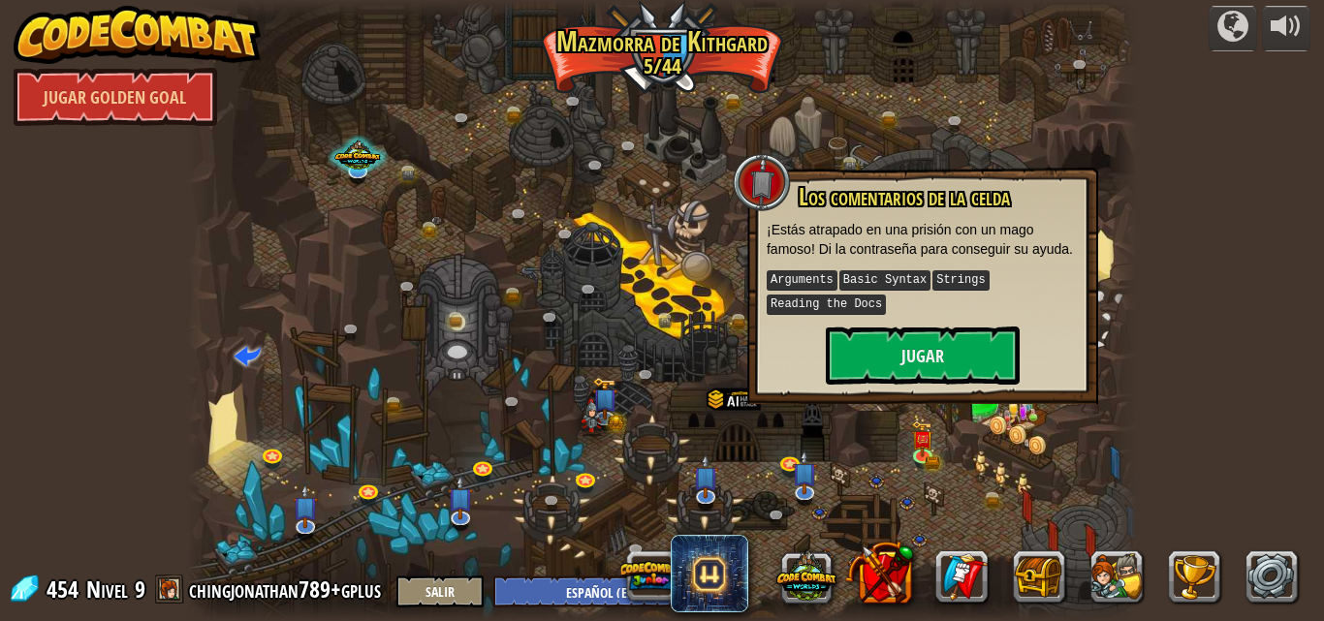
click at [702, 265] on div at bounding box center [662, 310] width 951 height 621
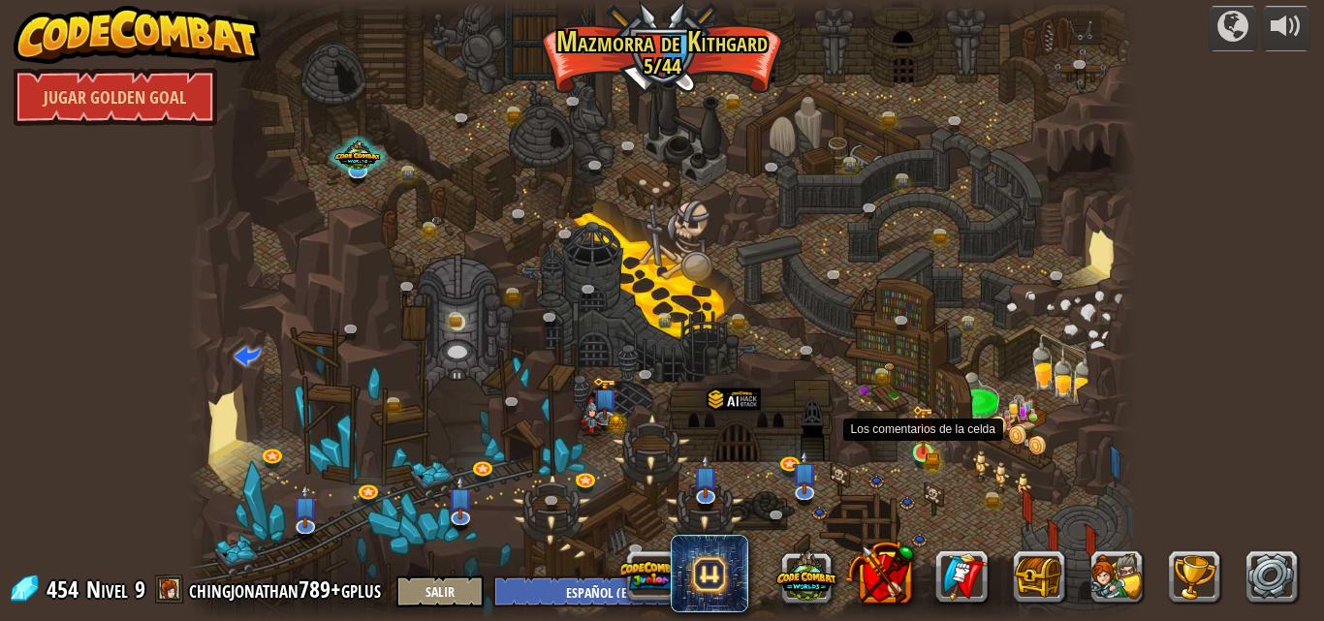
click at [923, 450] on img at bounding box center [923, 429] width 22 height 49
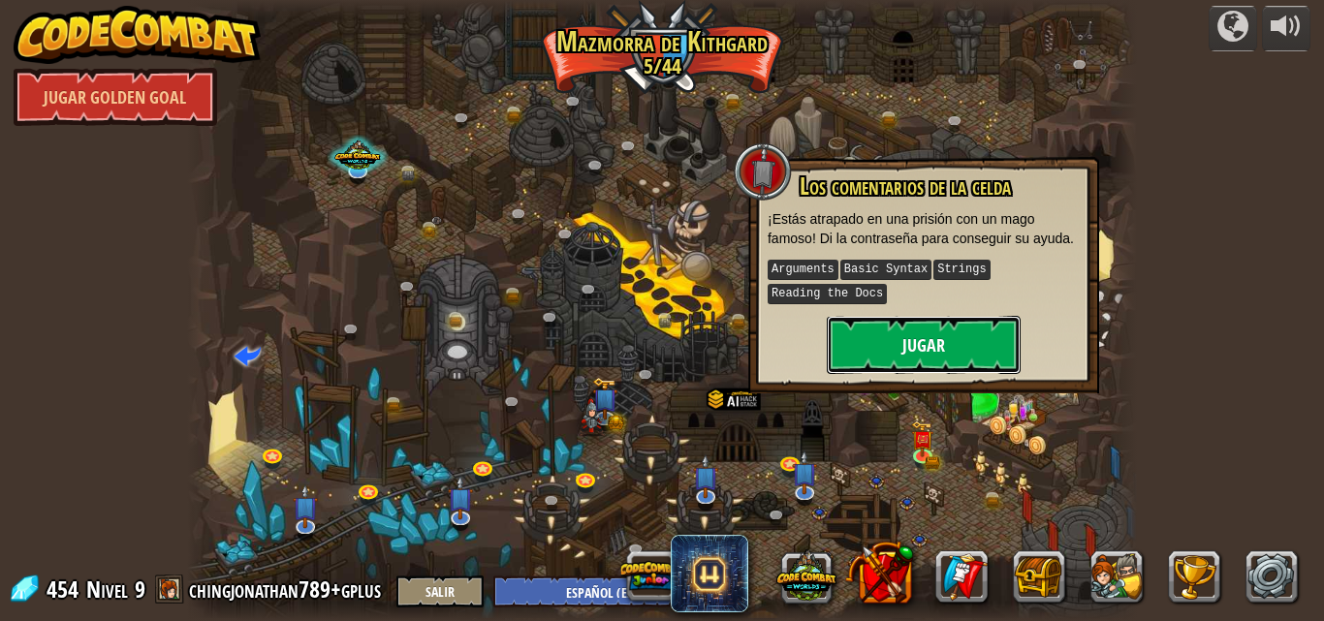
click at [949, 329] on button "Jugar" at bounding box center [924, 345] width 194 height 58
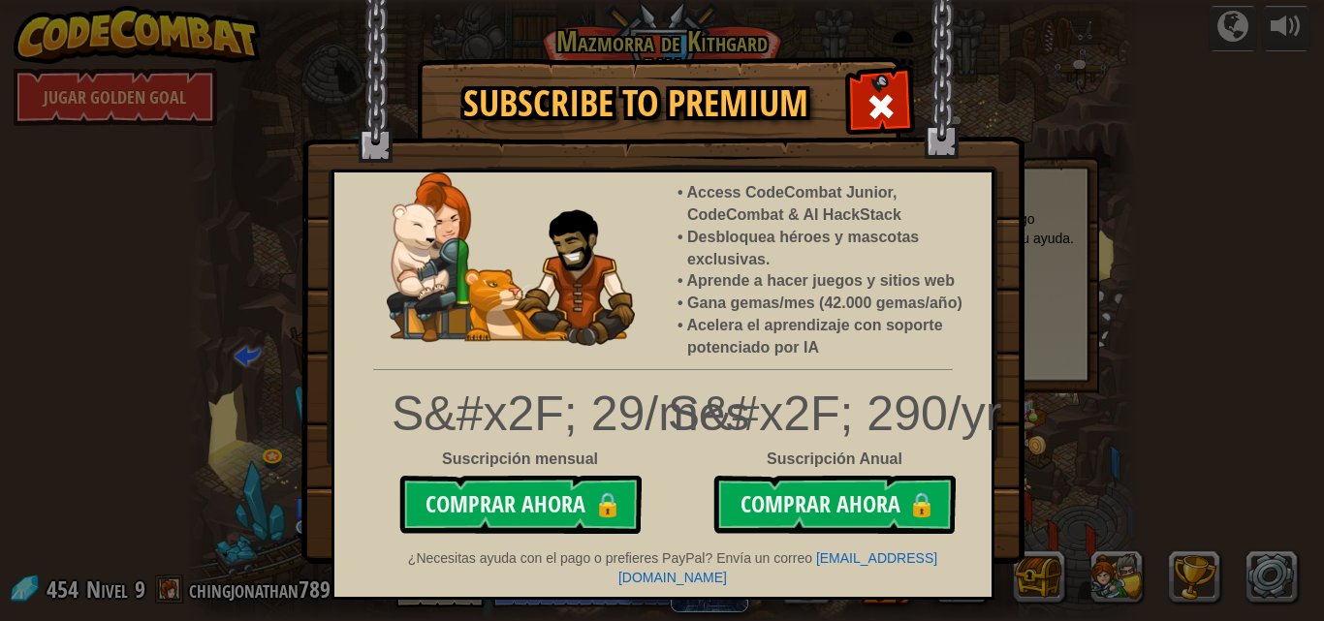
click at [877, 70] on img at bounding box center [662, 282] width 723 height 564
click at [891, 100] on span at bounding box center [880, 106] width 31 height 31
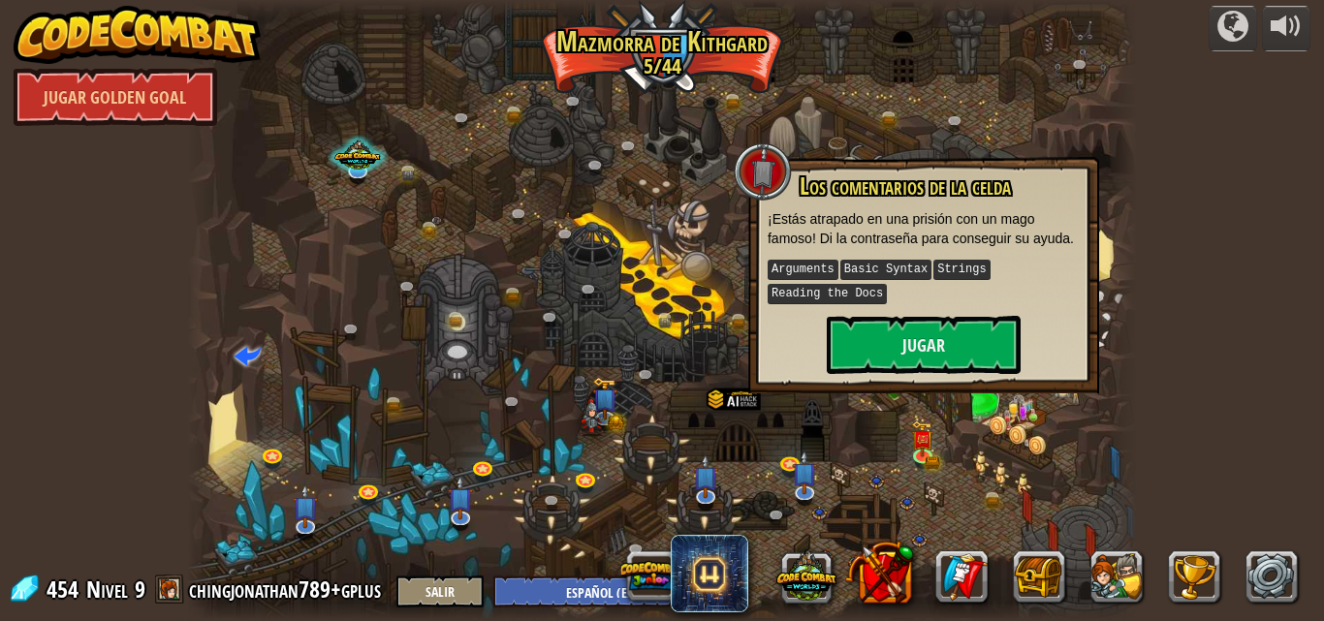
click at [704, 244] on div at bounding box center [662, 310] width 951 height 621
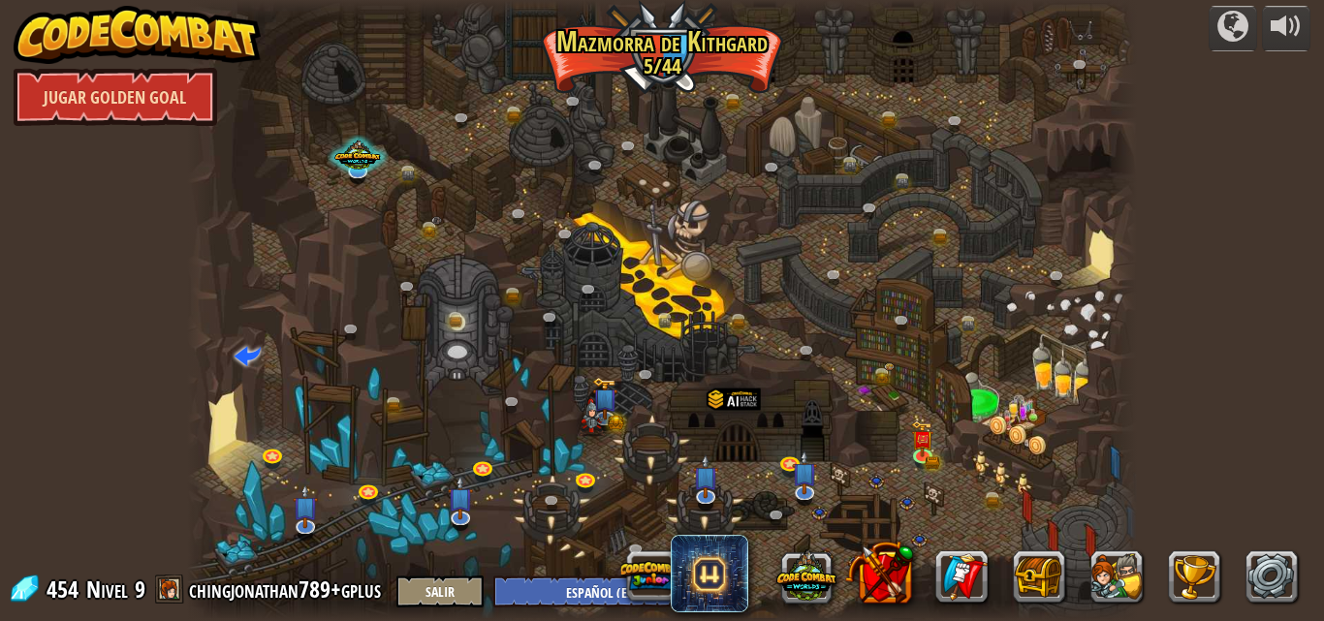
click at [92, 92] on link "Jugar Golden Goal" at bounding box center [115, 97] width 203 height 58
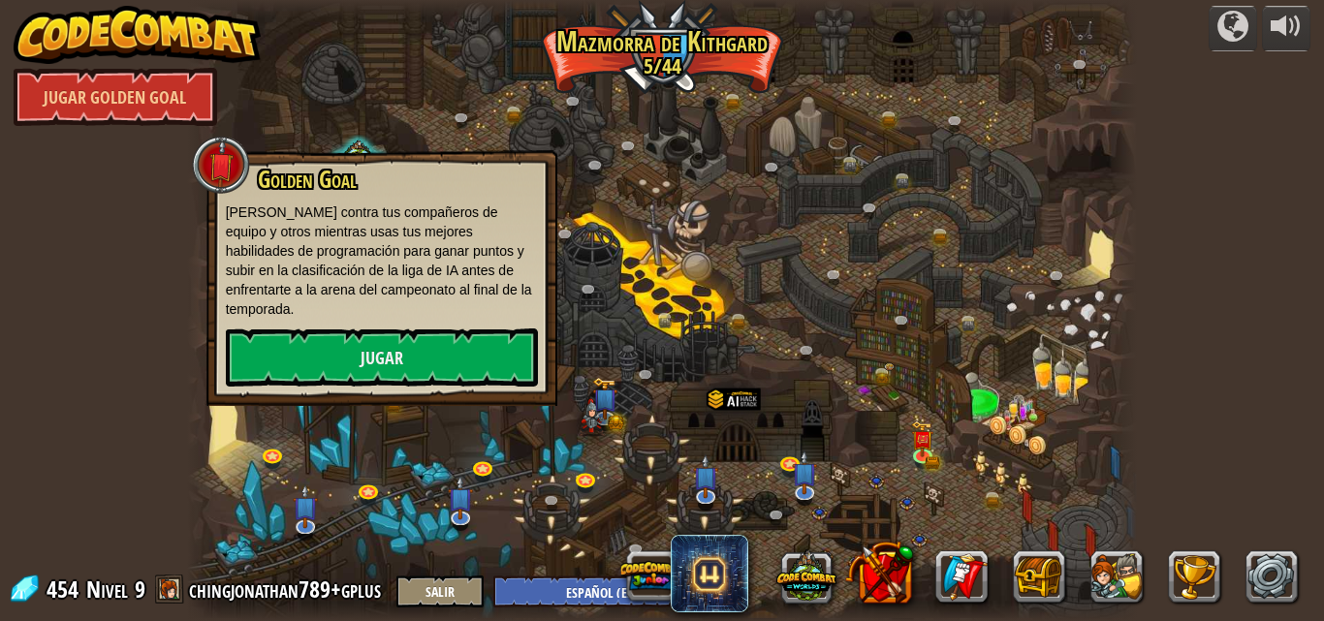
click at [161, 51] on img at bounding box center [138, 35] width 248 height 58
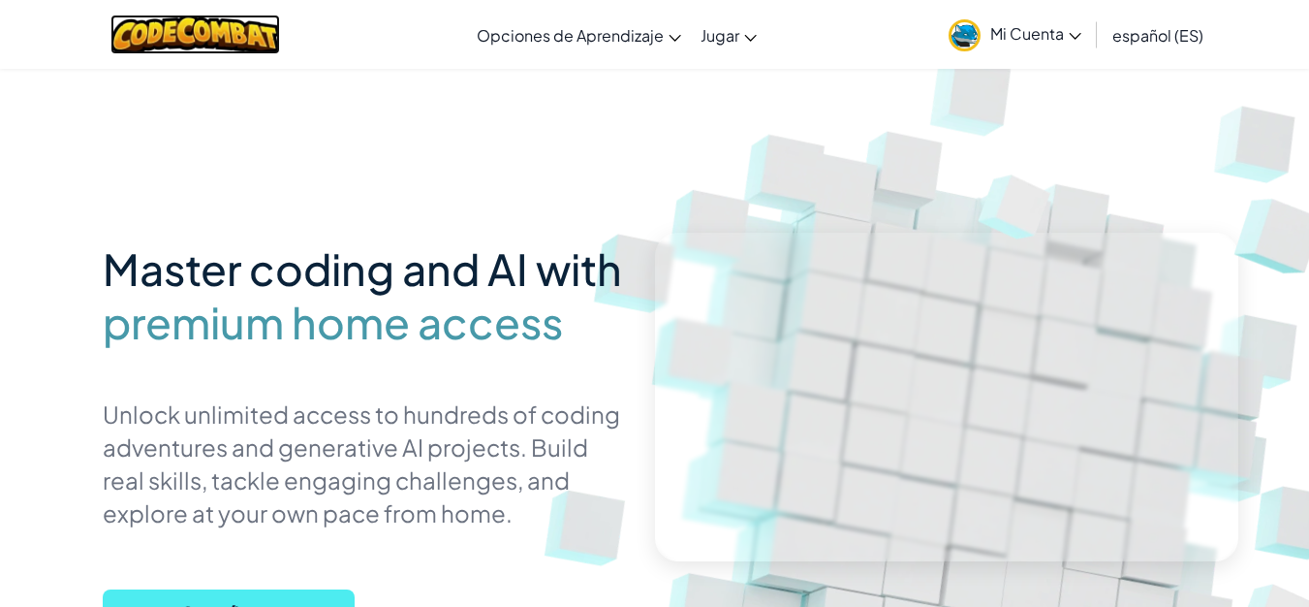
click at [207, 27] on img at bounding box center [195, 35] width 170 height 40
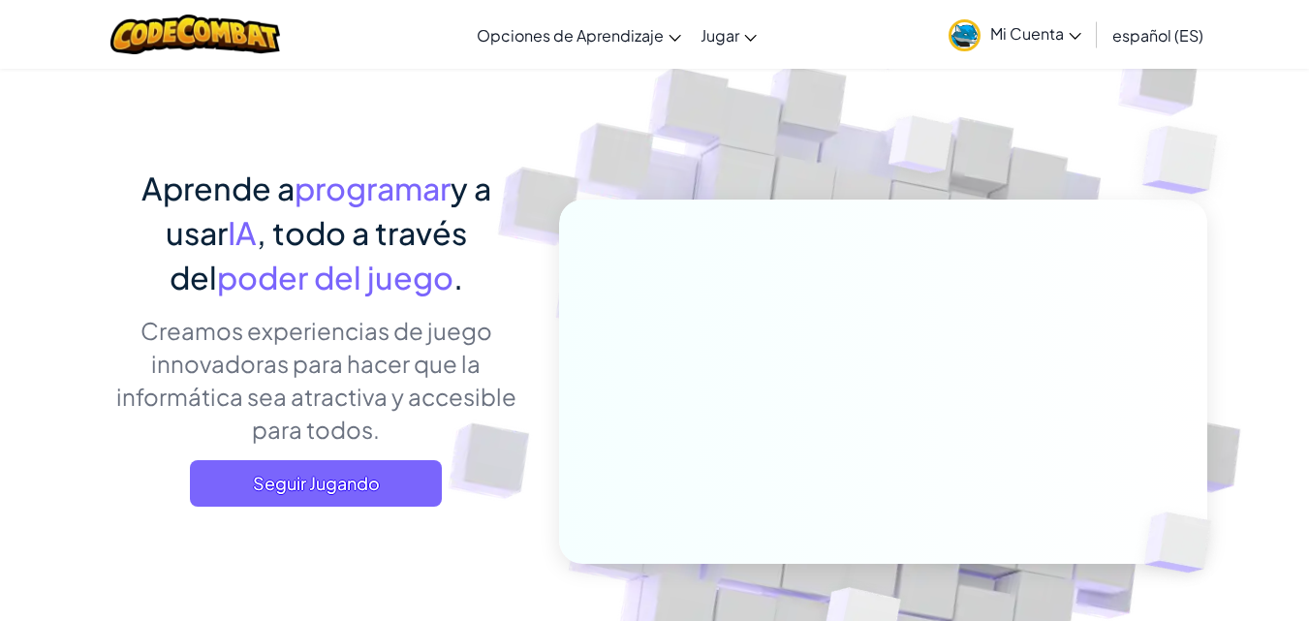
scroll to position [97, 0]
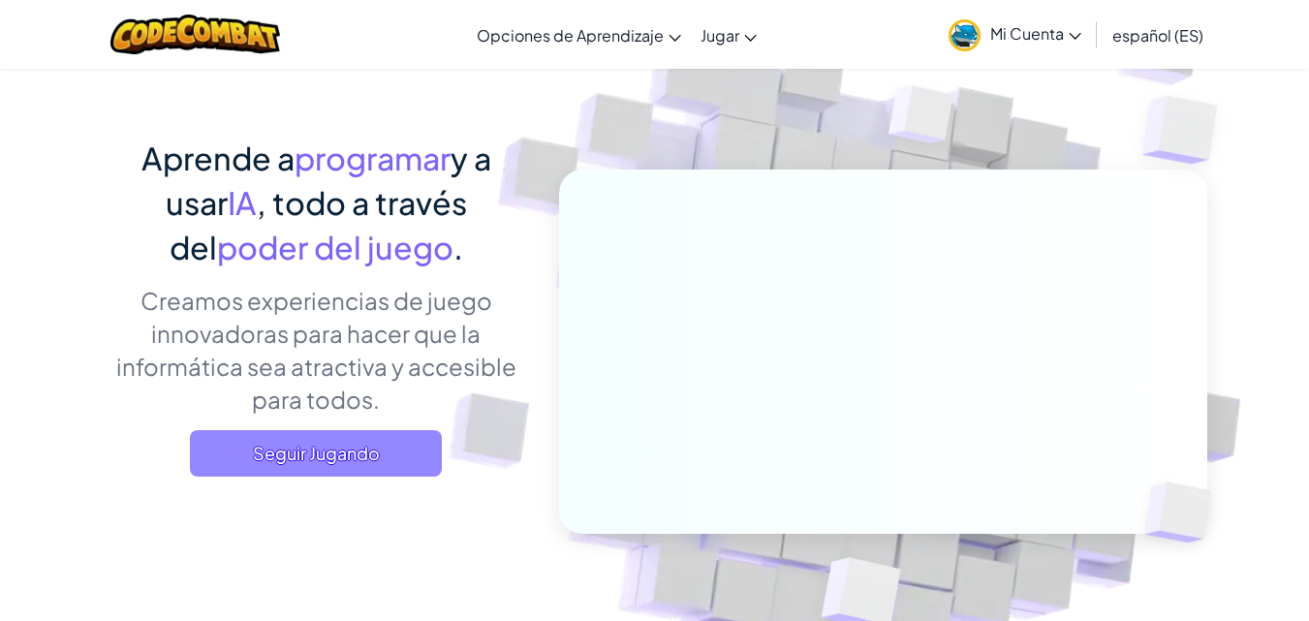
click at [380, 445] on span "Seguir Jugando" at bounding box center [316, 453] width 252 height 47
select select "es-ES"
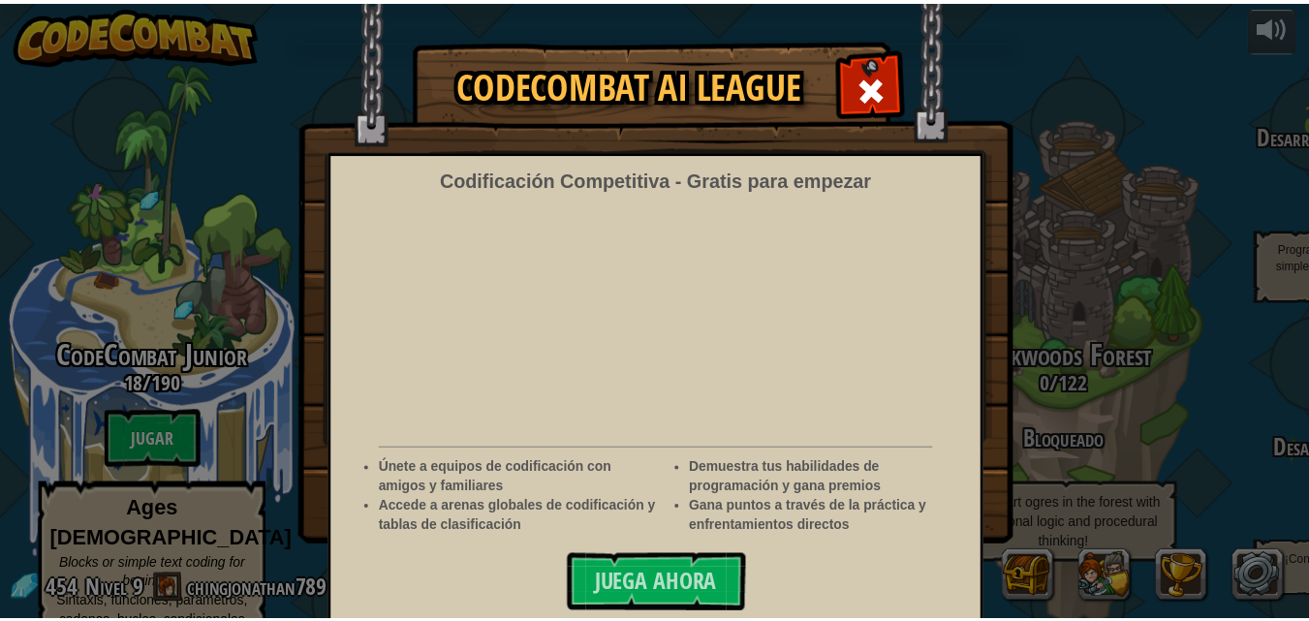
scroll to position [23, 0]
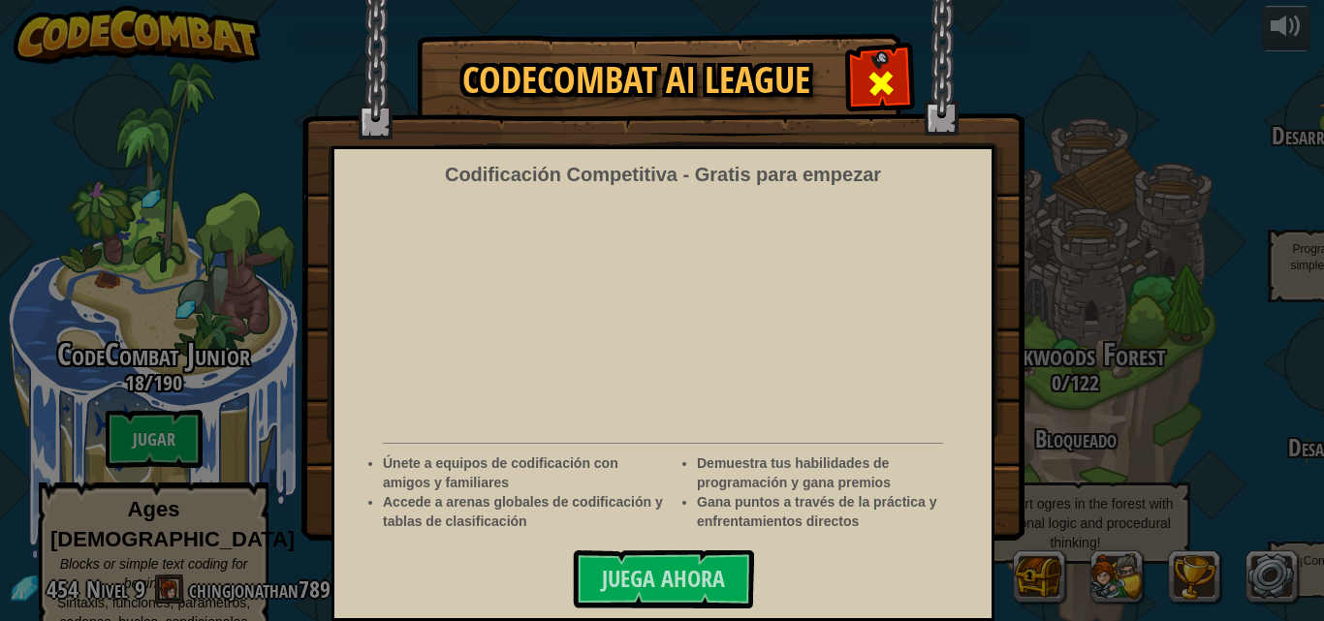
click at [893, 97] on div at bounding box center [880, 80] width 61 height 61
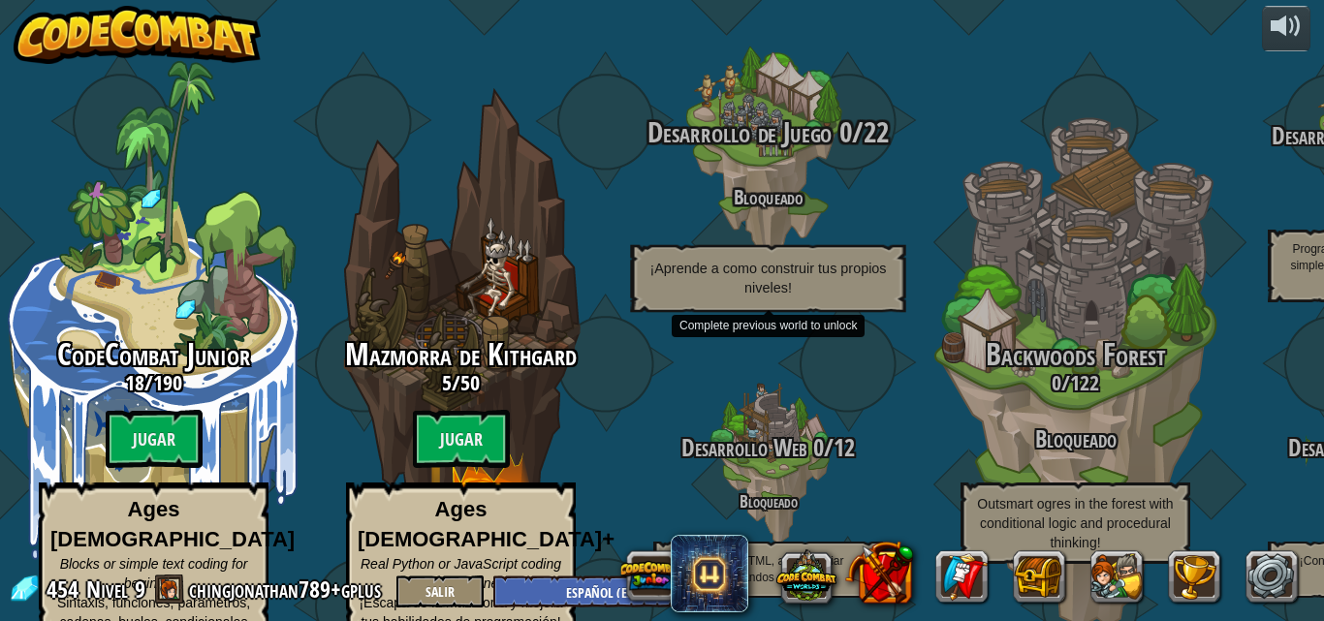
click at [756, 145] on div "Desarrollo de Juego 0 / 22 Bloqueado ¡Aprende a como construir tus propios nive…" at bounding box center [767, 214] width 368 height 196
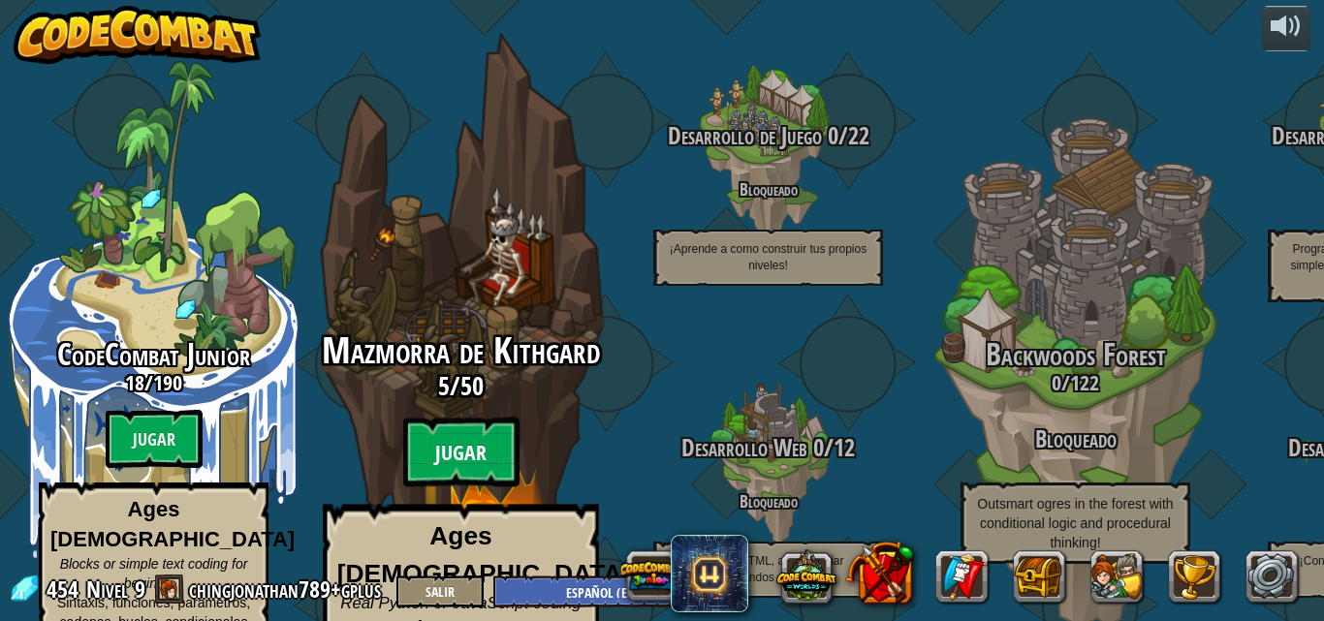
click at [481, 421] on btn "Jugar" at bounding box center [461, 453] width 116 height 70
select select "es-ES"
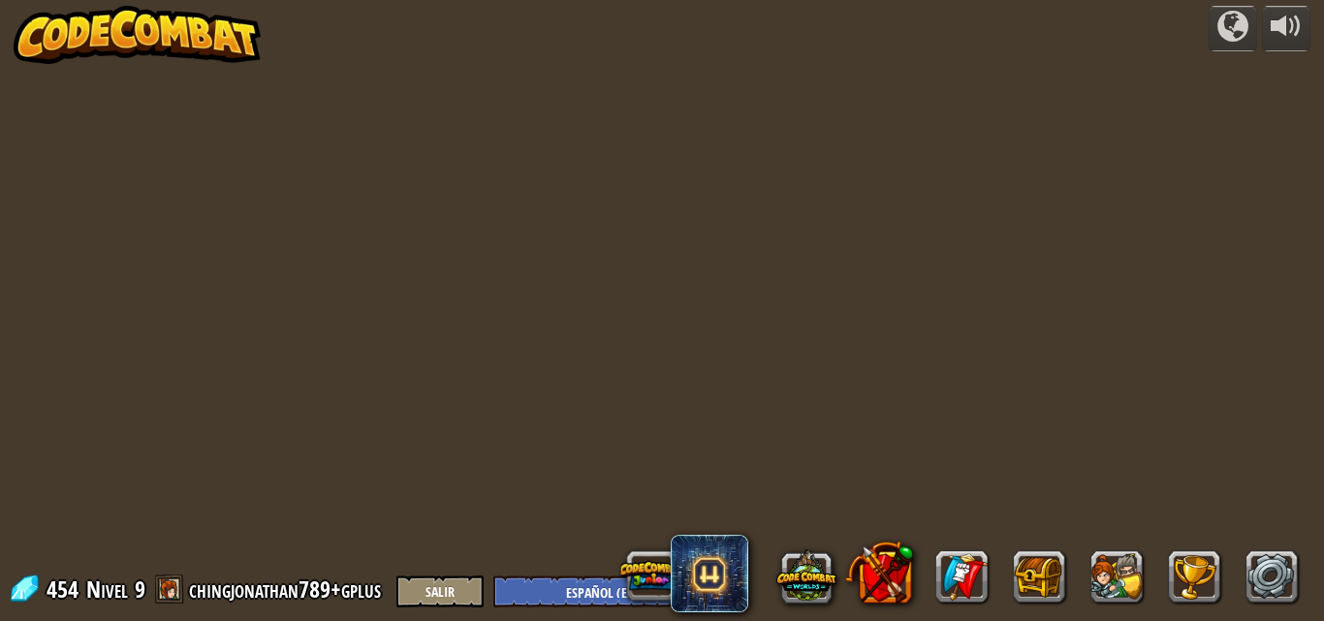
select select "es-ES"
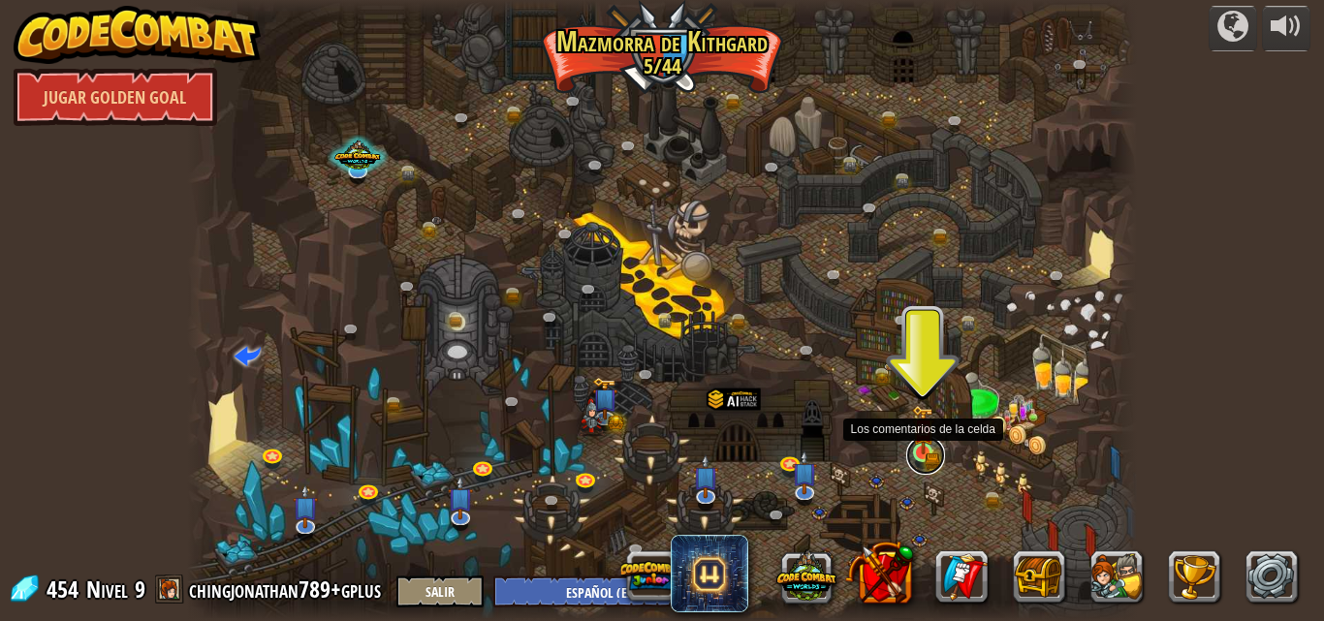
click at [917, 456] on link at bounding box center [925, 455] width 39 height 39
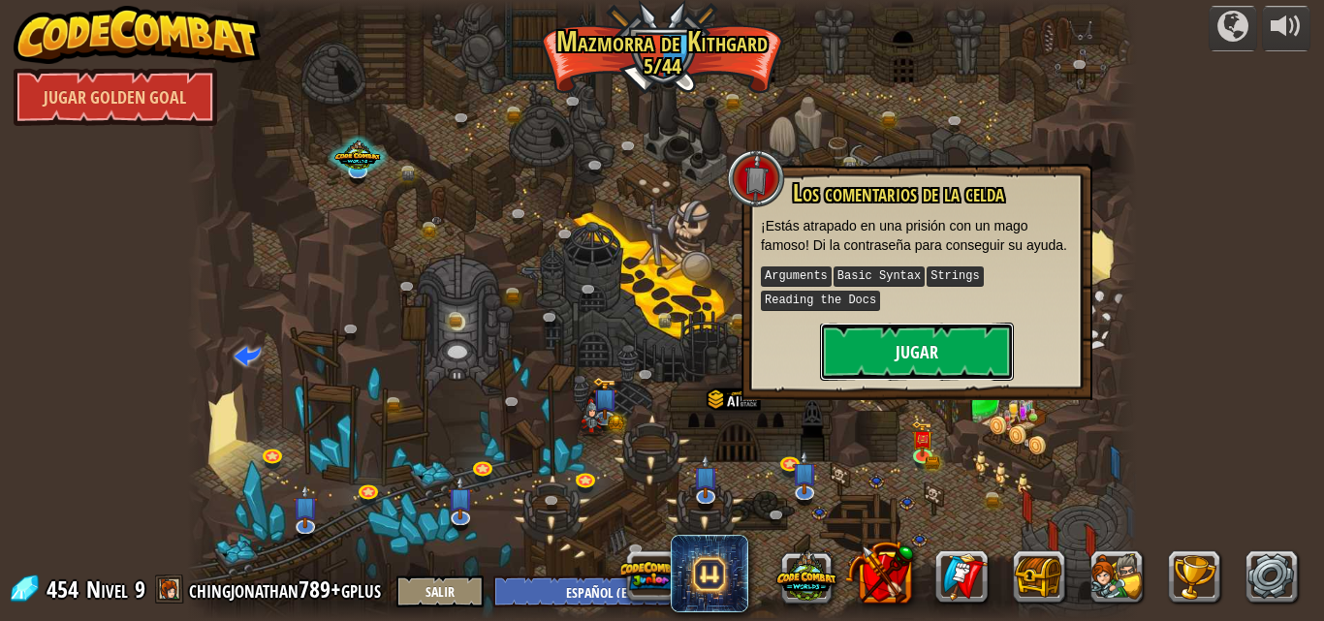
click at [912, 354] on button "Jugar" at bounding box center [917, 352] width 194 height 58
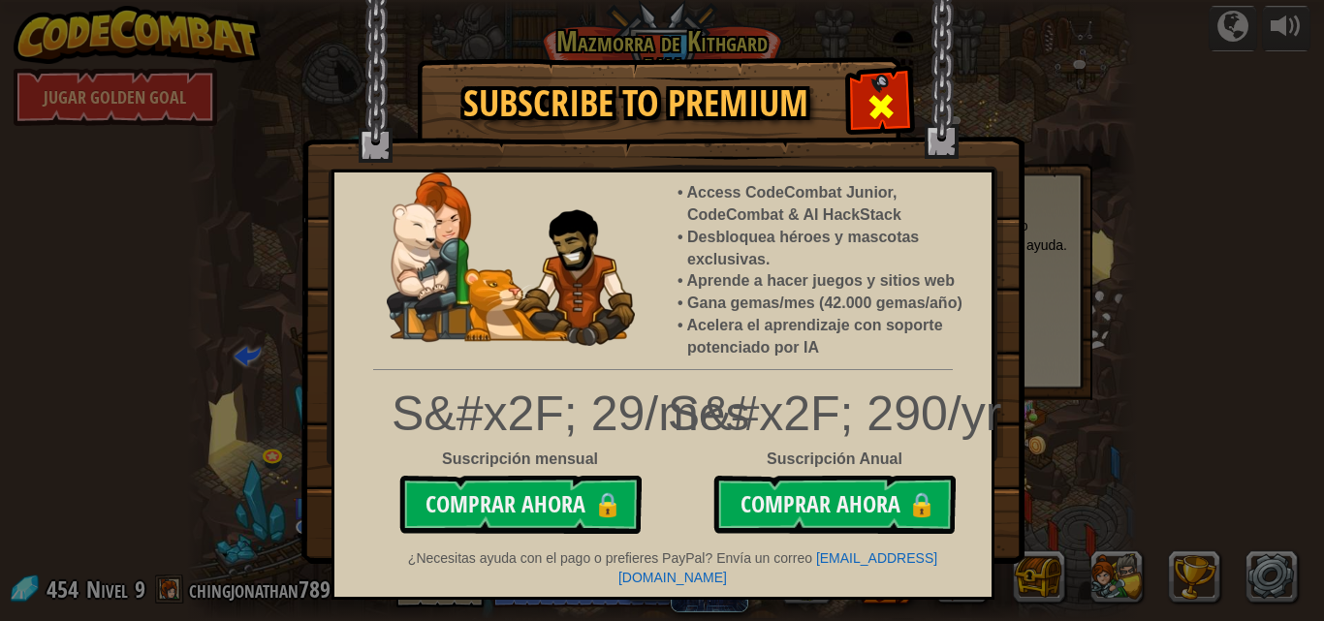
click at [885, 113] on span at bounding box center [880, 106] width 31 height 31
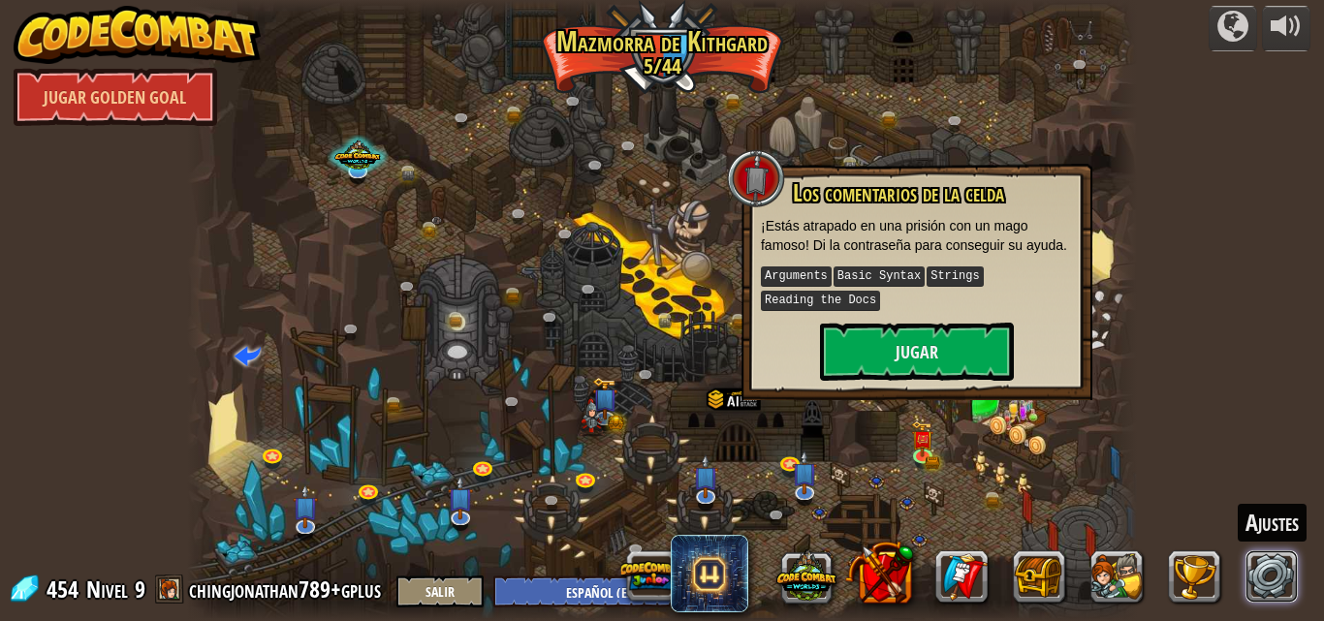
click at [1260, 565] on link at bounding box center [1272, 576] width 52 height 52
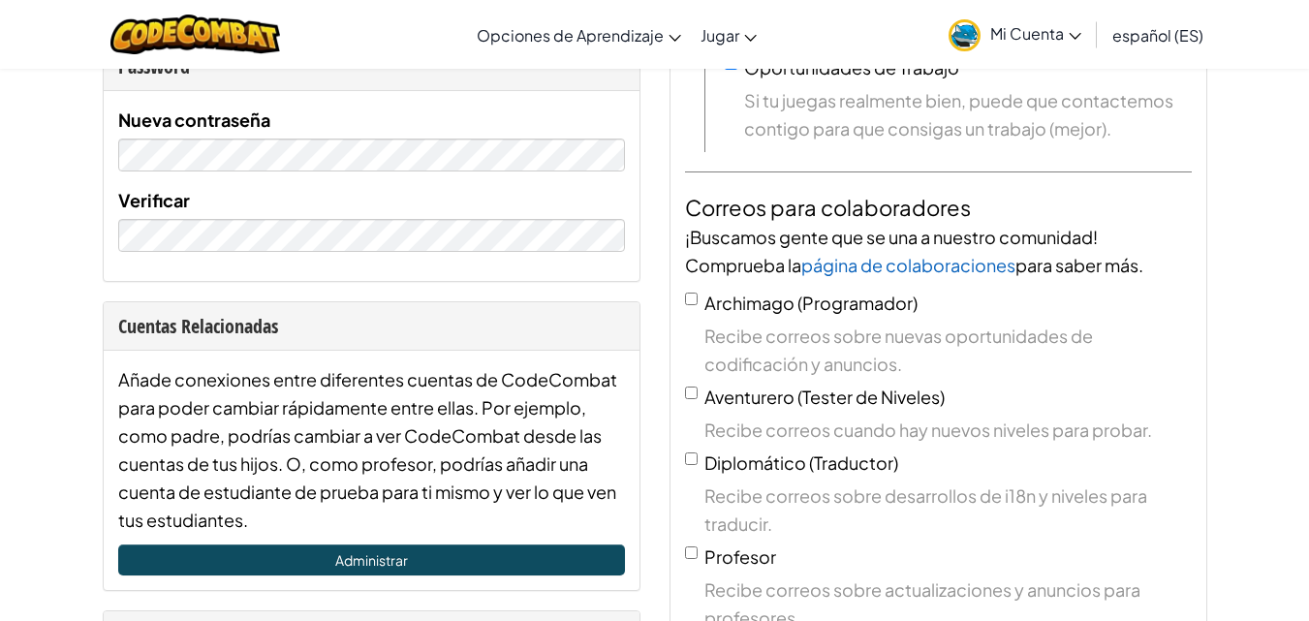
scroll to position [484, 0]
